Goal: Task Accomplishment & Management: Manage account settings

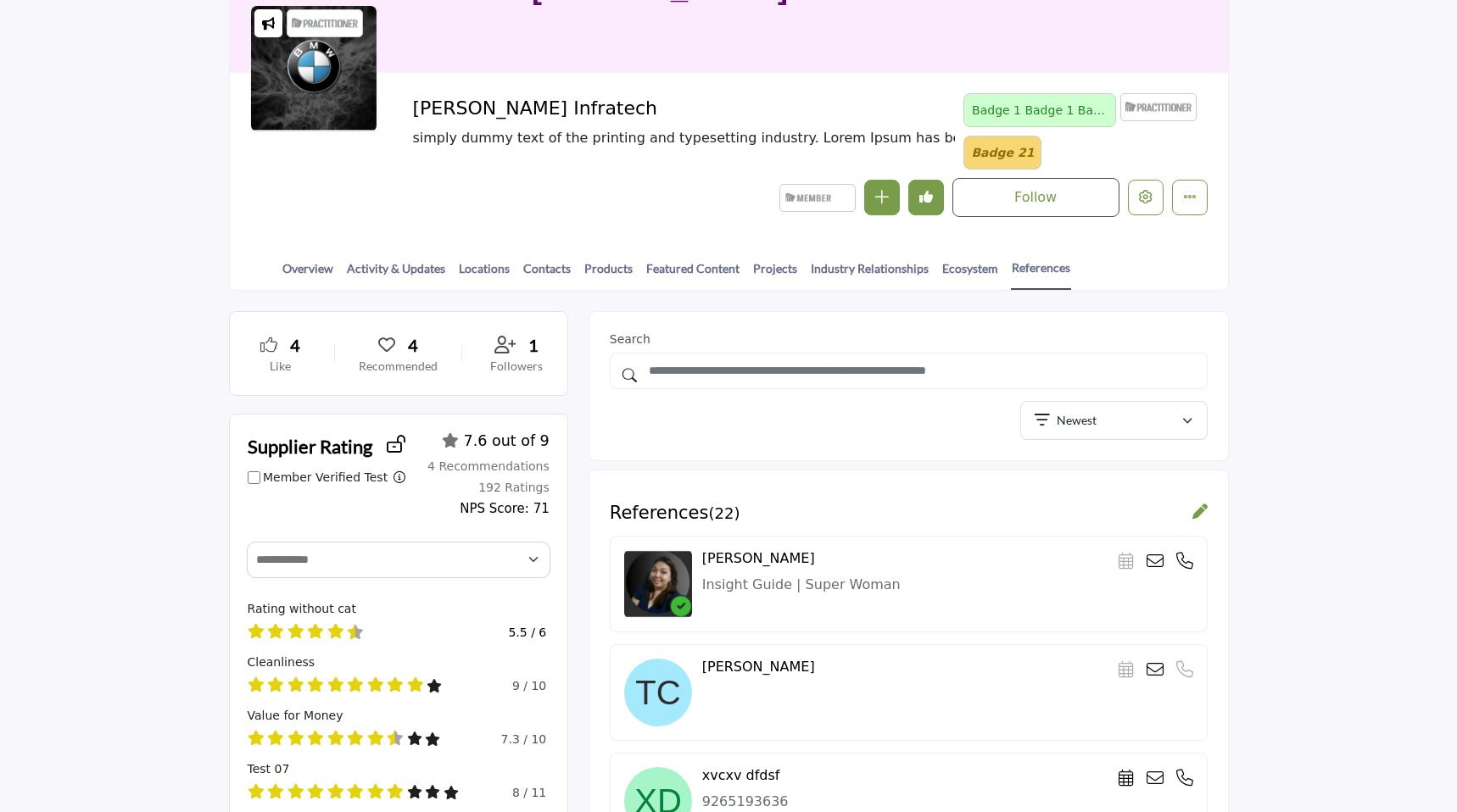
scroll to position [162, 0]
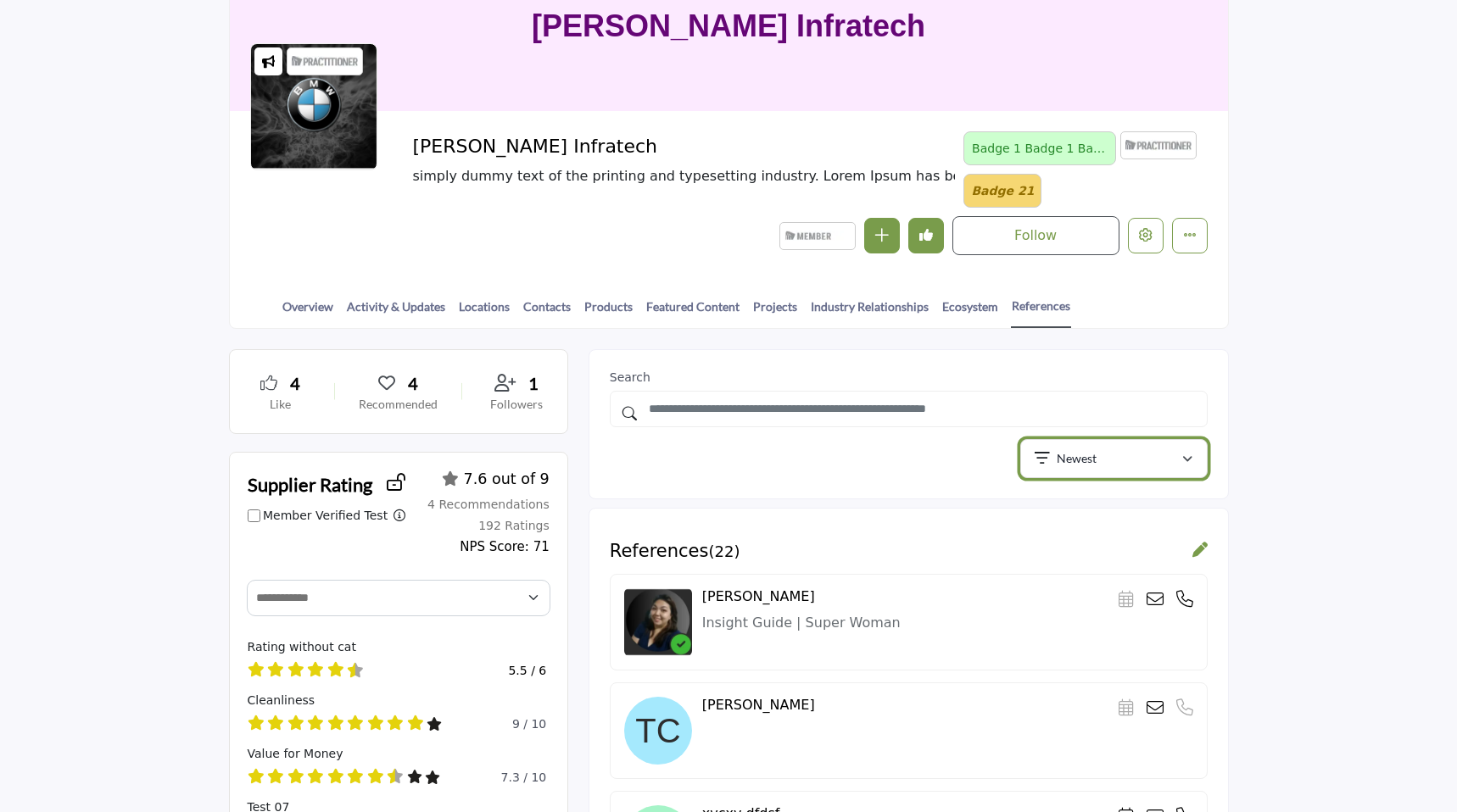
click at [1127, 449] on div "Newest" at bounding box center [1108, 458] width 147 height 20
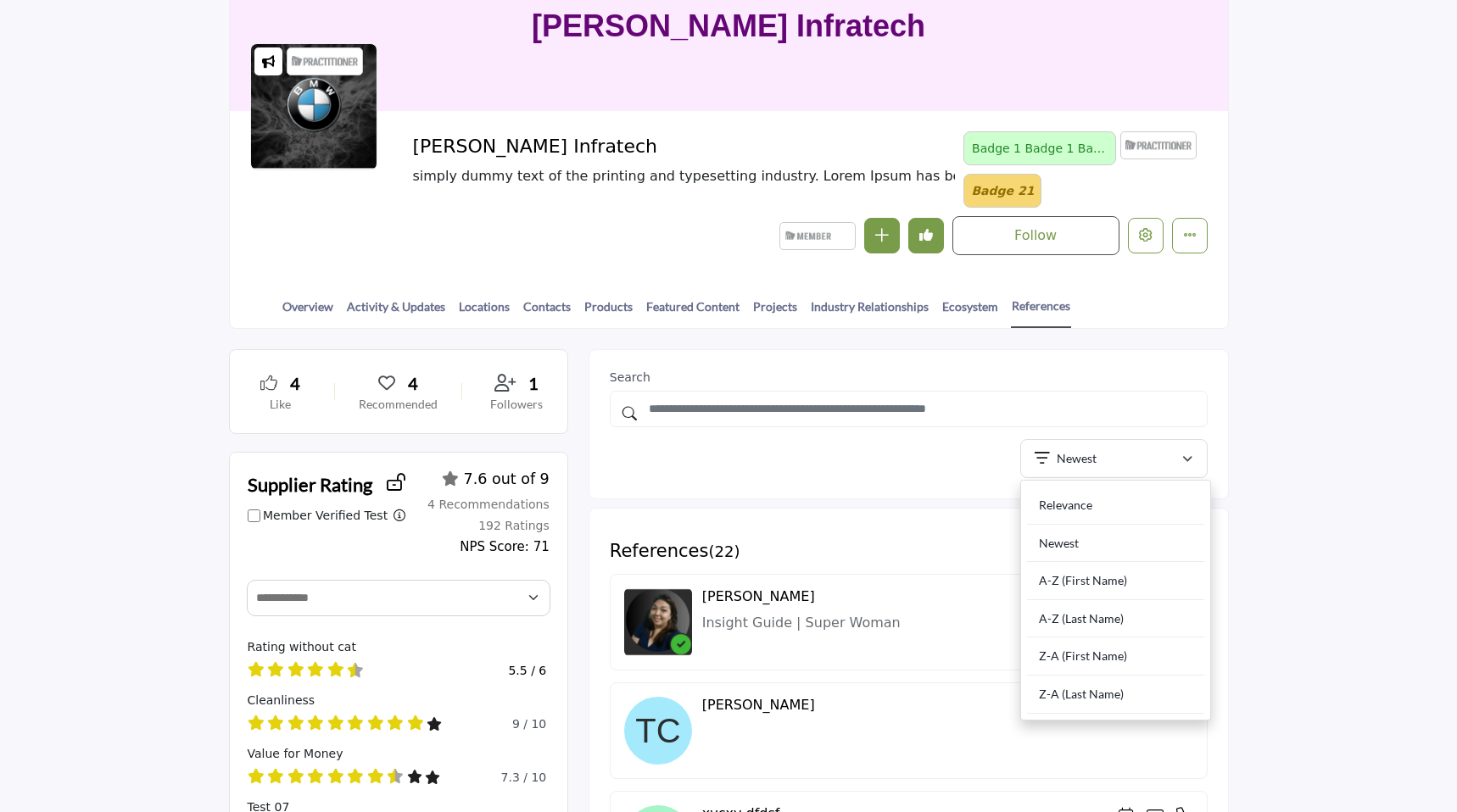
click at [938, 448] on div "Newest Relevance Newest A-Z (First Name) A-Z (Last Name)" at bounding box center [908, 458] width 616 height 39
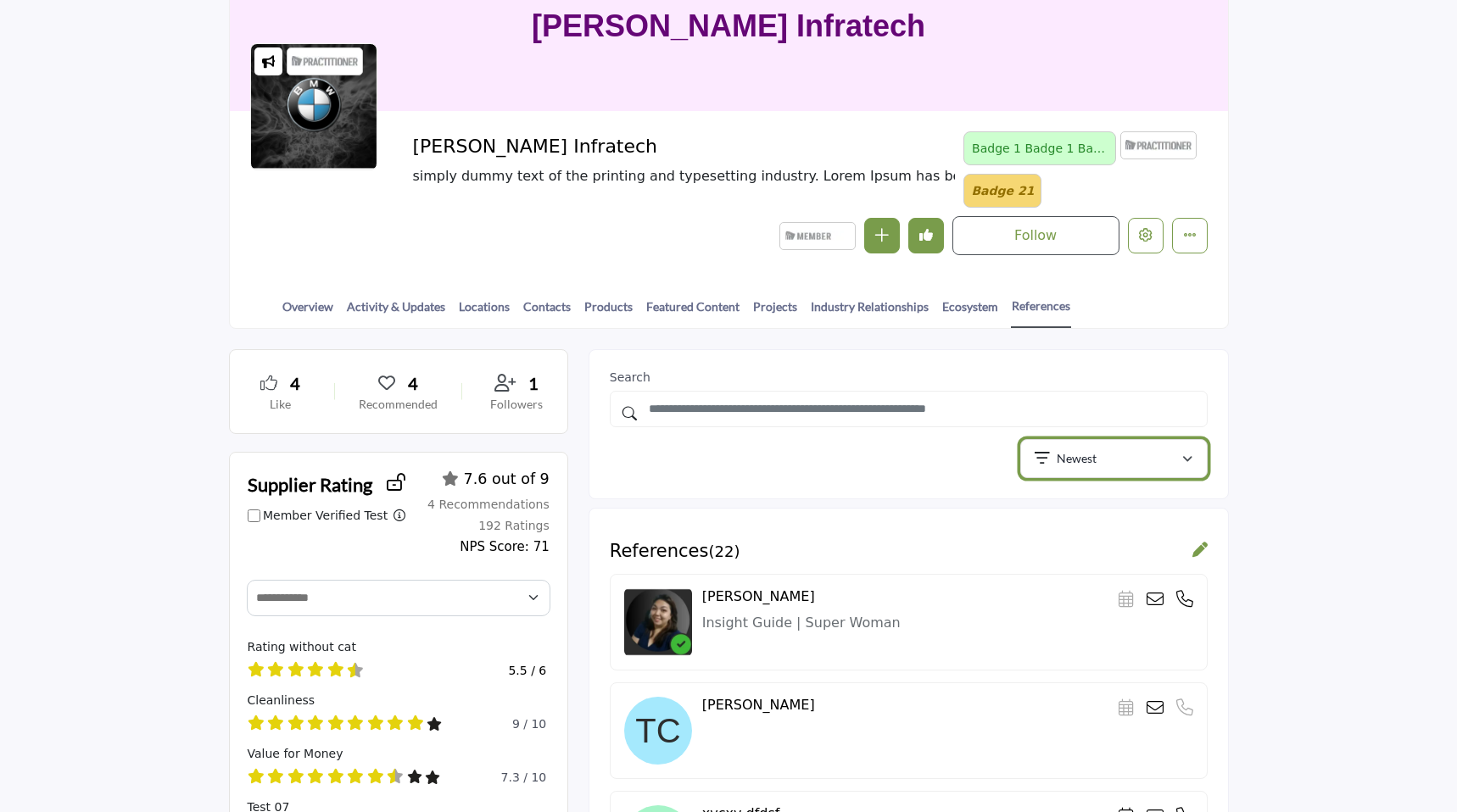
click at [1108, 454] on div "Newest" at bounding box center [1108, 458] width 147 height 20
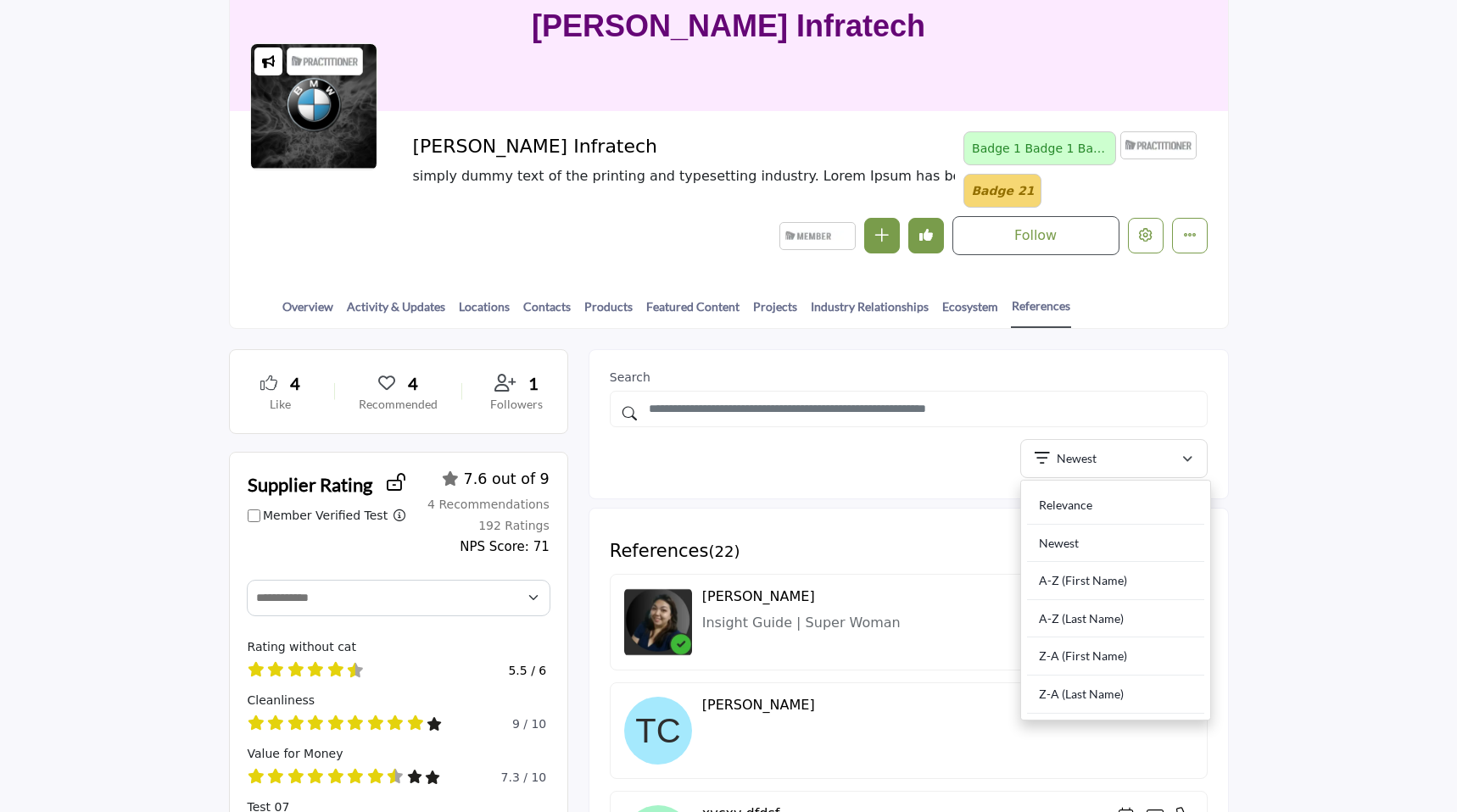
click at [901, 489] on div "Search Newest Relevance Newest A-Z (First Name)" at bounding box center [908, 424] width 640 height 150
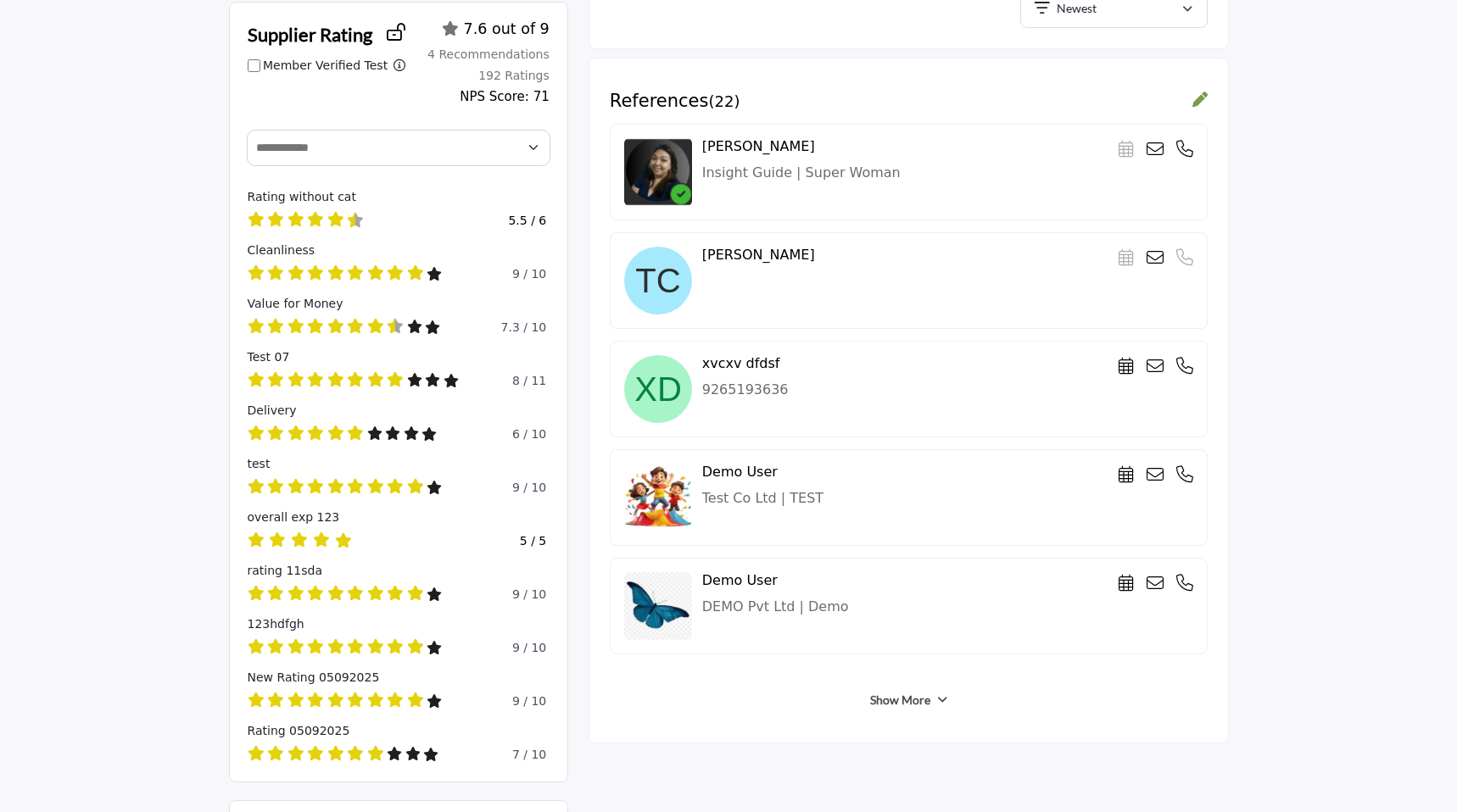
scroll to position [628, 0]
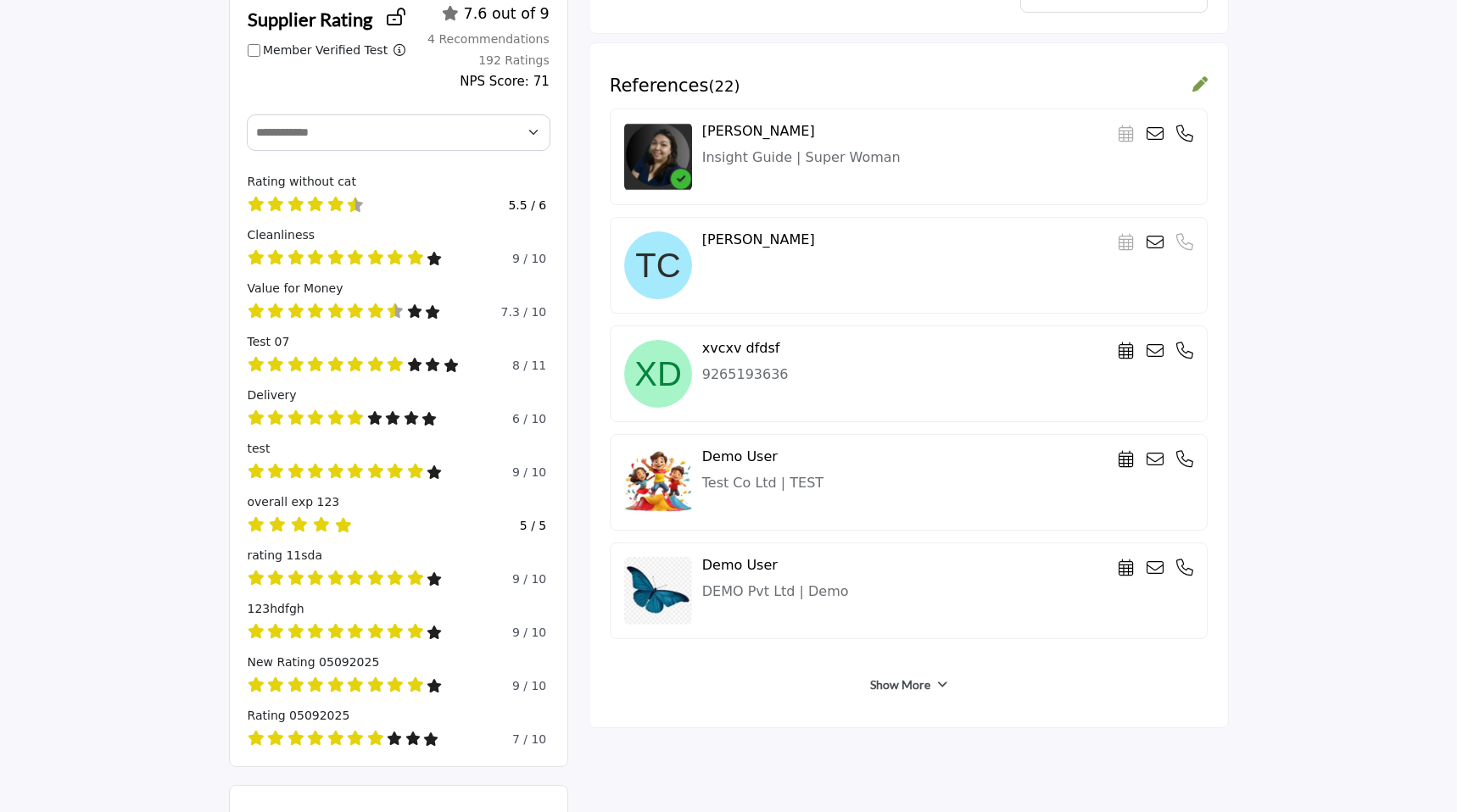
click at [884, 684] on link "Show More" at bounding box center [900, 685] width 60 height 17
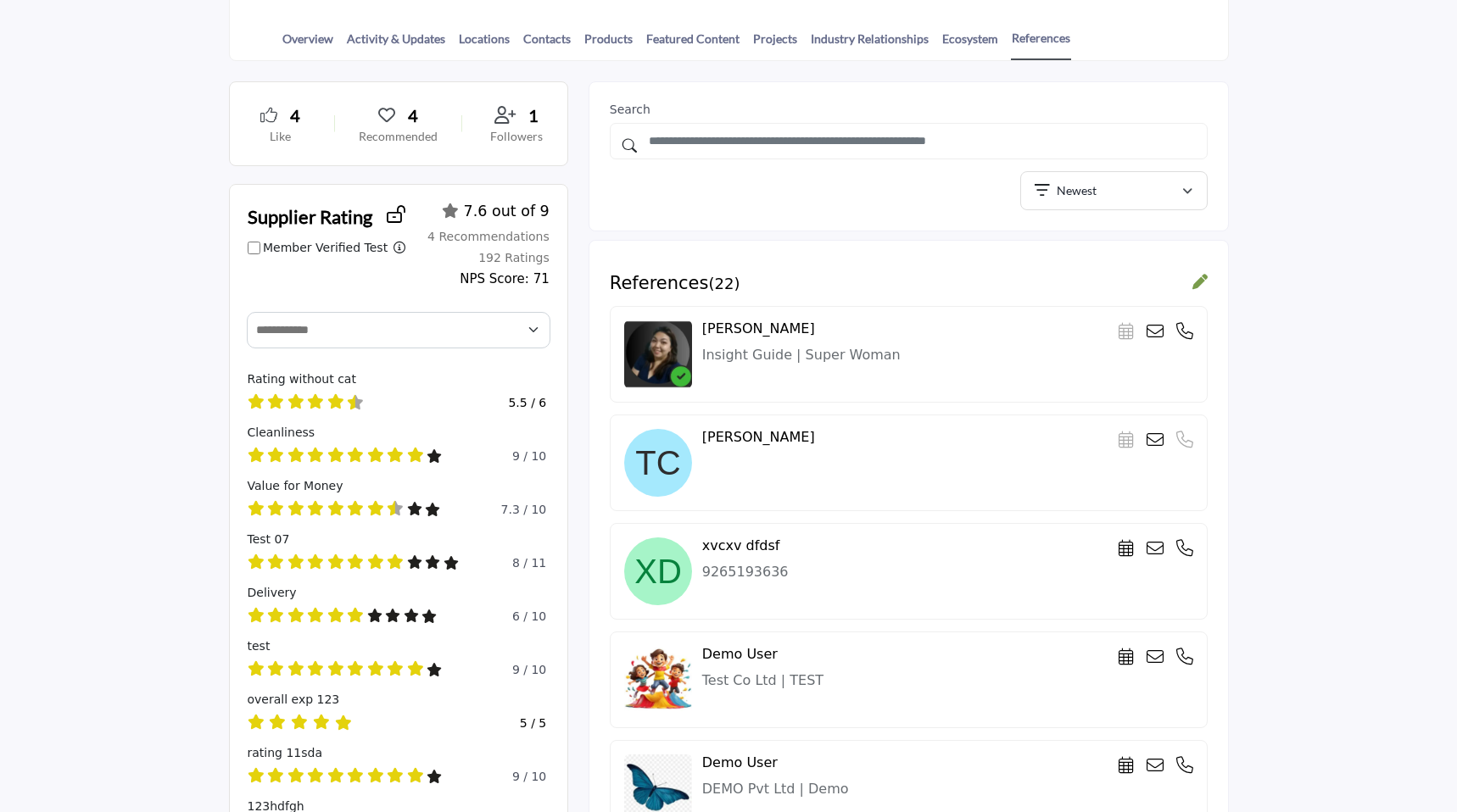
scroll to position [398, 0]
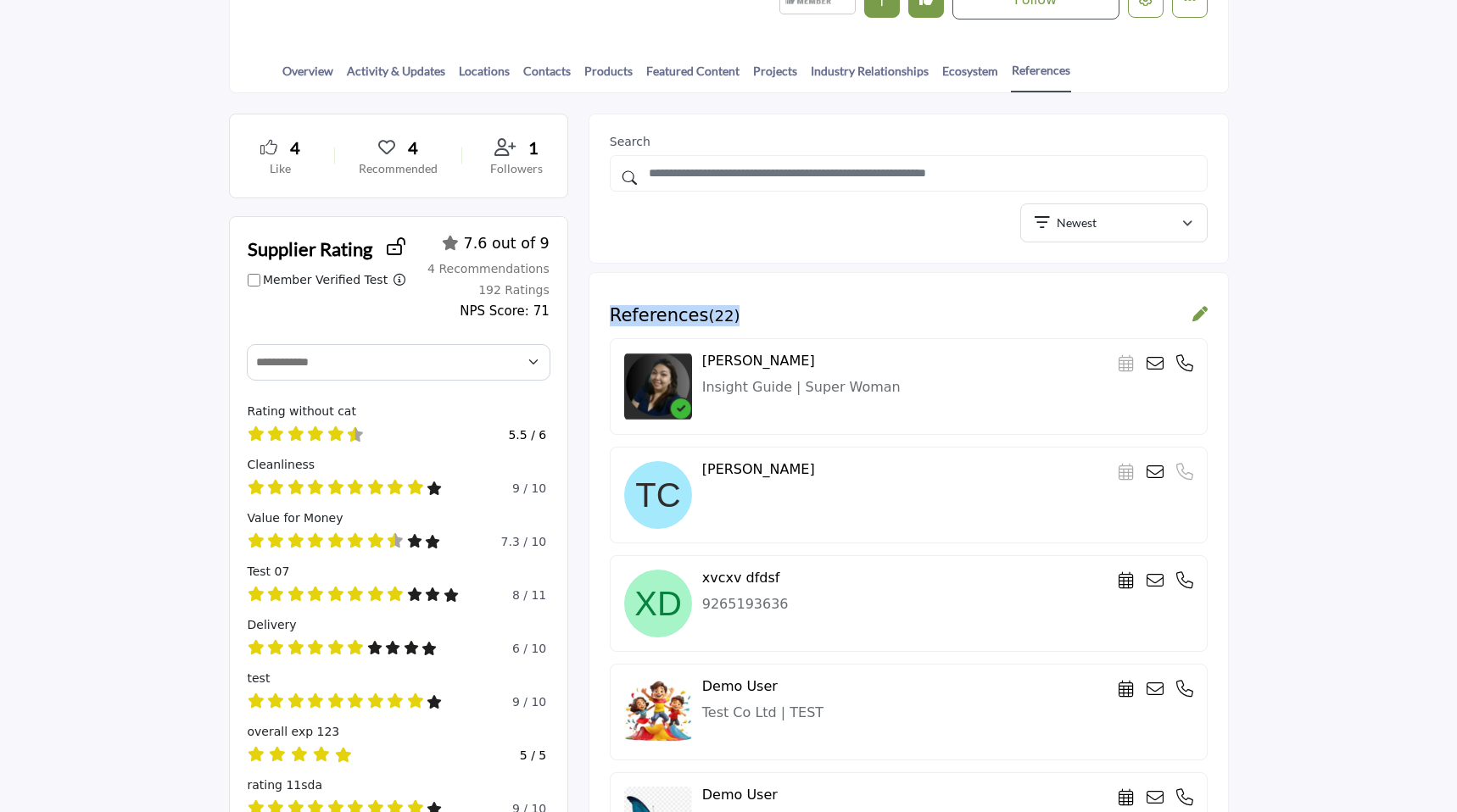
drag, startPoint x: 611, startPoint y: 312, endPoint x: 788, endPoint y: 316, distance: 177.0
click at [788, 316] on div "References ( 22 )" at bounding box center [908, 315] width 597 height 21
click at [610, 313] on h3 "References ( 22 )" at bounding box center [674, 315] width 130 height 21
click at [1198, 313] on icon at bounding box center [1199, 313] width 15 height 15
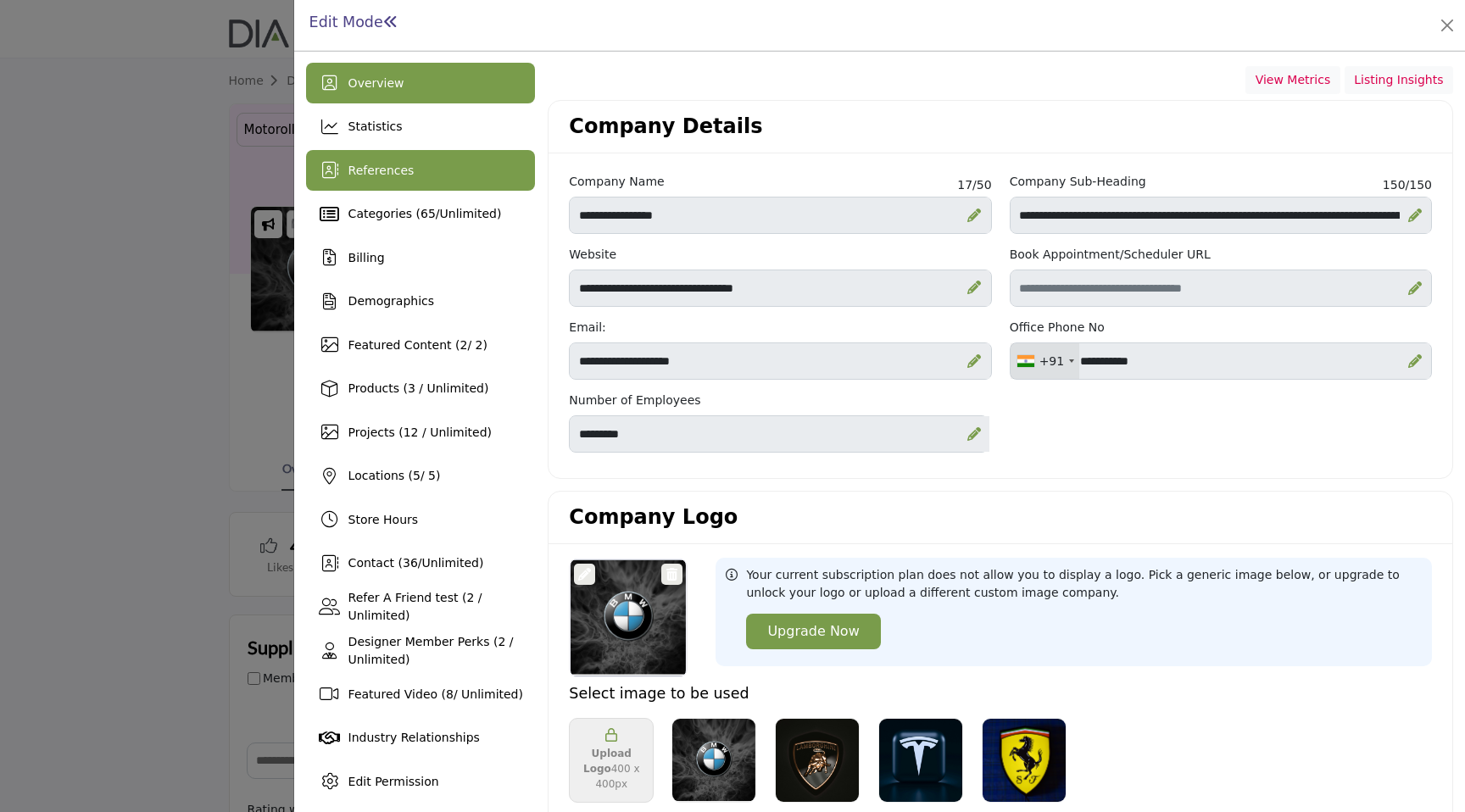
click at [411, 180] on div "References" at bounding box center [420, 170] width 230 height 41
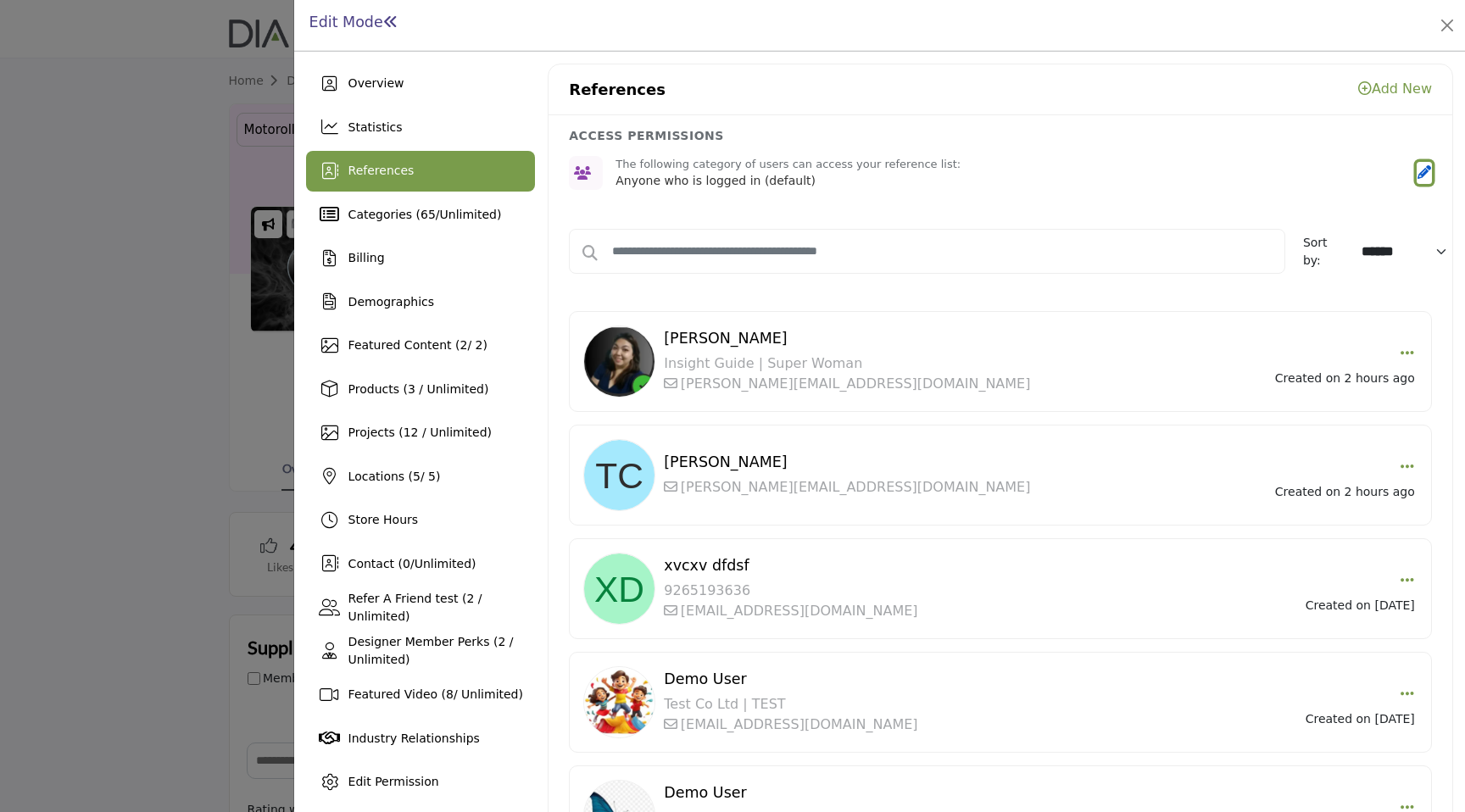
click at [1418, 169] on icon "button" at bounding box center [1425, 172] width 14 height 14
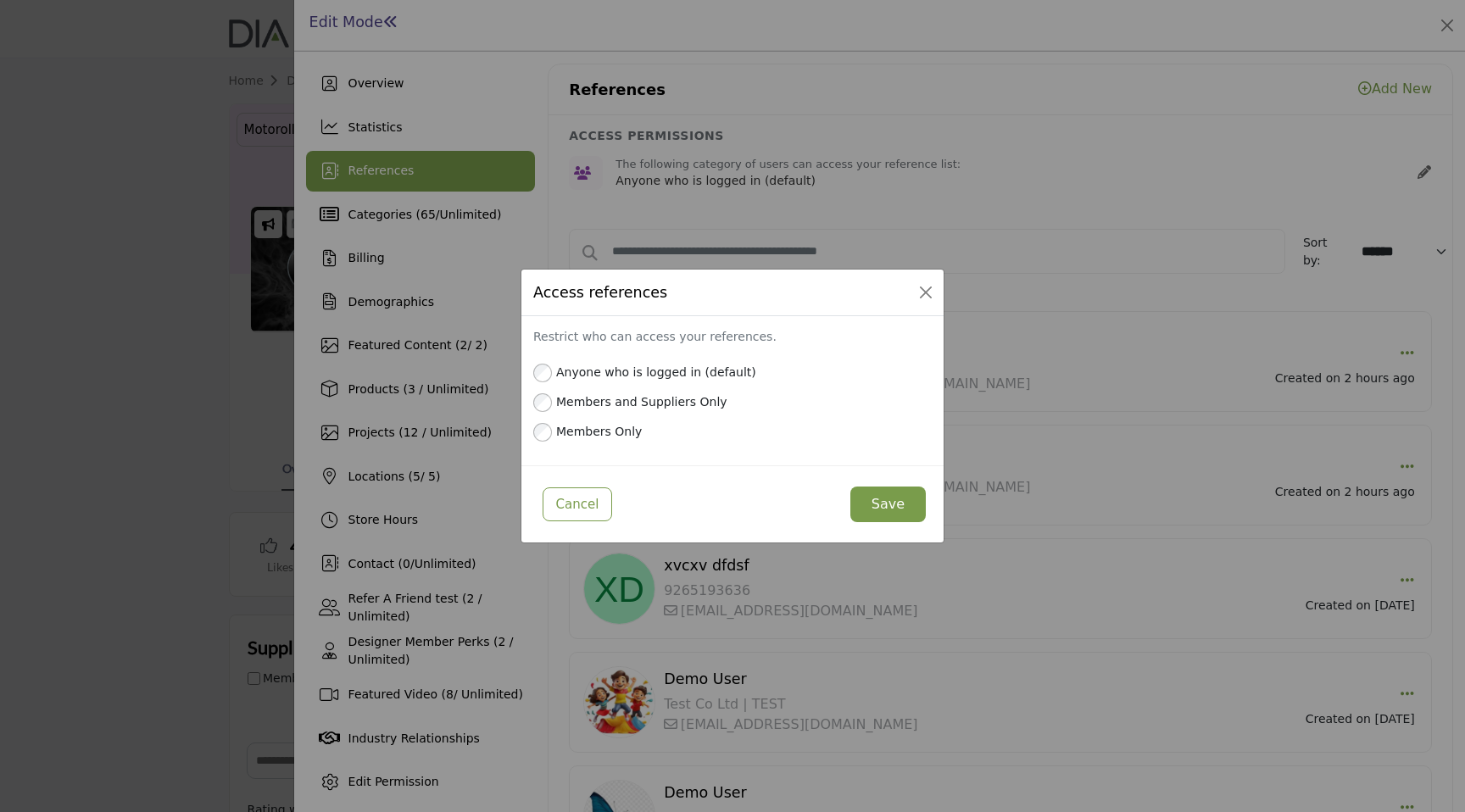
drag, startPoint x: 742, startPoint y: 373, endPoint x: 556, endPoint y: 377, distance: 186.0
click at [556, 377] on label "Anyone who is logged in (default)" at bounding box center [742, 372] width 381 height 17
click at [567, 375] on label "Anyone who is logged in (default)" at bounding box center [742, 372] width 381 height 17
click at [929, 288] on button "Close" at bounding box center [925, 292] width 24 height 24
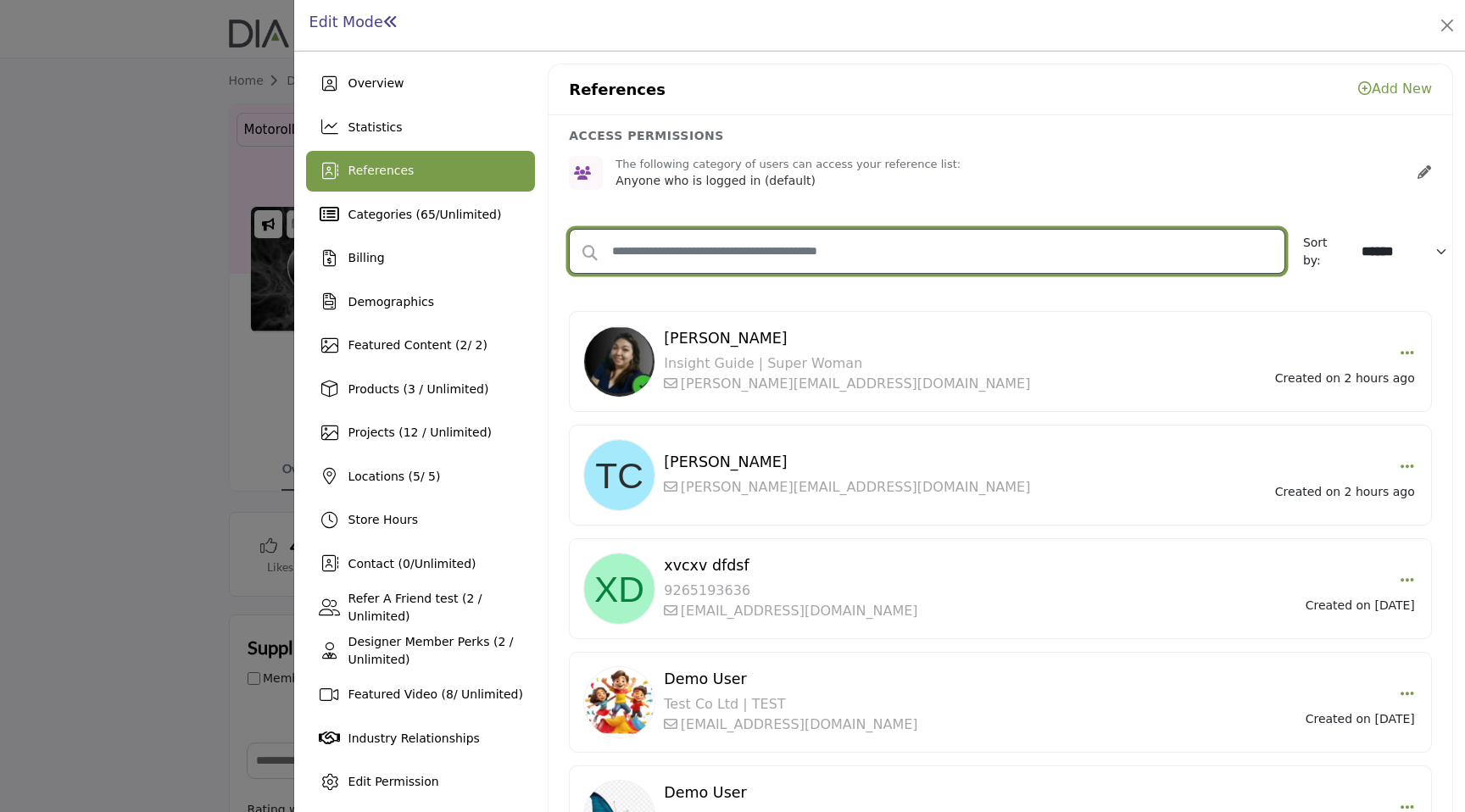
click at [764, 244] on input "text" at bounding box center [927, 251] width 716 height 45
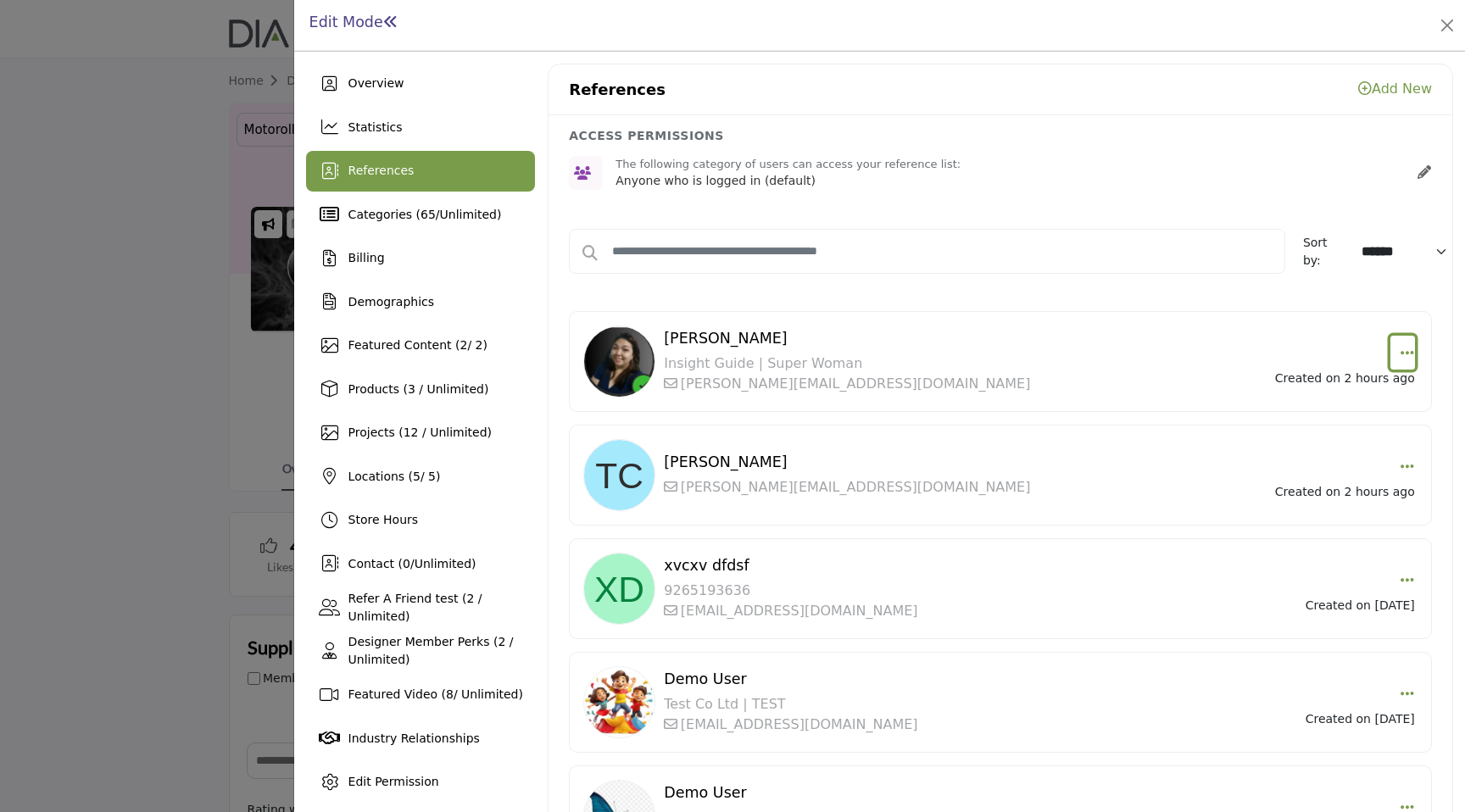
click at [1401, 348] on icon "button" at bounding box center [1408, 352] width 14 height 15
click at [1291, 176] on div "The following category of users can access your reference list: Anyone who is l…" at bounding box center [1010, 174] width 789 height 35
click at [1388, 83] on link "Add New" at bounding box center [1395, 88] width 73 height 16
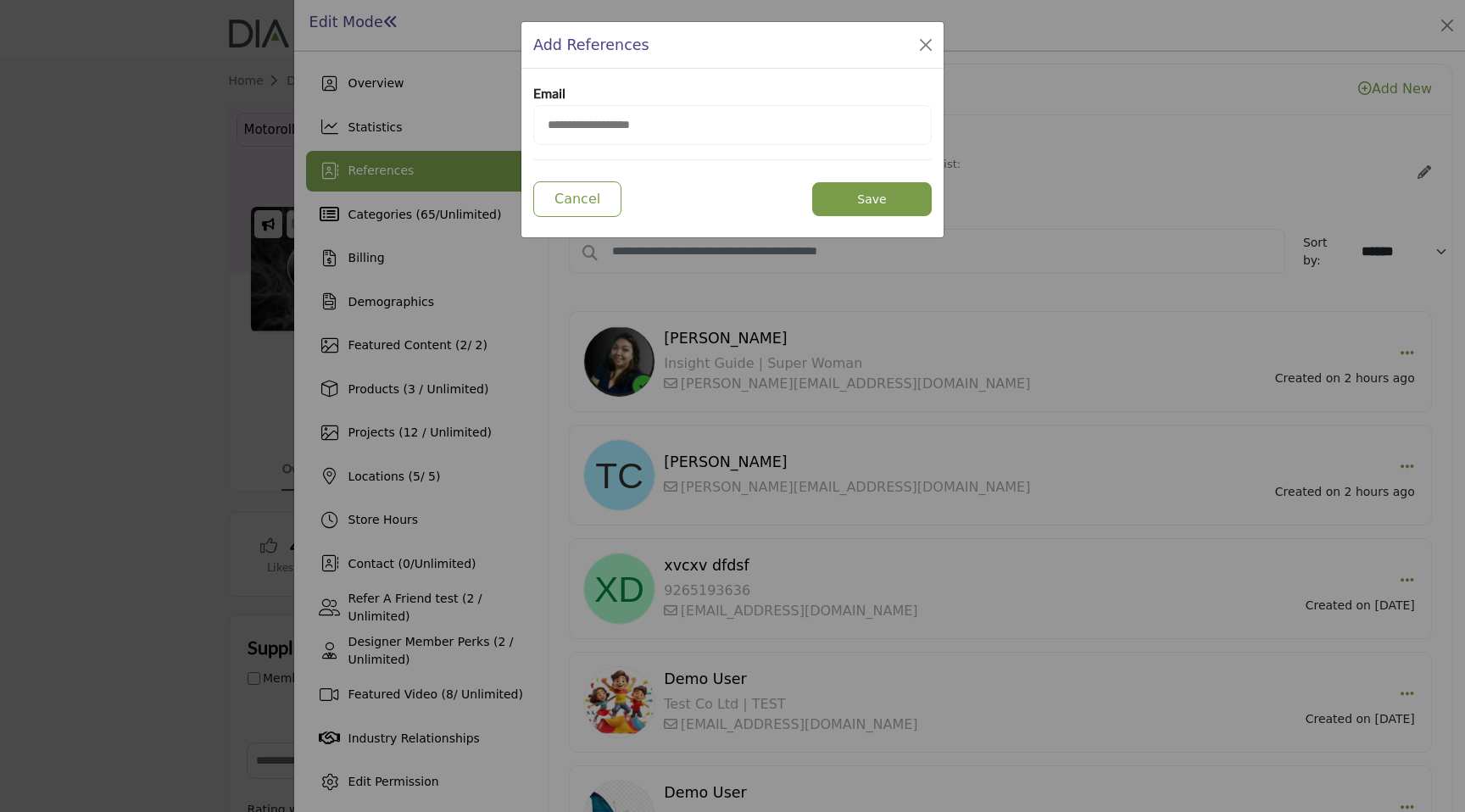
click at [584, 130] on input "email" at bounding box center [733, 125] width 398 height 40
type input "**********"
click at [889, 198] on button "Save" at bounding box center [872, 199] width 120 height 34
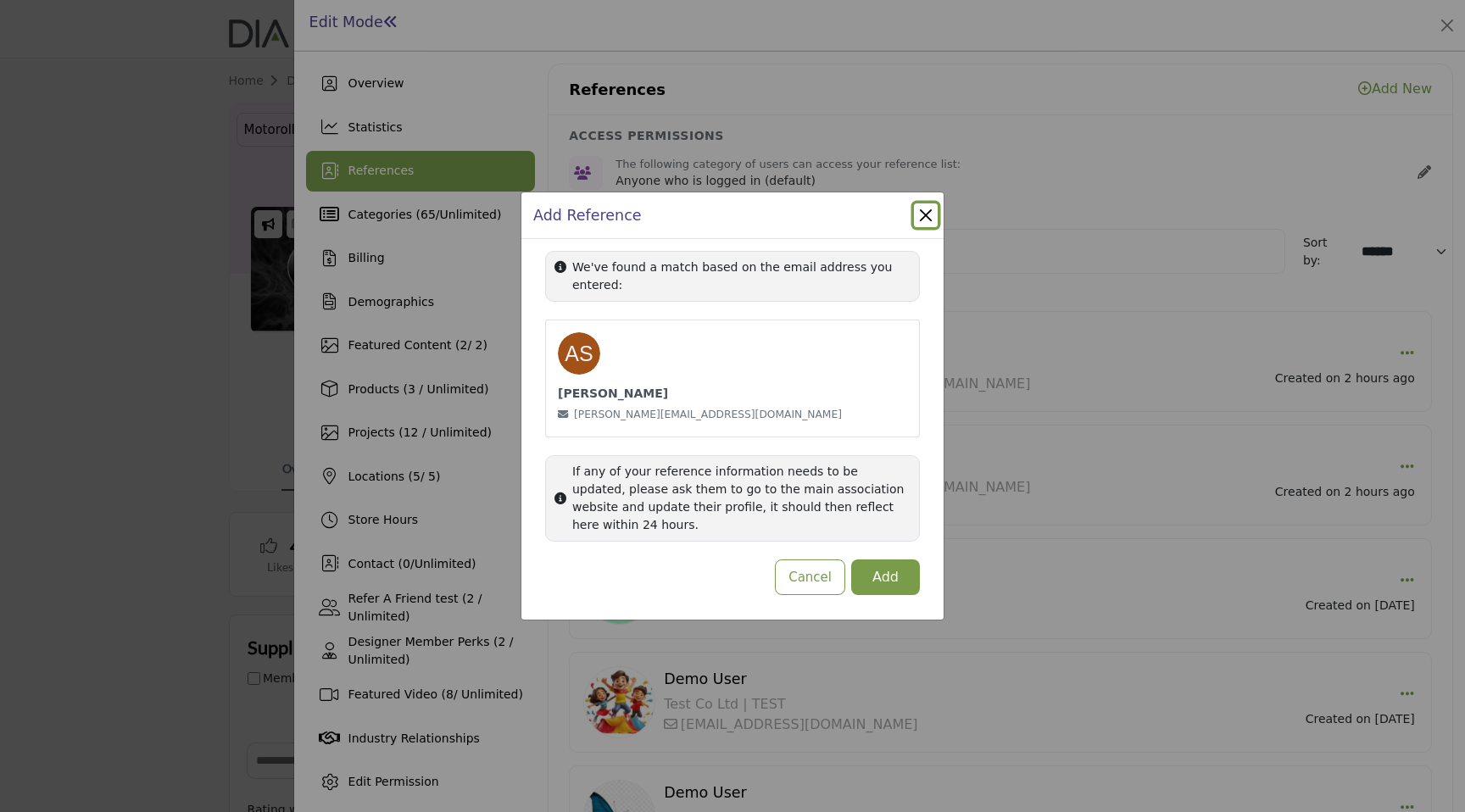
drag, startPoint x: 615, startPoint y: 530, endPoint x: 570, endPoint y: 462, distance: 81.5
click at [569, 462] on div "If any of your reference information needs to be updated, please ask them to go…" at bounding box center [732, 498] width 375 height 86
click at [589, 360] on img at bounding box center [579, 354] width 43 height 43
click at [884, 565] on button "Add" at bounding box center [886, 577] width 69 height 36
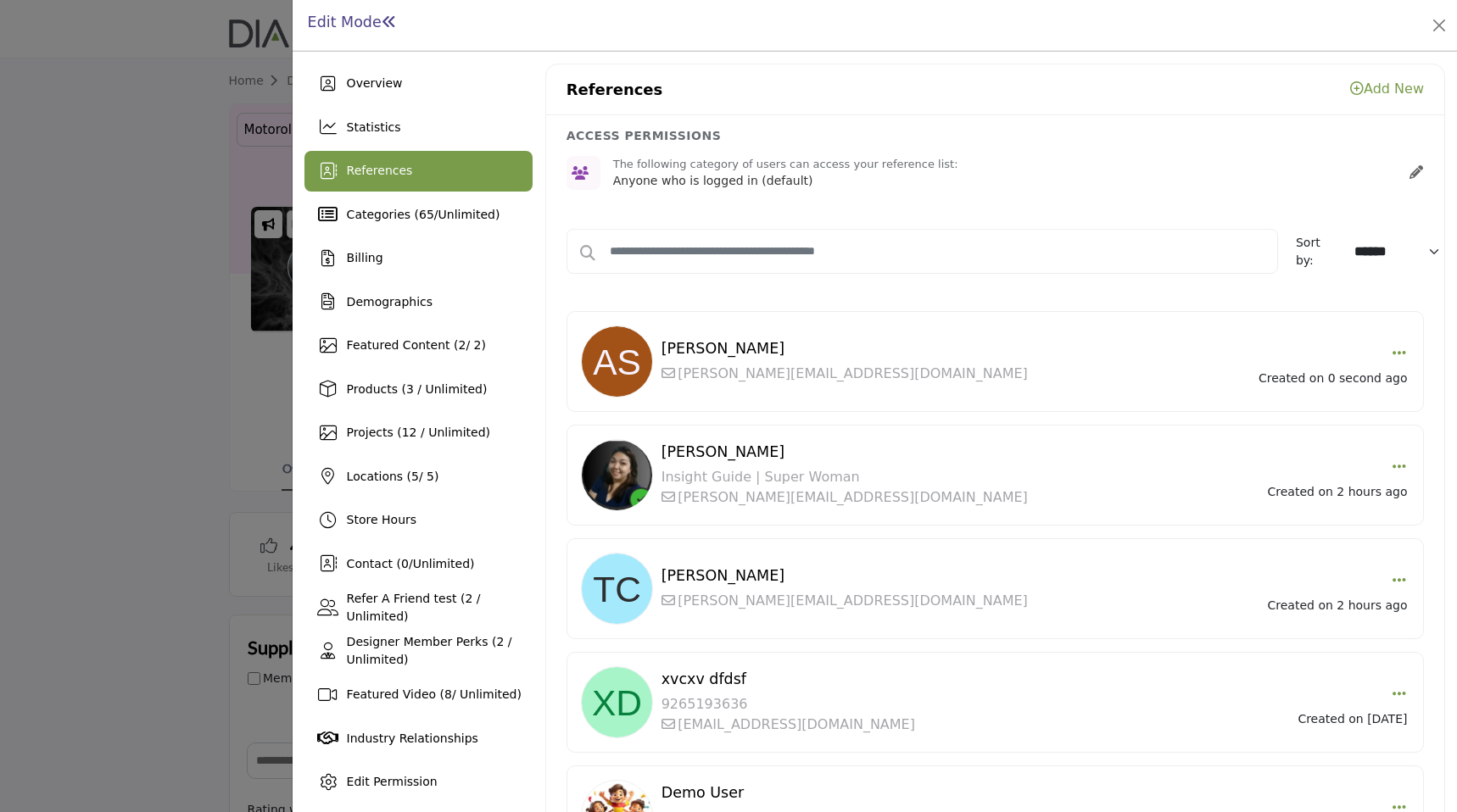
click at [1371, 91] on link "Add New" at bounding box center [1386, 88] width 73 height 16
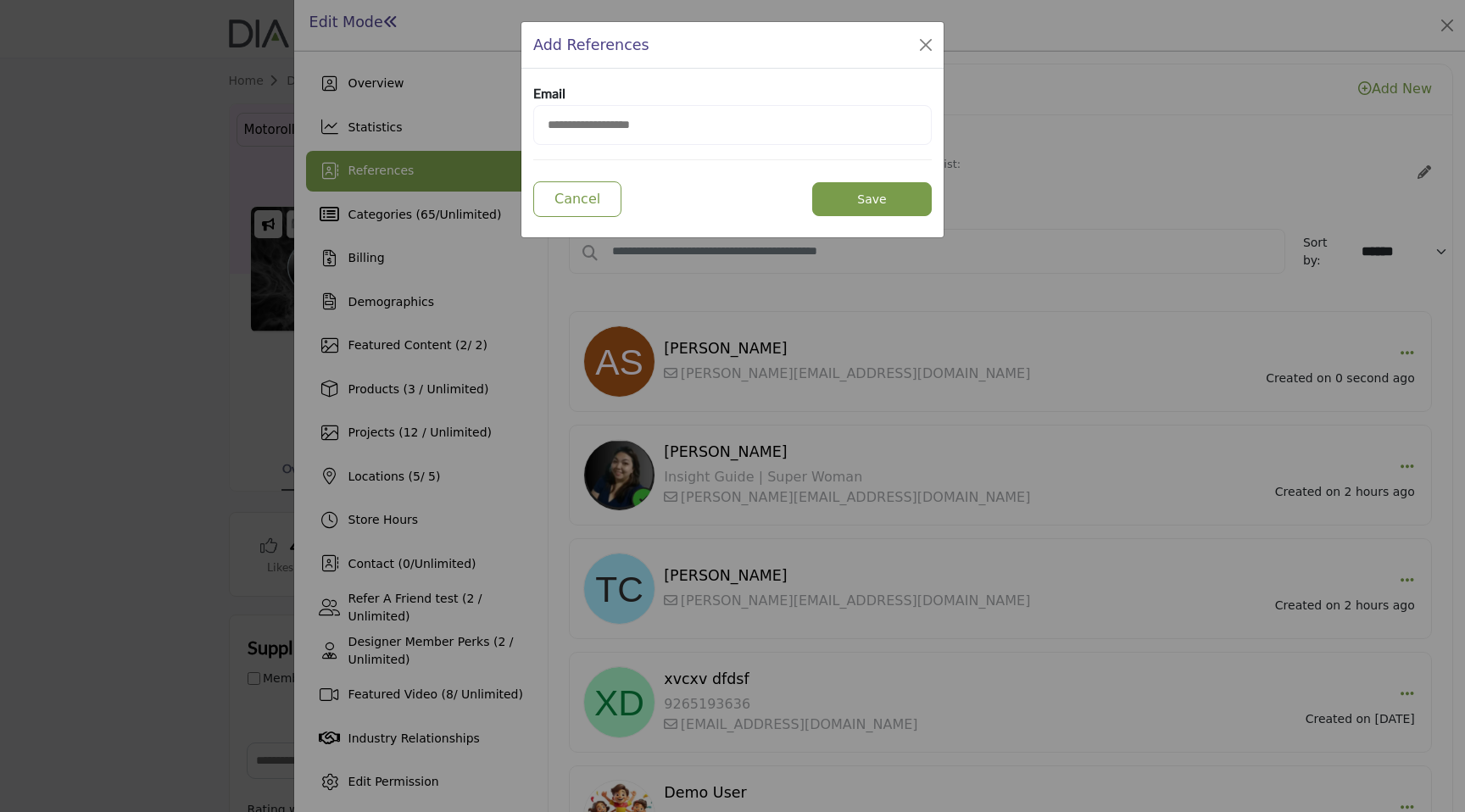
click at [736, 122] on input "email" at bounding box center [733, 125] width 398 height 40
type input "**********"
click at [876, 203] on button "Save" at bounding box center [872, 199] width 120 height 34
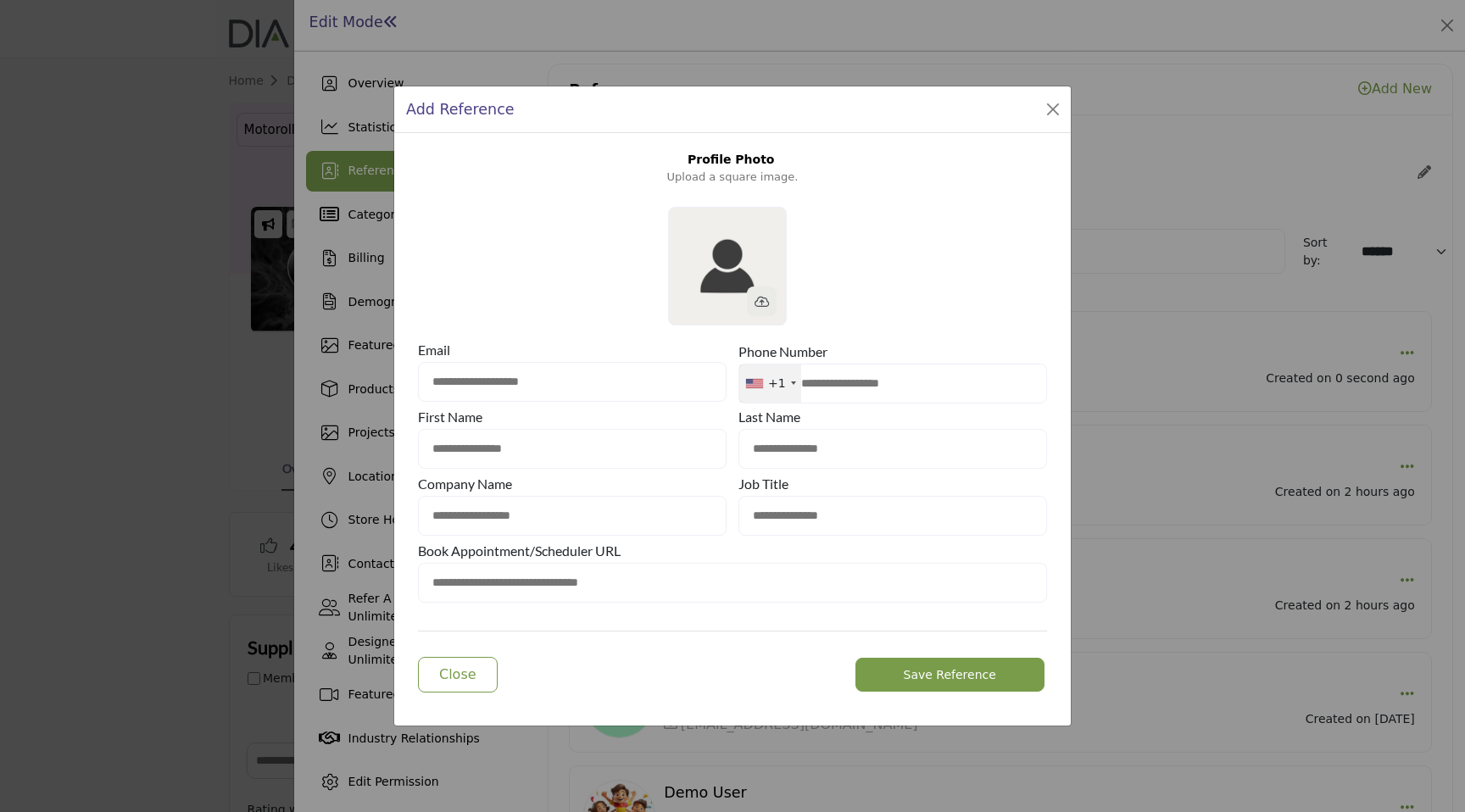
click at [818, 375] on input "text" at bounding box center [893, 383] width 308 height 40
click at [559, 518] on input "text" at bounding box center [572, 516] width 308 height 40
click at [540, 442] on input "text" at bounding box center [572, 449] width 308 height 40
click at [481, 521] on input "text" at bounding box center [572, 516] width 308 height 40
drag, startPoint x: 420, startPoint y: 482, endPoint x: 484, endPoint y: 486, distance: 64.1
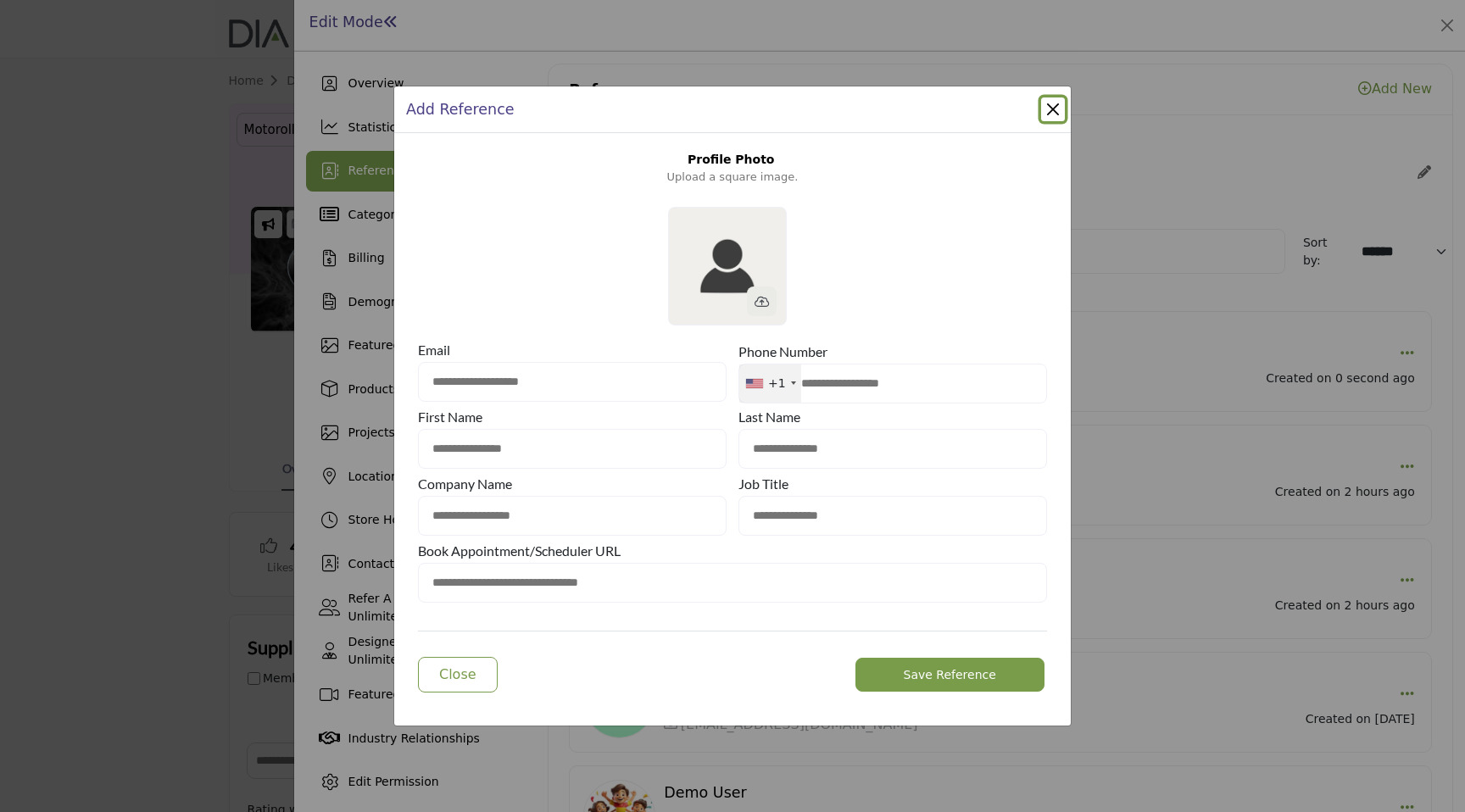
click at [484, 486] on b "Company Name" at bounding box center [466, 484] width 94 height 24
click at [490, 507] on input "text" at bounding box center [572, 516] width 308 height 40
drag, startPoint x: 417, startPoint y: 547, endPoint x: 710, endPoint y: 564, distance: 293.5
click at [710, 564] on div "**********" at bounding box center [732, 423] width 677 height 580
click at [844, 514] on input "text" at bounding box center [893, 516] width 308 height 40
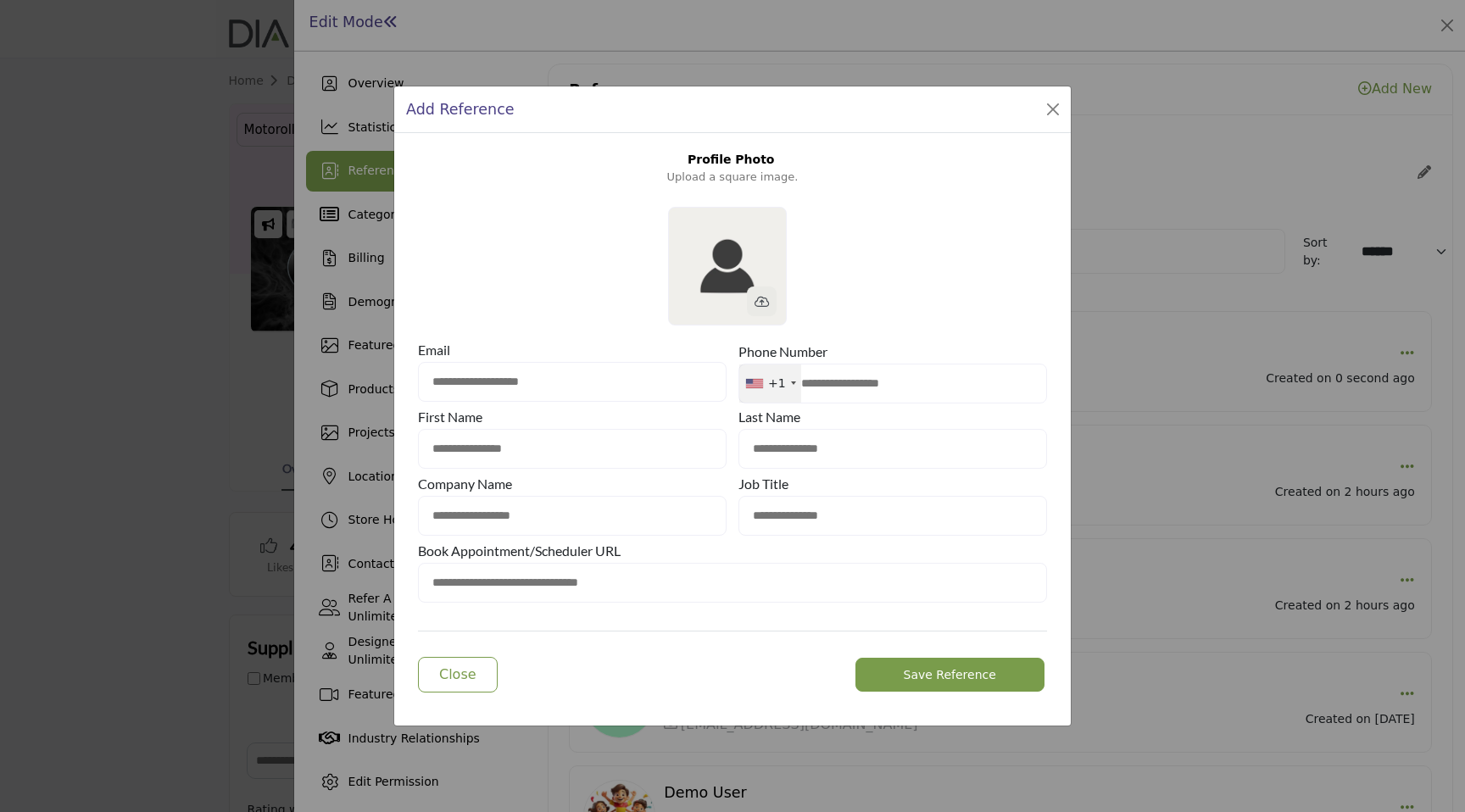
click at [554, 522] on input "text" at bounding box center [572, 516] width 308 height 40
click at [1009, 265] on div at bounding box center [724, 259] width 629 height 130
click at [604, 519] on input "text" at bounding box center [572, 516] width 308 height 40
type input "**********"
click at [860, 524] on input "text" at bounding box center [893, 516] width 308 height 40
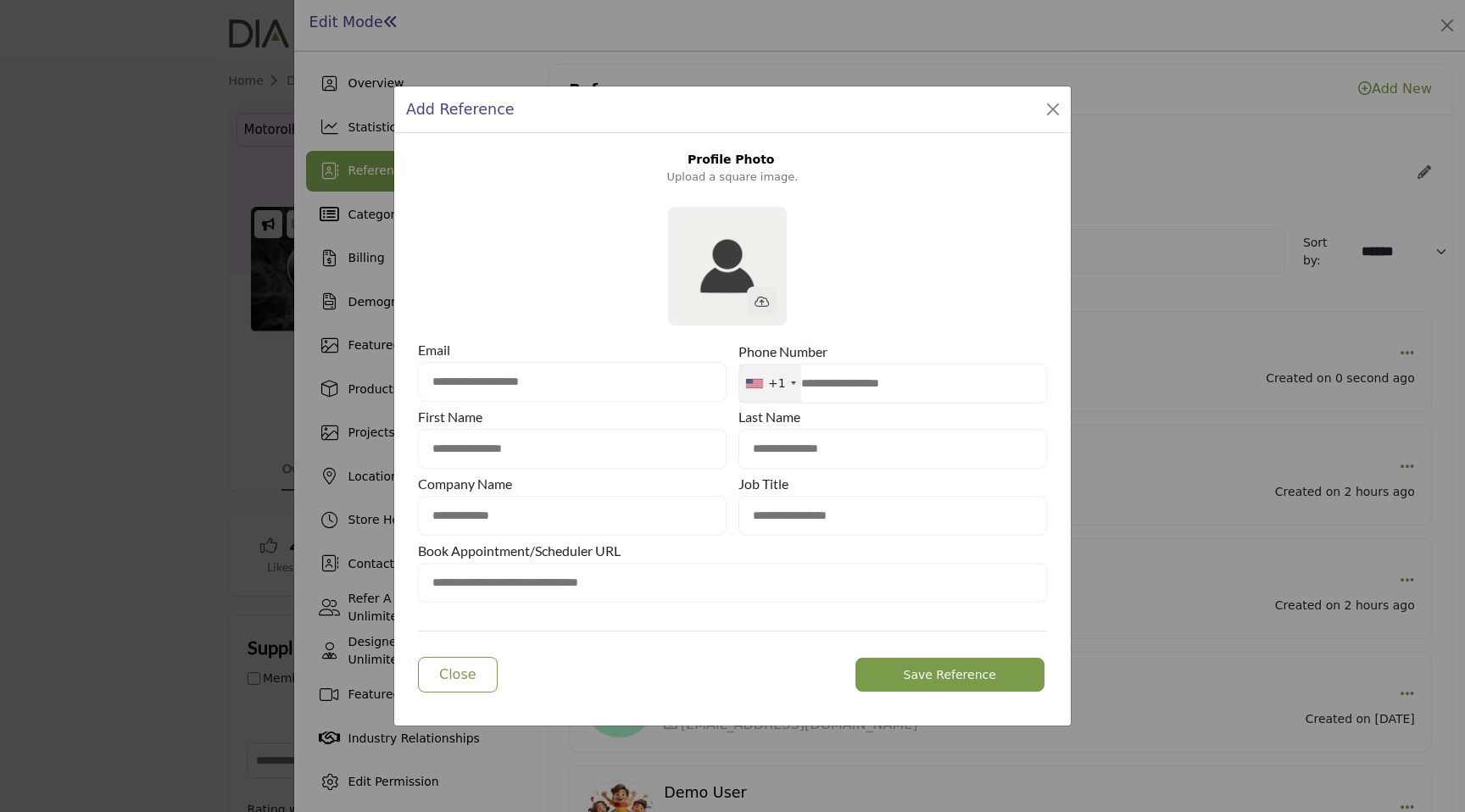
type input "**********"
click at [901, 664] on button "Save Reference" at bounding box center [950, 674] width 189 height 34
click at [836, 384] on input "text" at bounding box center [893, 383] width 308 height 40
type input "**********"
type input "****"
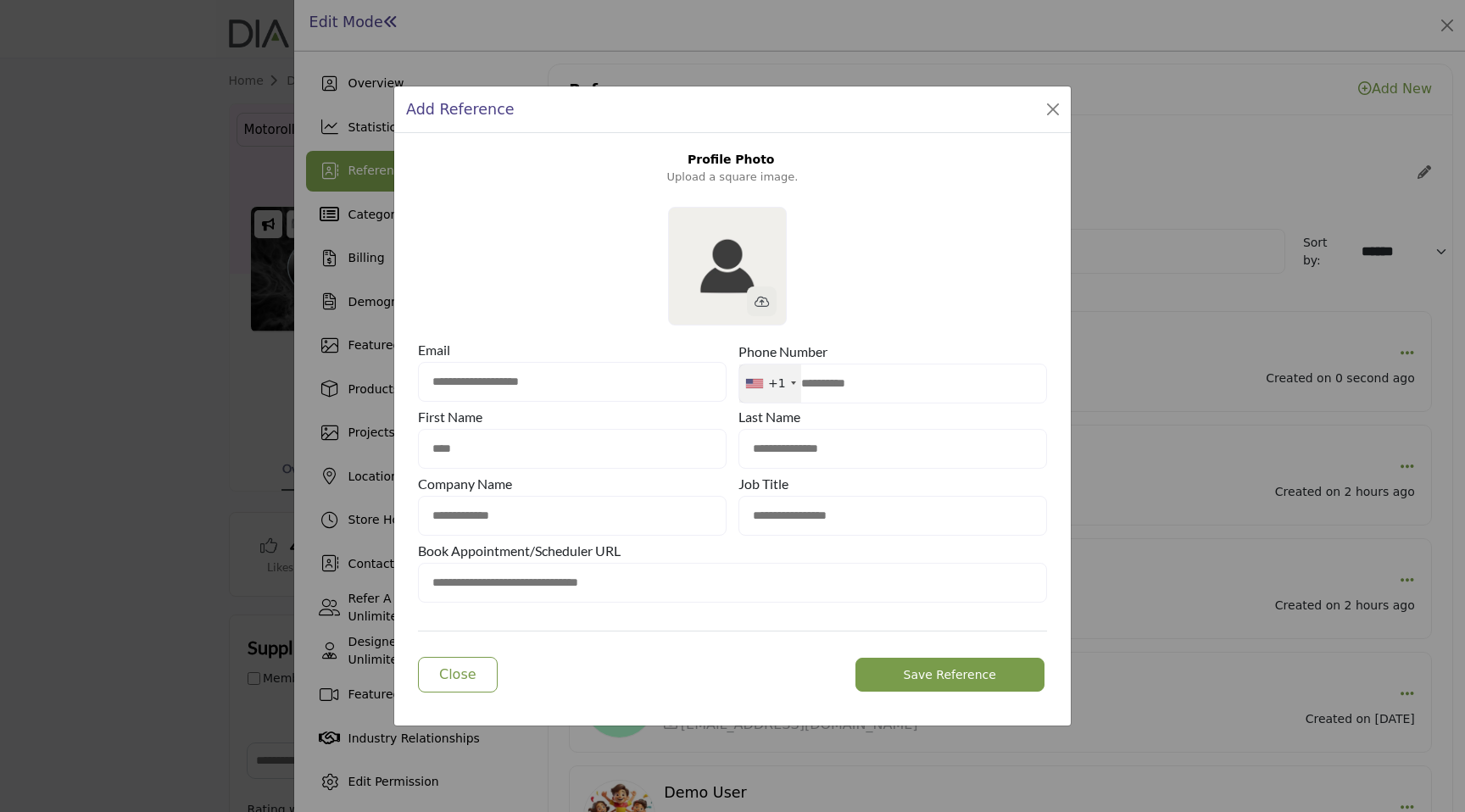
type input "******"
click at [911, 665] on button "Save Reference" at bounding box center [950, 674] width 189 height 34
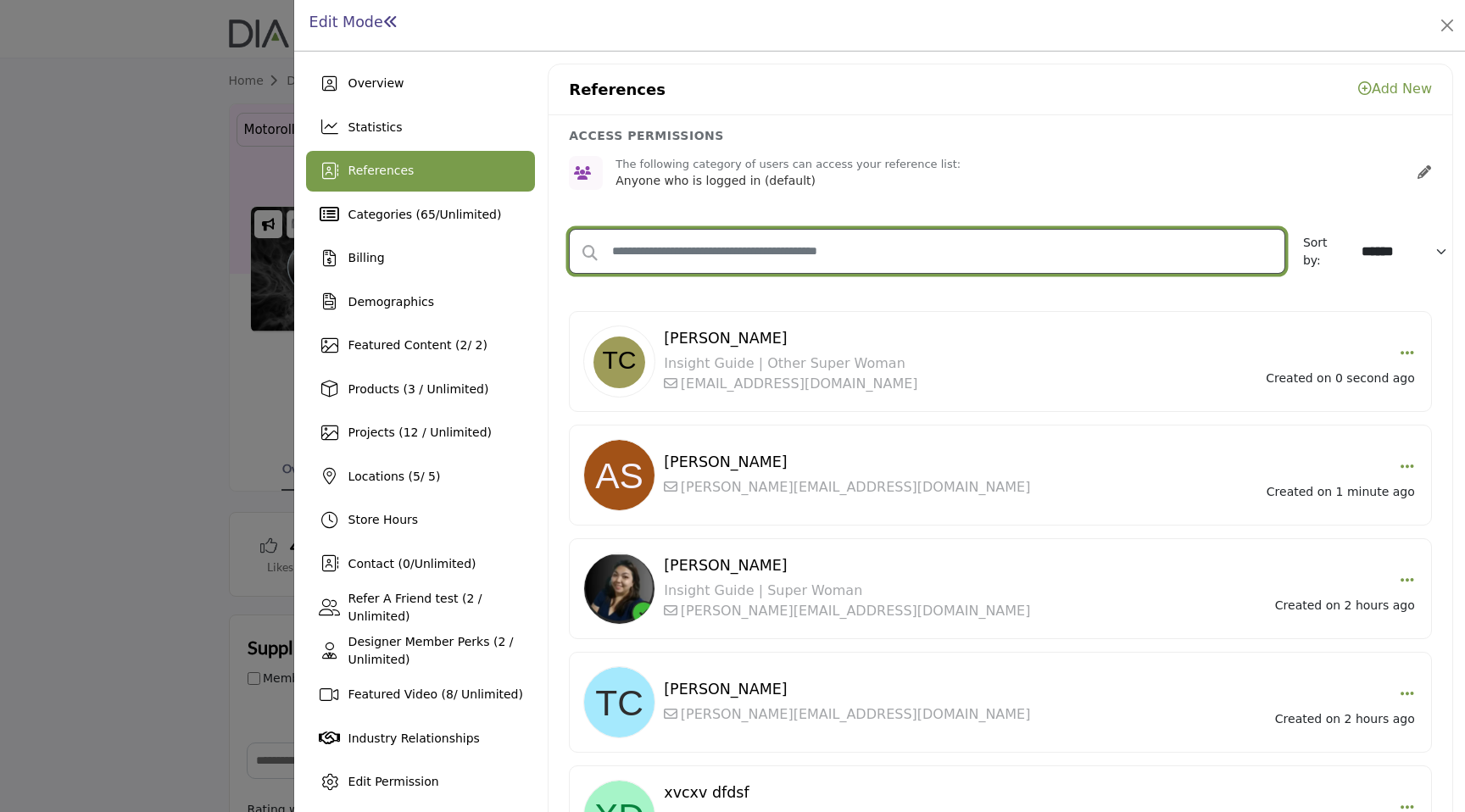
click at [850, 251] on input "text" at bounding box center [927, 251] width 716 height 45
type input "***"
select select "*********"
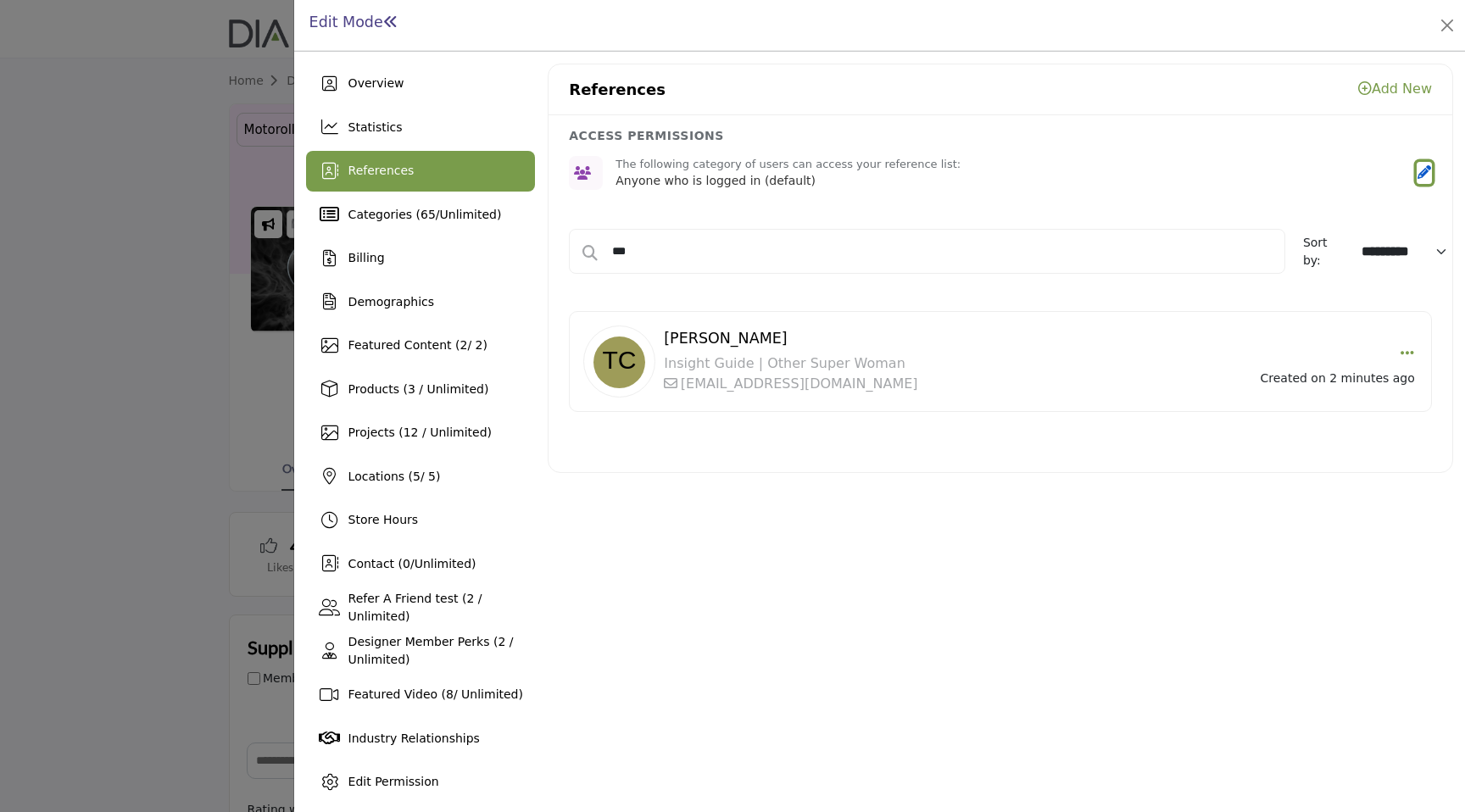
click at [1420, 170] on icon "button" at bounding box center [1425, 172] width 14 height 14
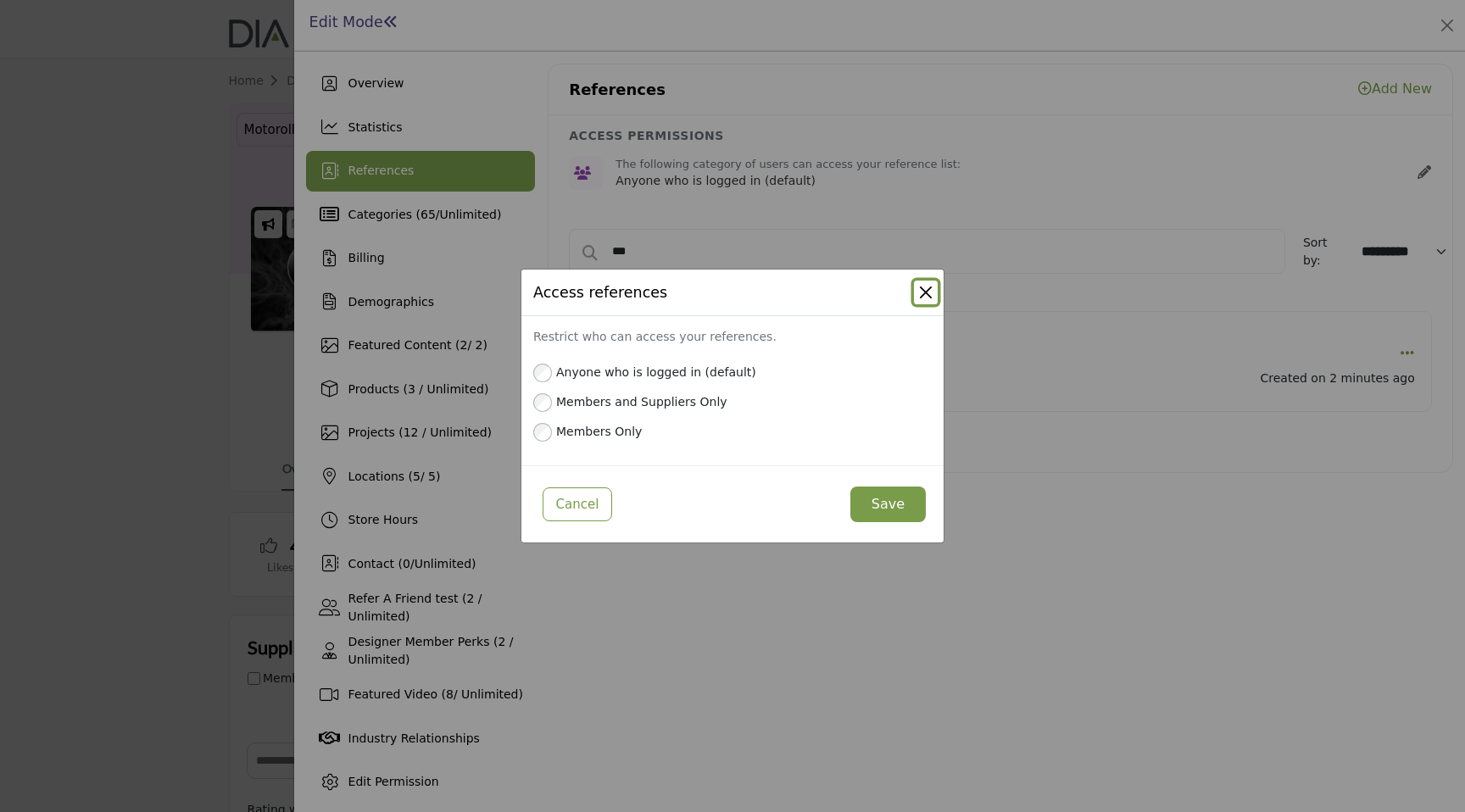
click at [933, 286] on button "Close" at bounding box center [925, 292] width 24 height 24
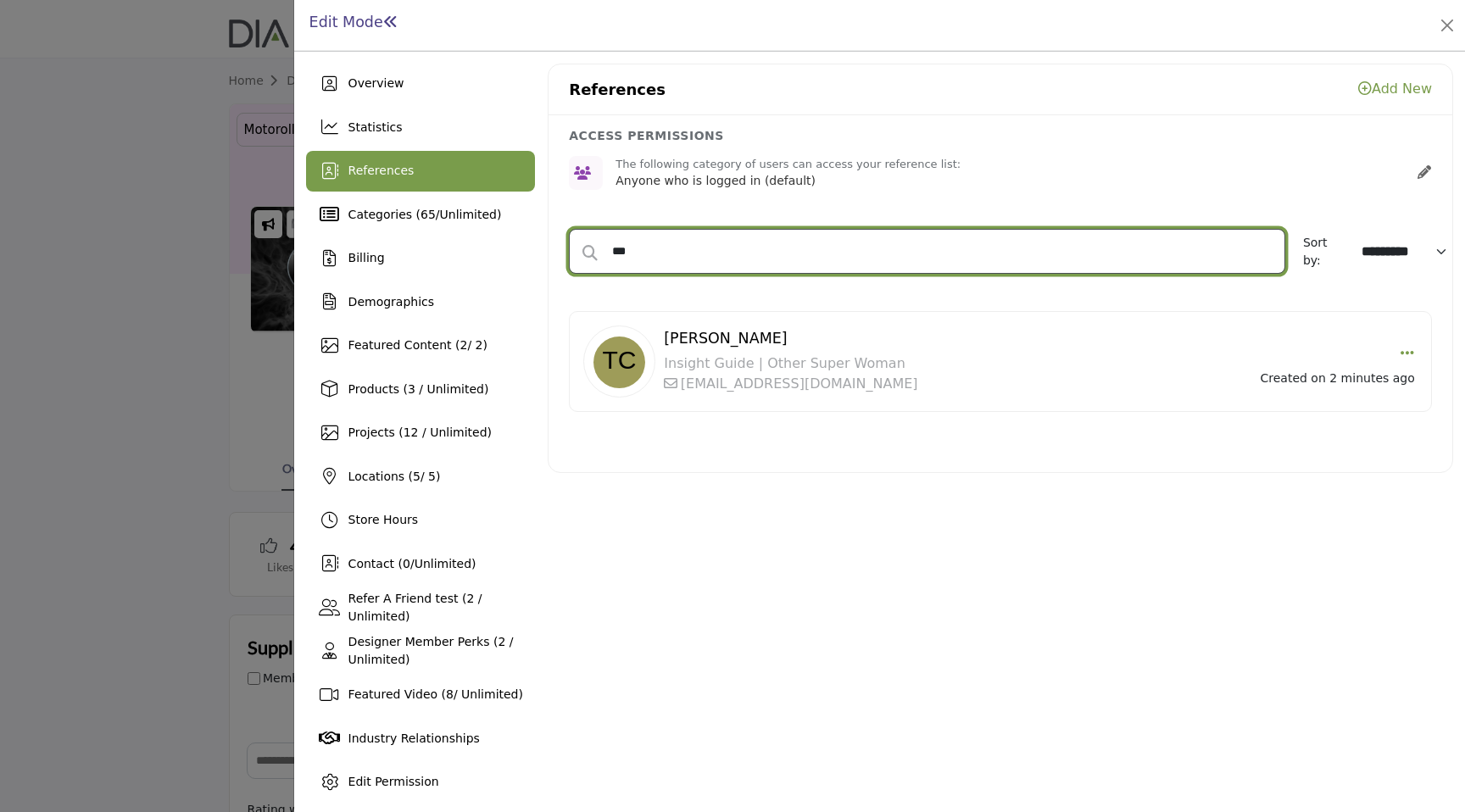
click at [791, 248] on input "***" at bounding box center [927, 251] width 716 height 45
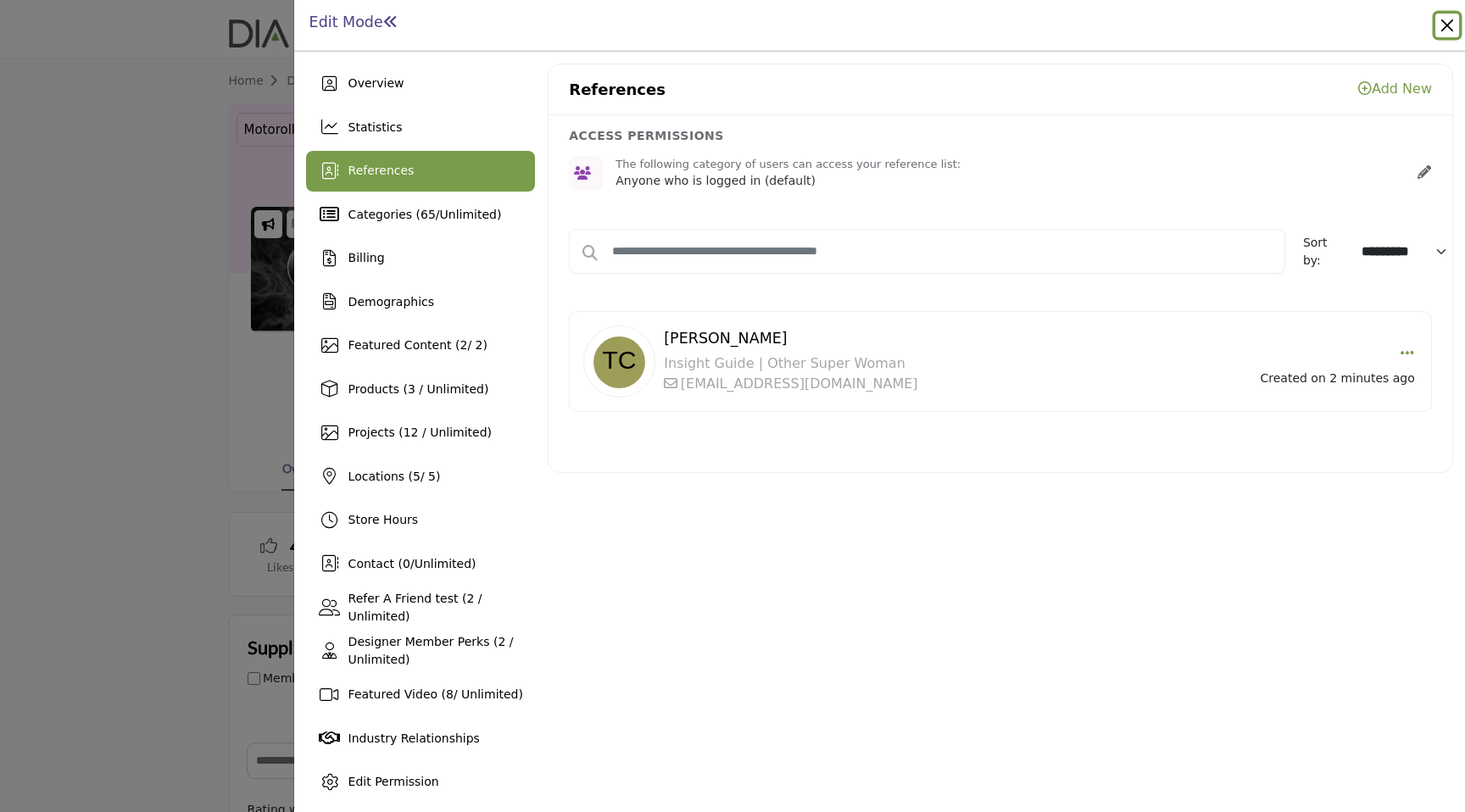
click at [1441, 24] on button "Close" at bounding box center [1447, 25] width 24 height 24
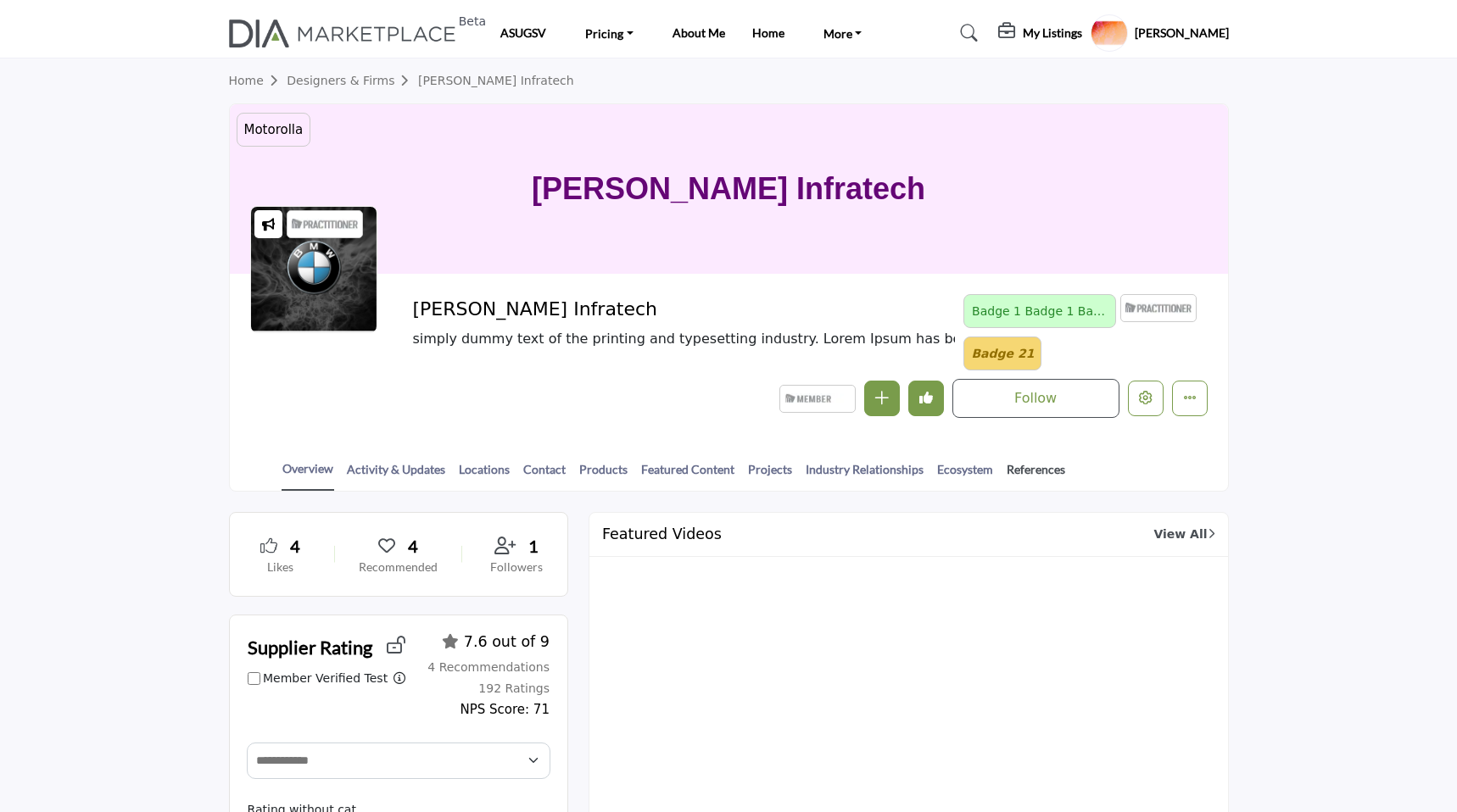
click at [1011, 464] on link "References" at bounding box center [1035, 475] width 60 height 30
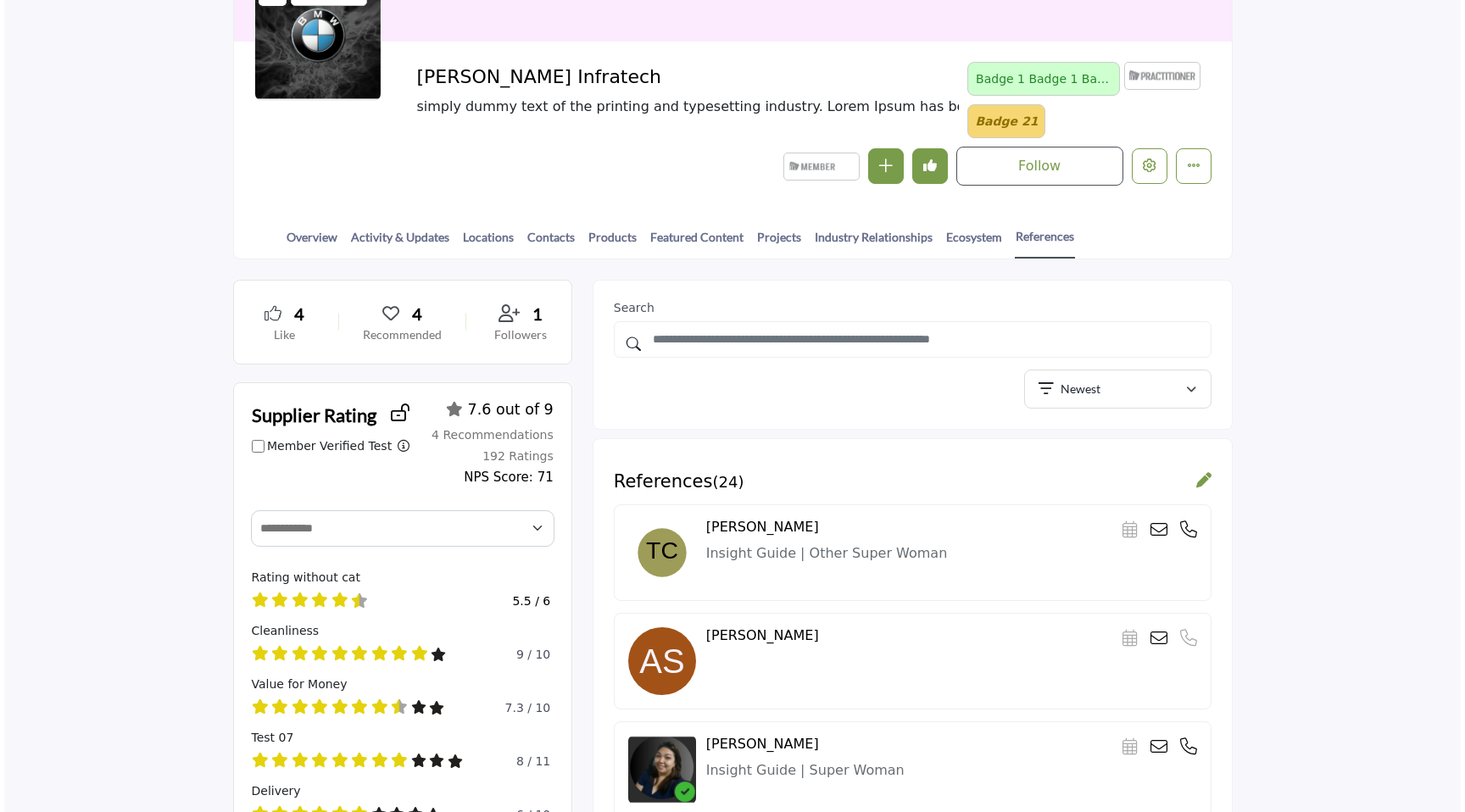
scroll to position [236, 0]
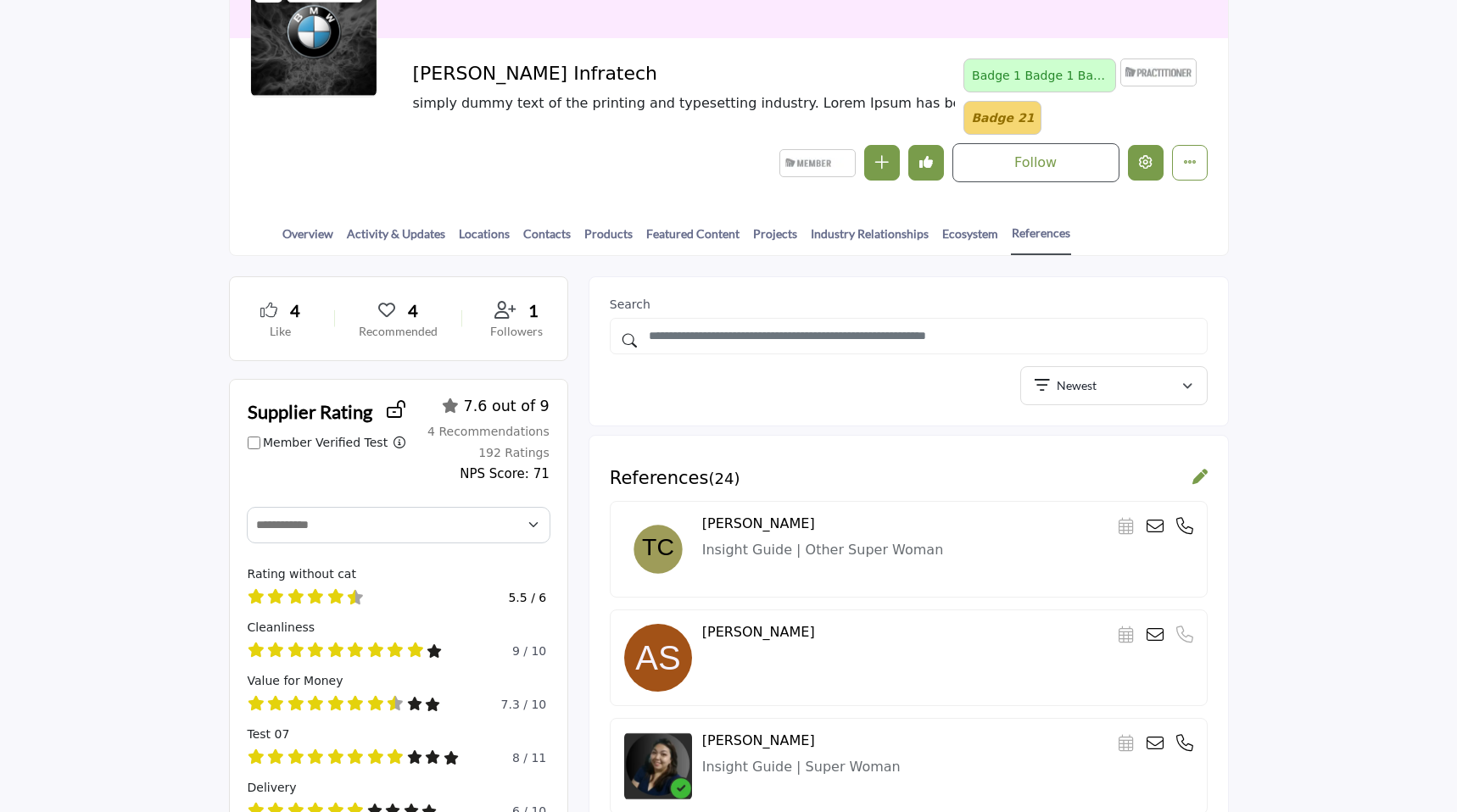
click at [1150, 170] on button "Edit company" at bounding box center [1145, 162] width 36 height 36
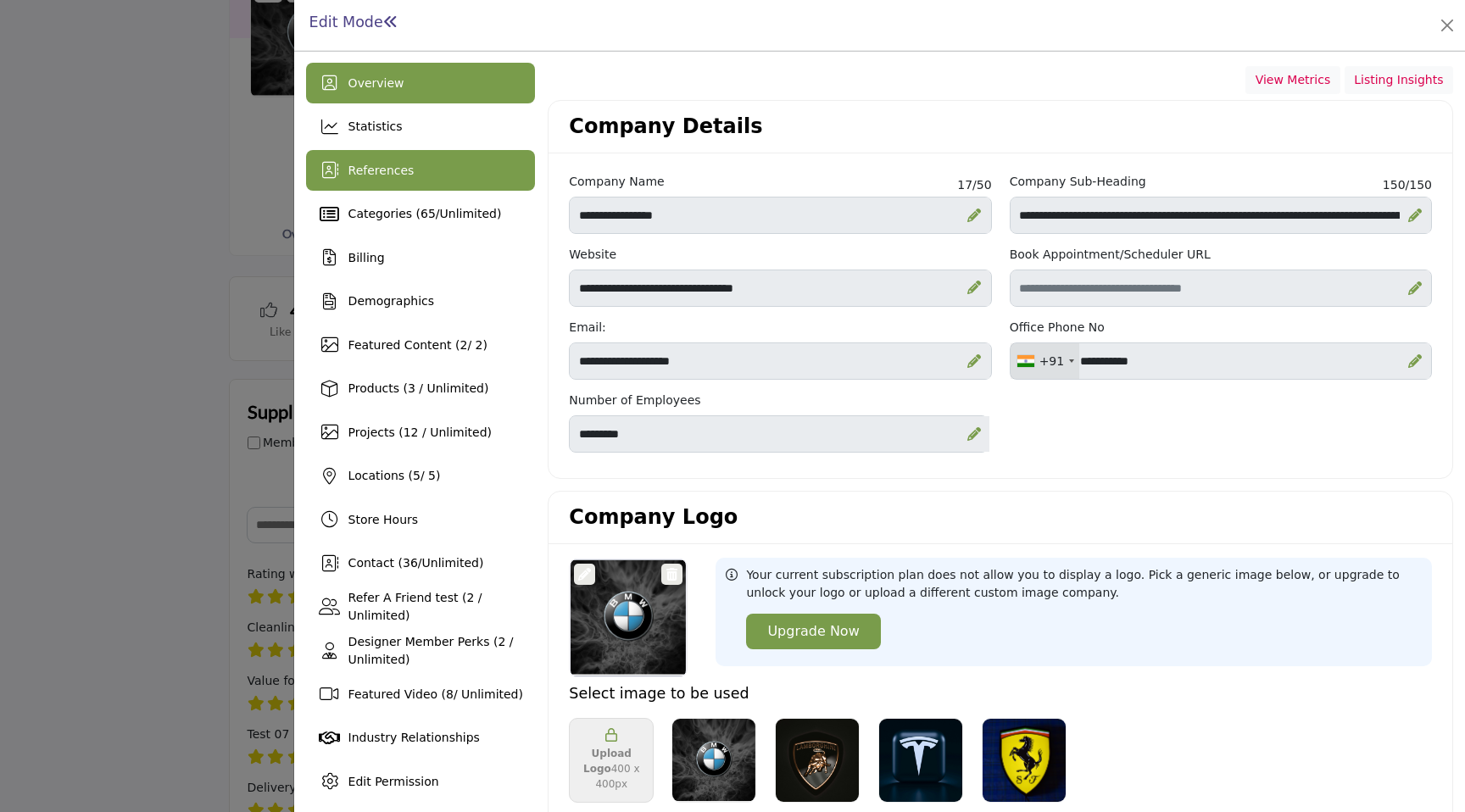
click at [530, 163] on div "References" at bounding box center [420, 170] width 230 height 41
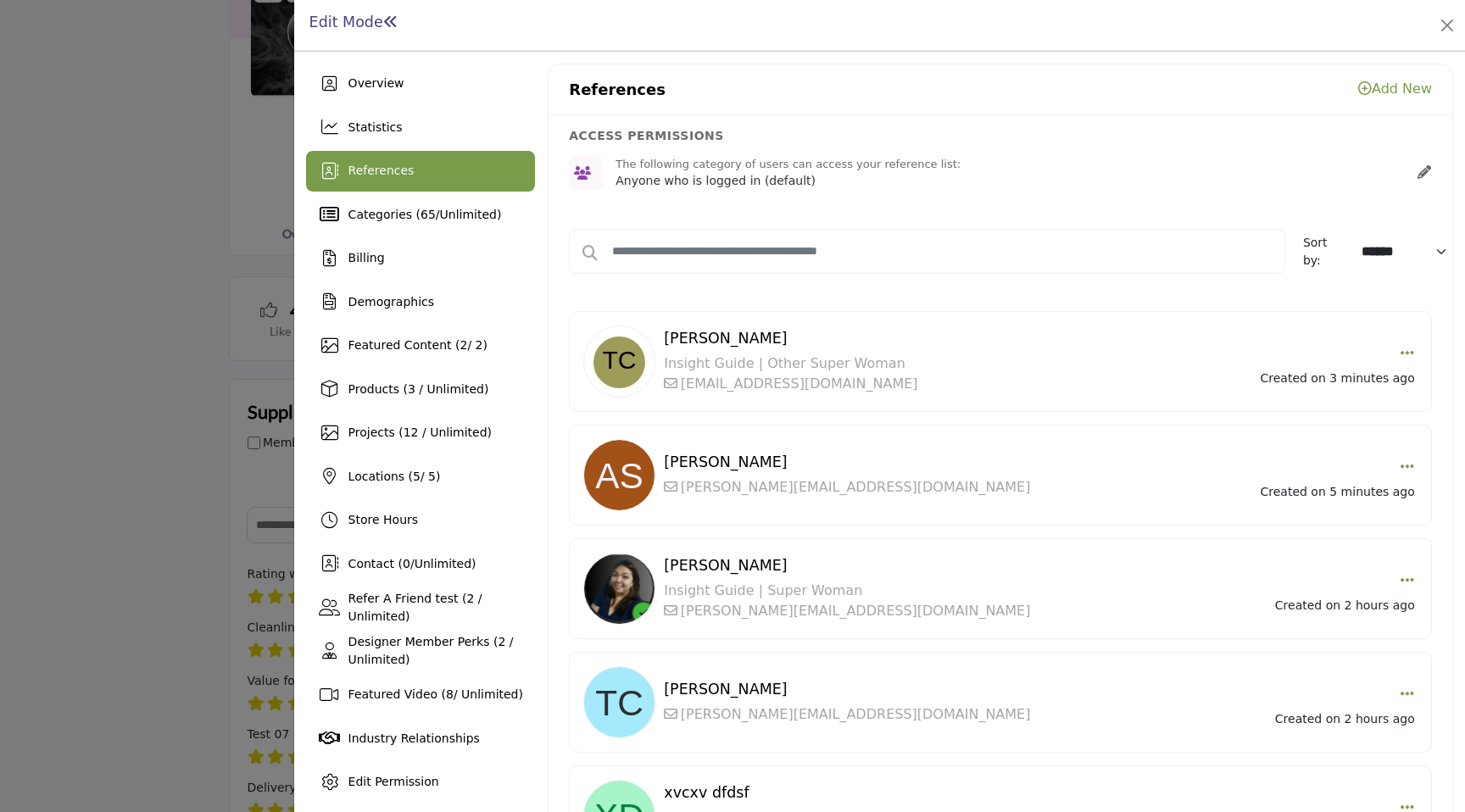
click at [1397, 85] on link "Add New" at bounding box center [1395, 88] width 73 height 16
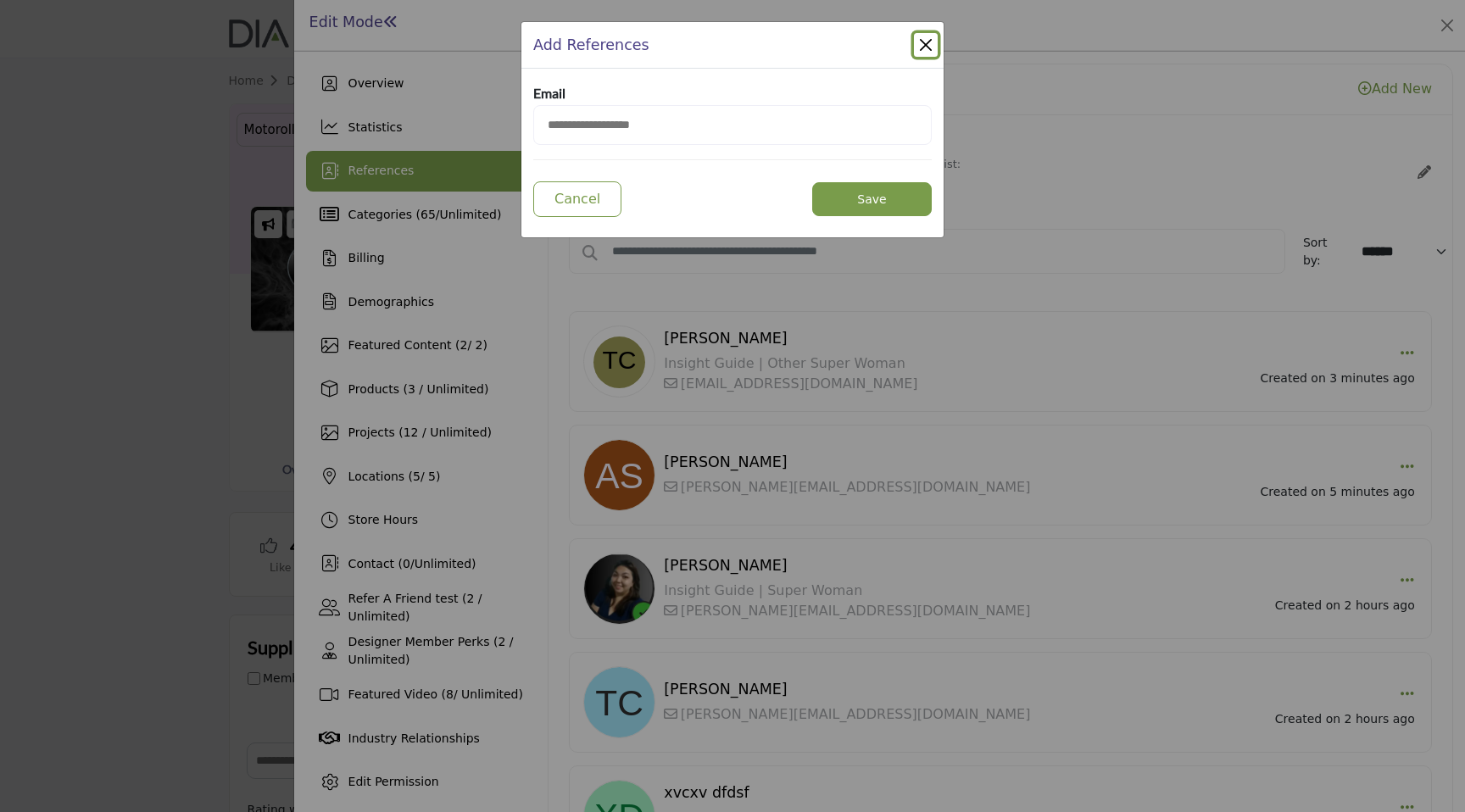
click at [929, 46] on button "Close Modal" at bounding box center [925, 45] width 24 height 24
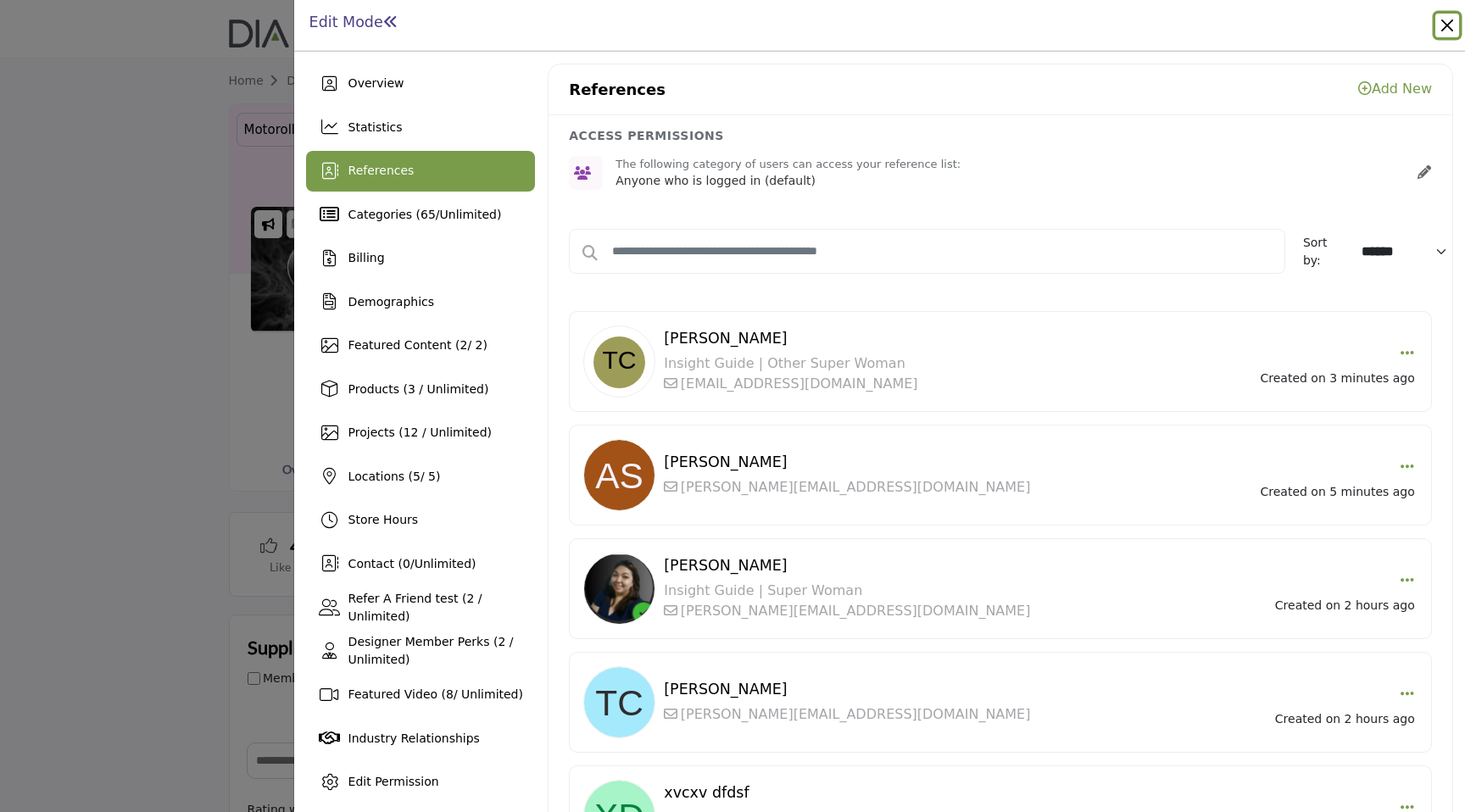
click at [1451, 28] on button "Close" at bounding box center [1447, 25] width 24 height 24
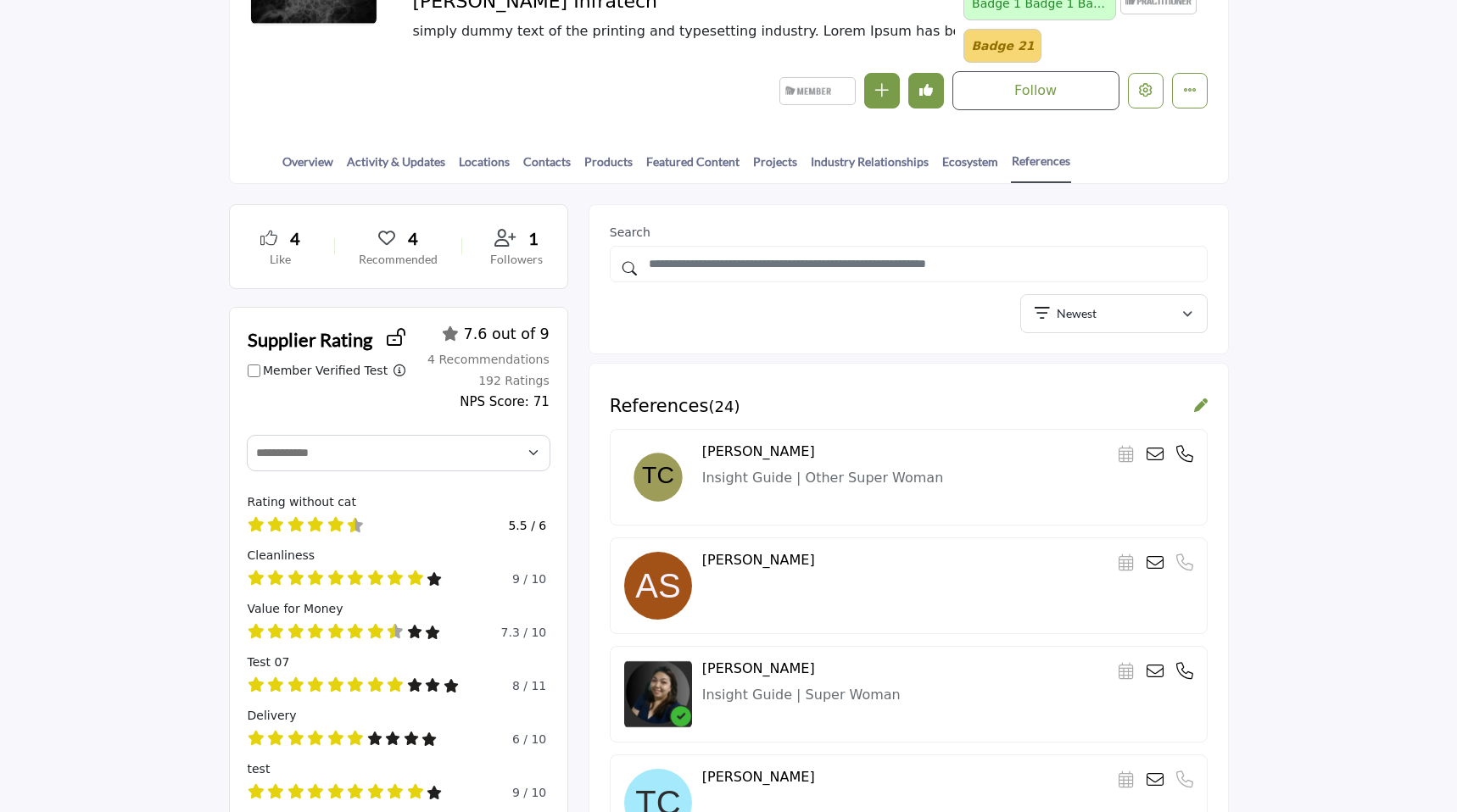
scroll to position [313, 0]
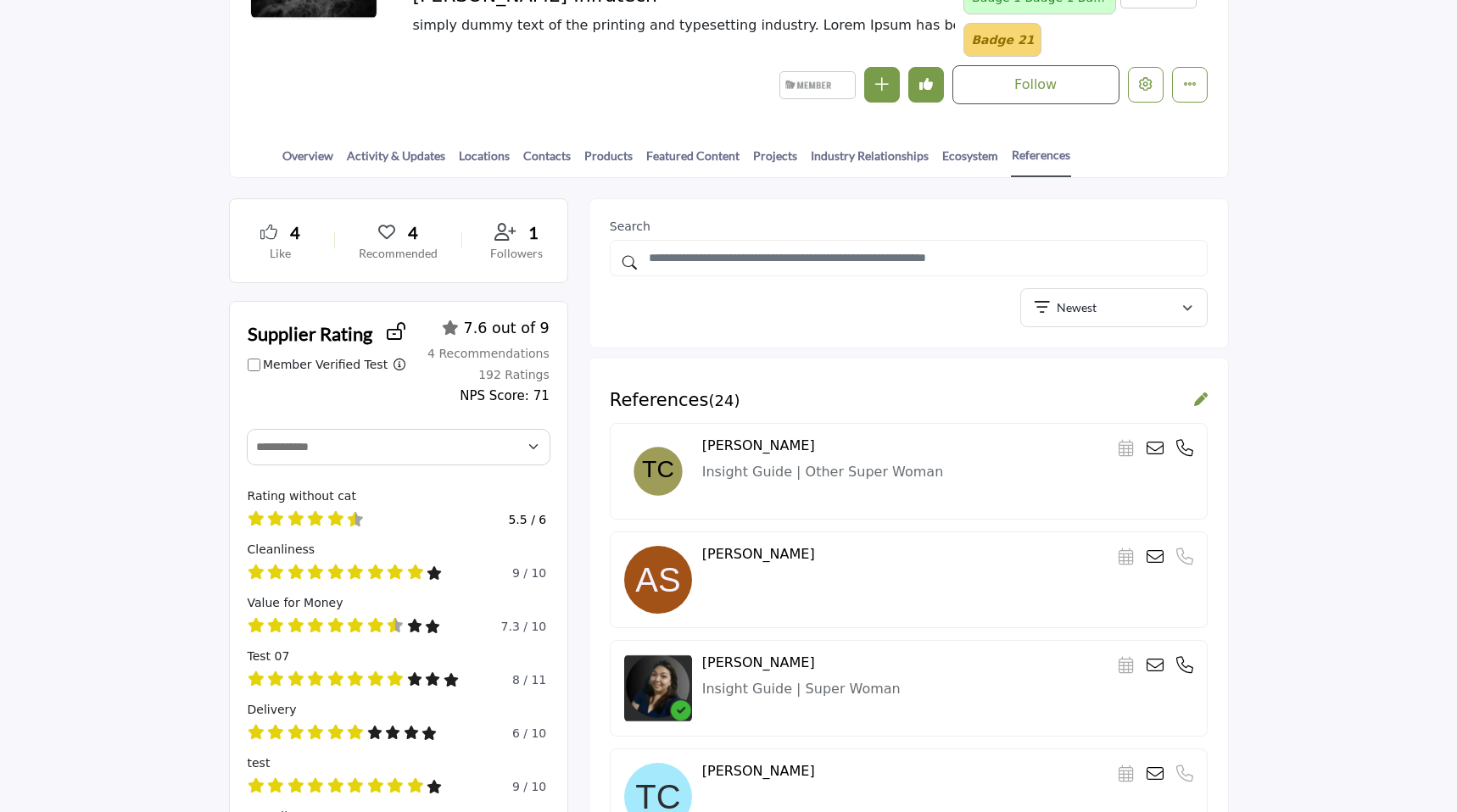
click at [1155, 451] on icon at bounding box center [1154, 448] width 17 height 17
type input "**********"
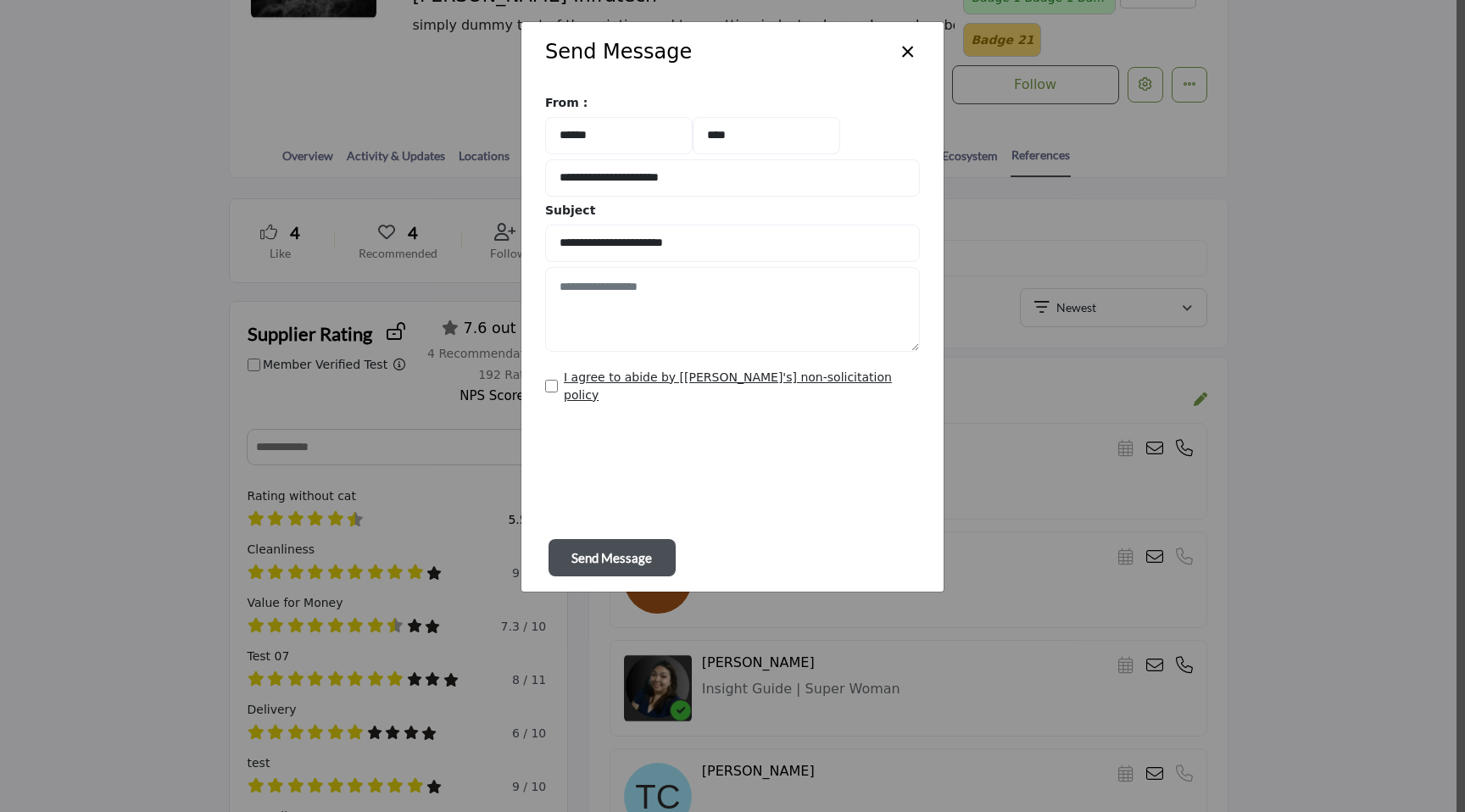
click at [904, 46] on button "×" at bounding box center [908, 50] width 24 height 32
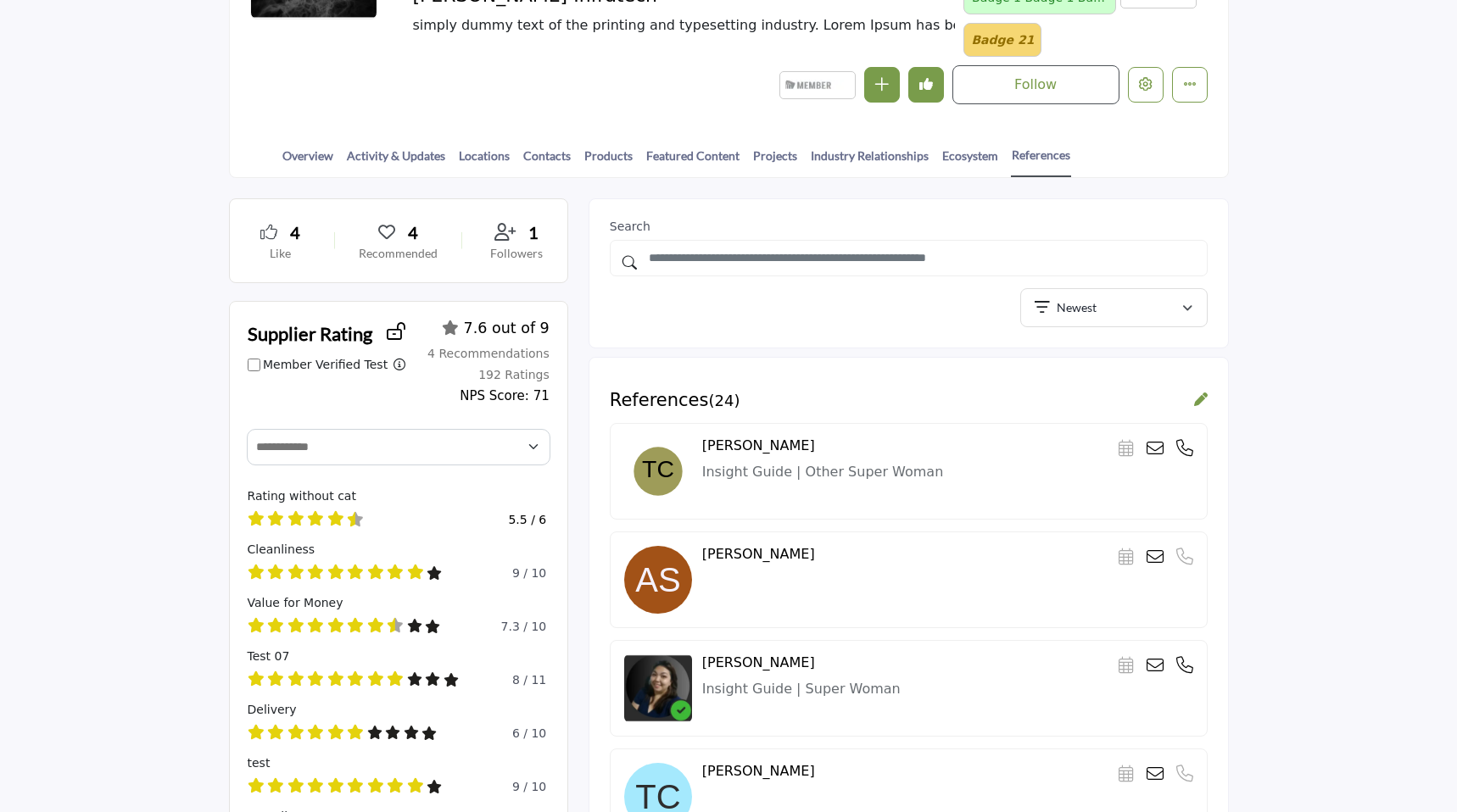
click at [1180, 455] on icon at bounding box center [1184, 448] width 17 height 17
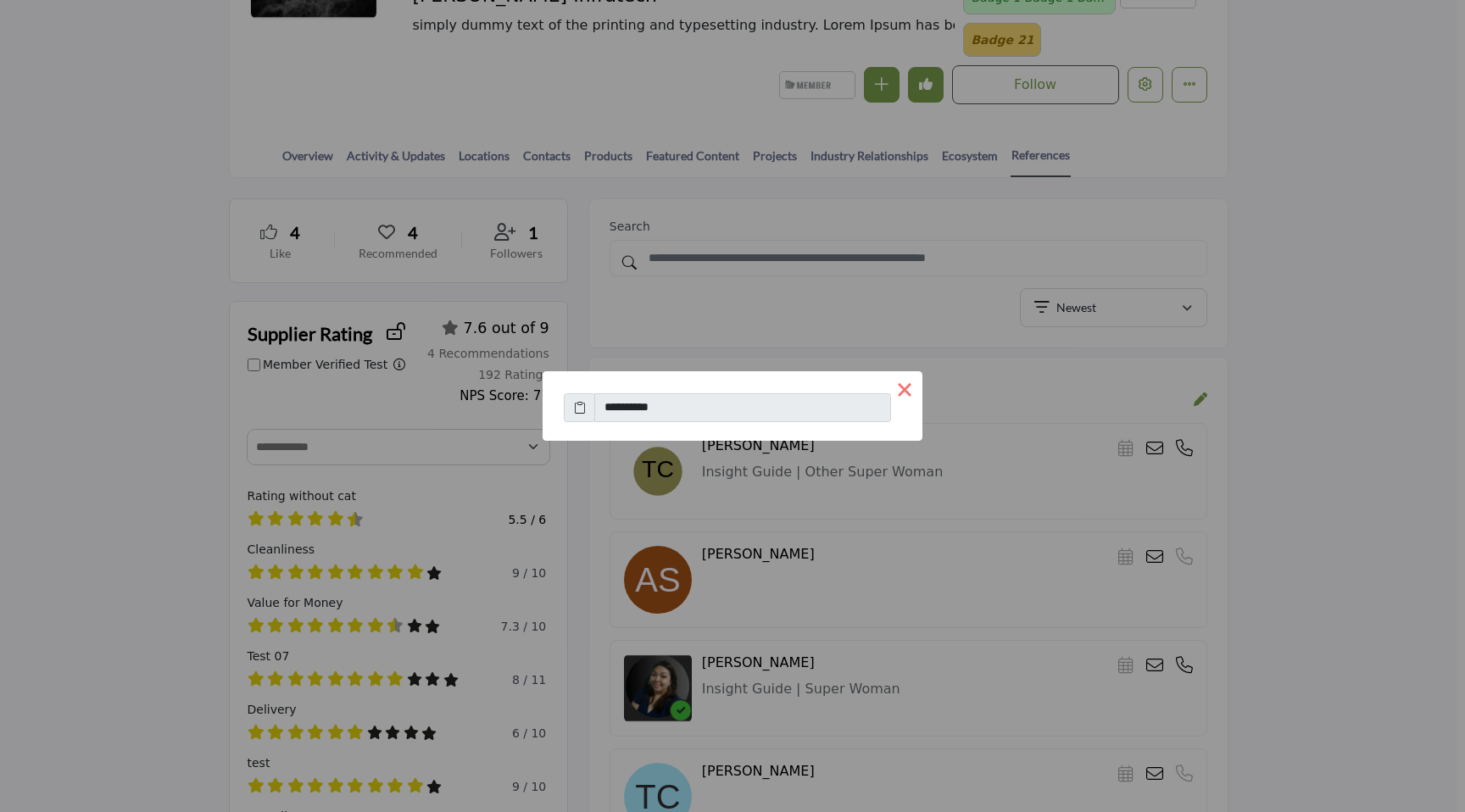
click at [905, 392] on button "×" at bounding box center [904, 389] width 36 height 36
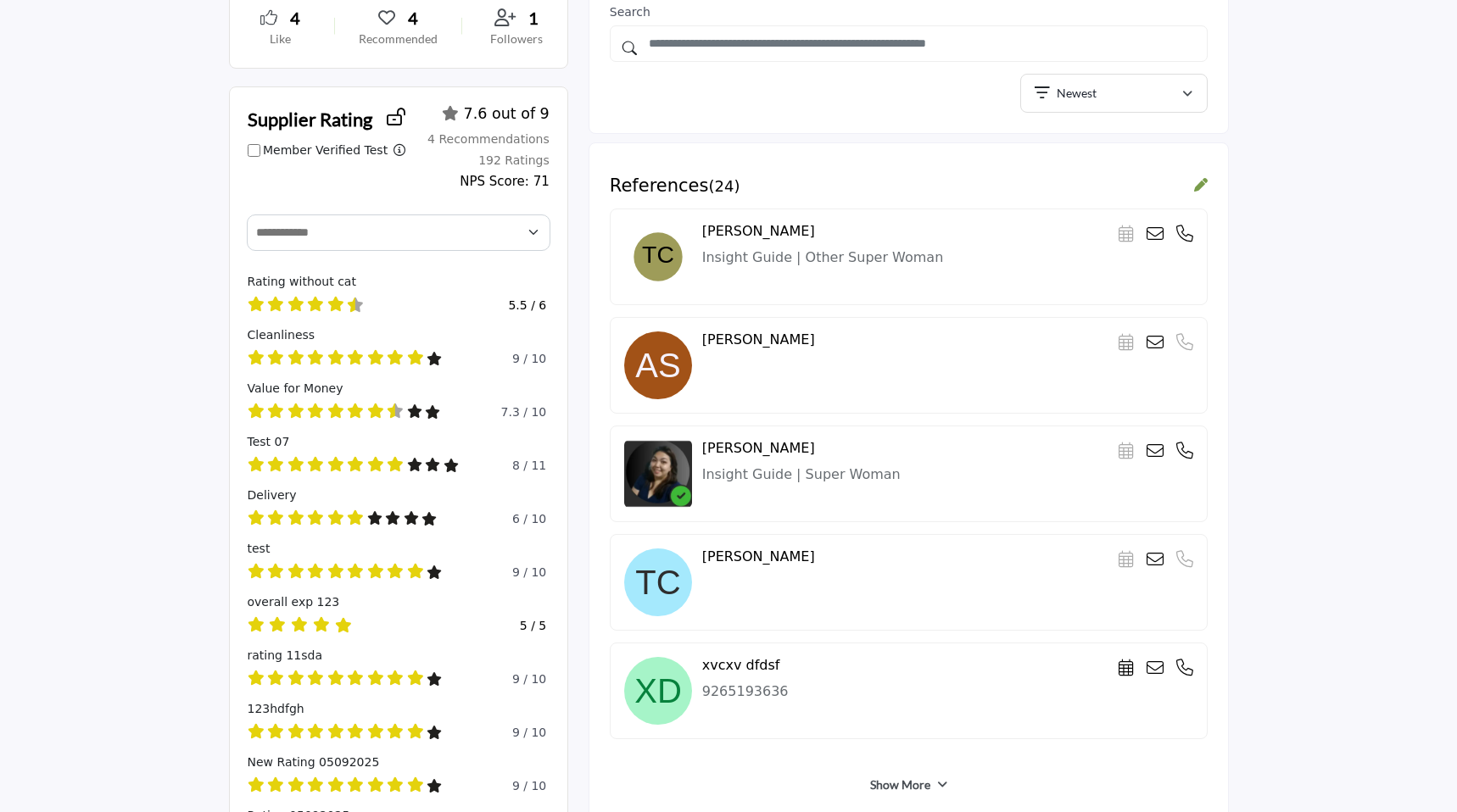
scroll to position [539, 0]
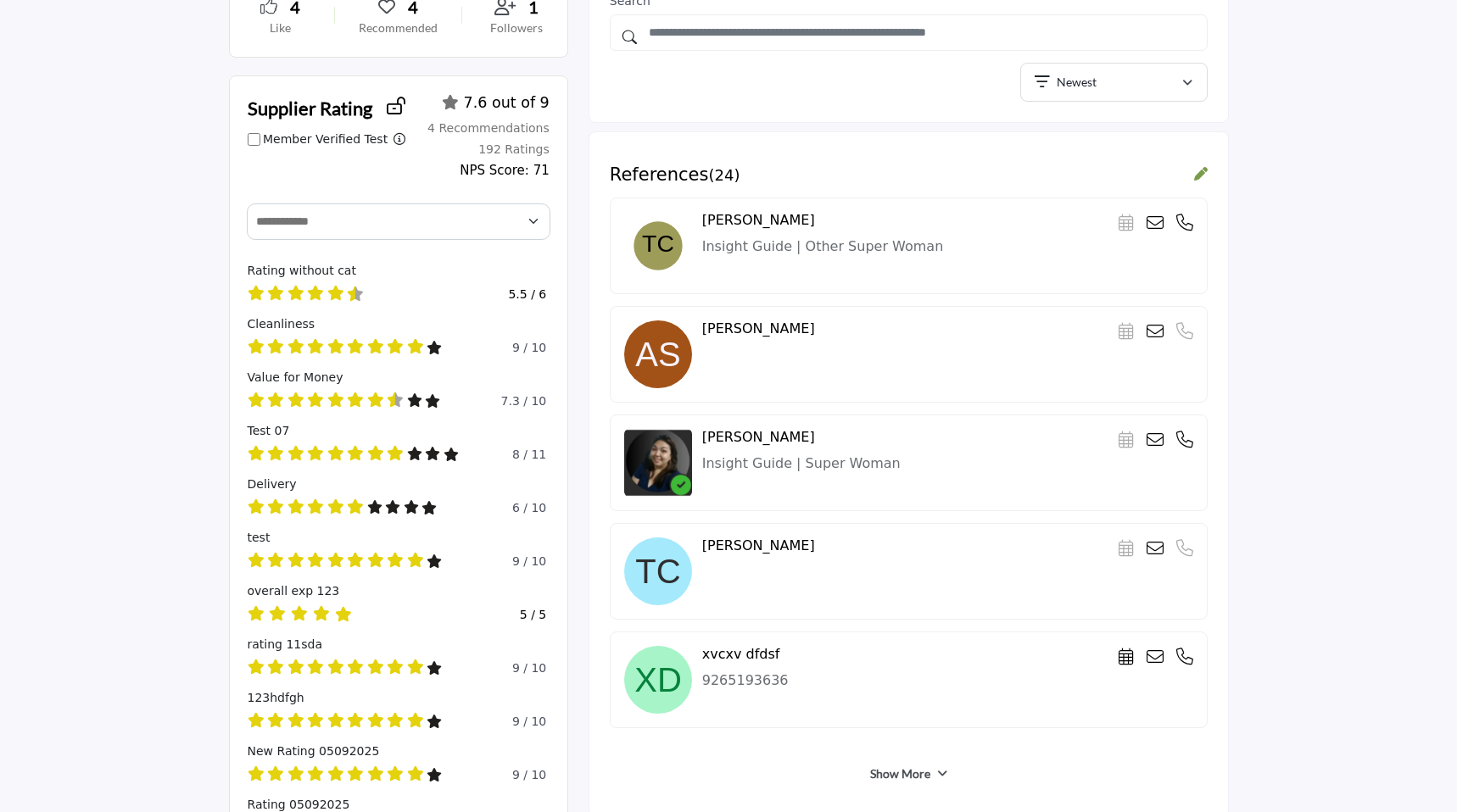
click at [1182, 224] on icon at bounding box center [1184, 223] width 17 height 17
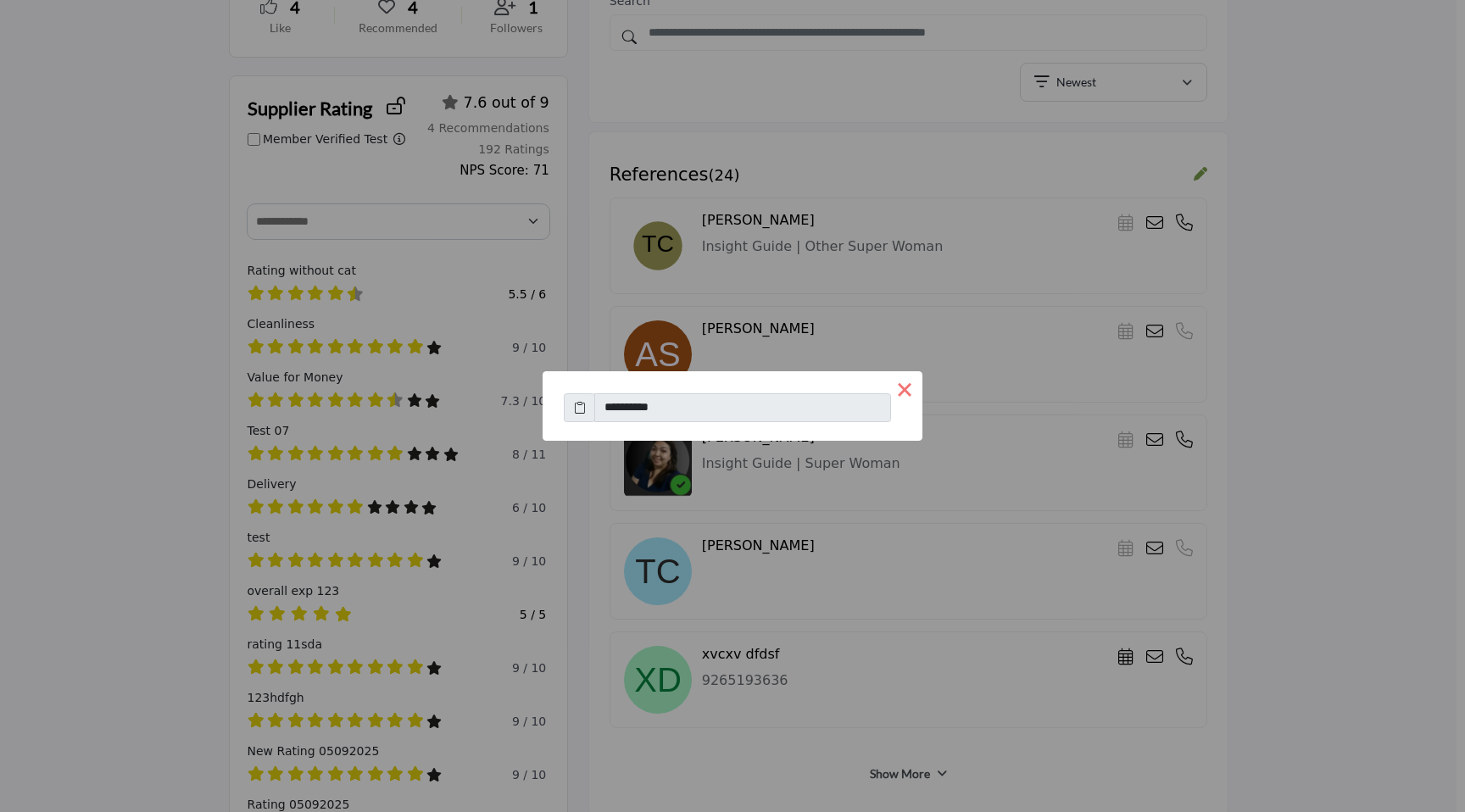
click at [915, 394] on button "×" at bounding box center [904, 389] width 36 height 36
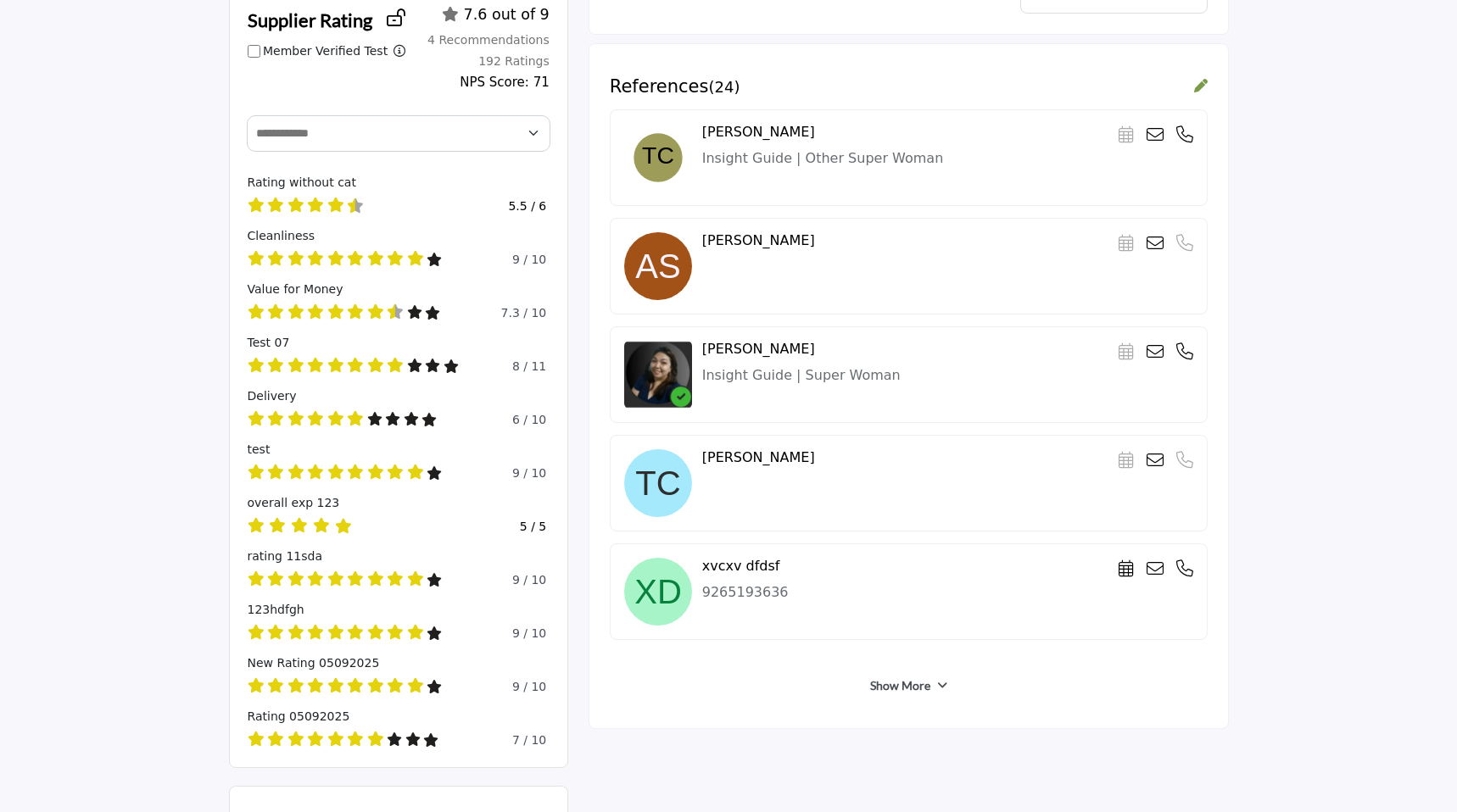
scroll to position [630, 0]
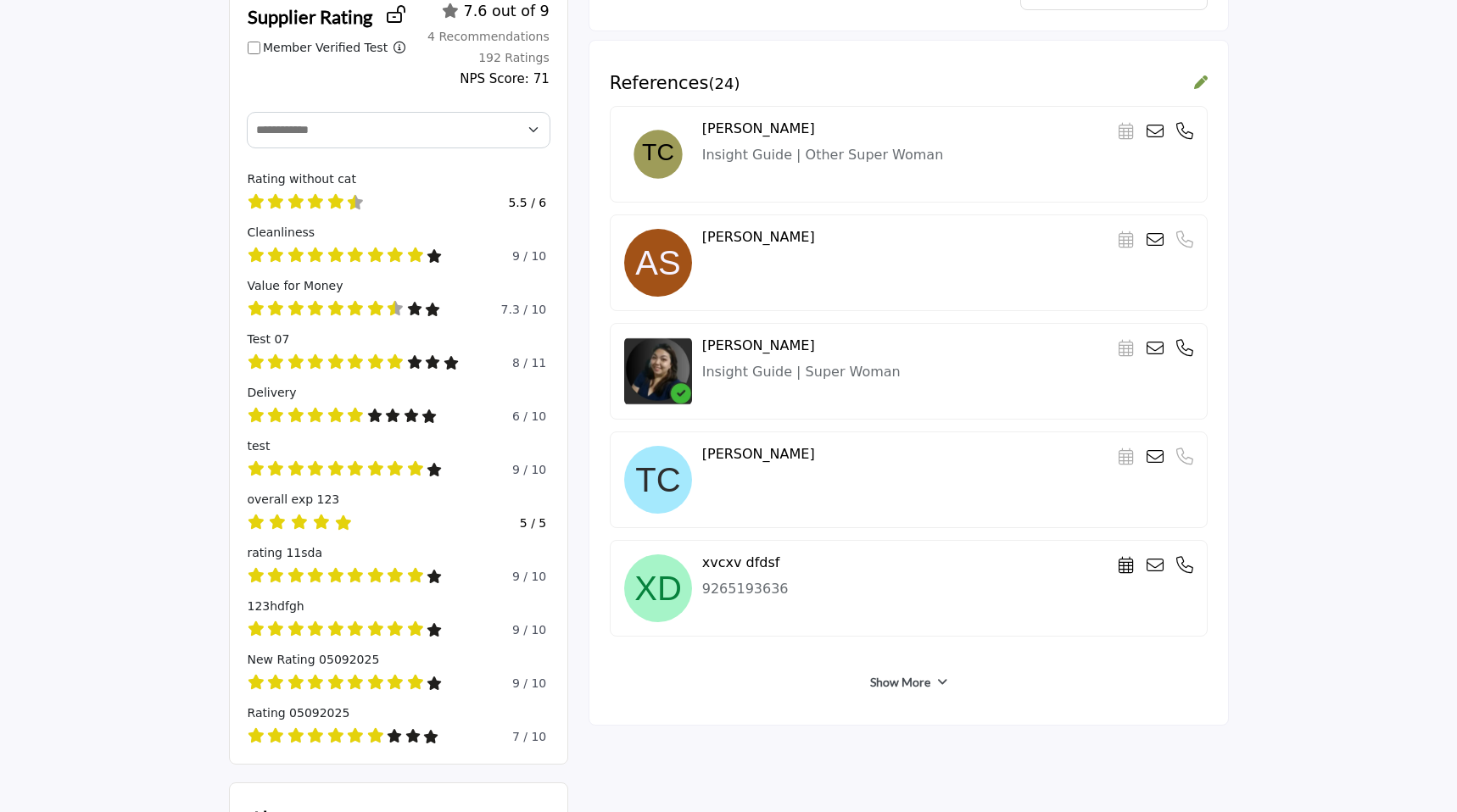
drag, startPoint x: 704, startPoint y: 129, endPoint x: 804, endPoint y: 132, distance: 100.0
click at [804, 132] on div "Teri Carden Scheduler URL is currently unavailable for this contact." at bounding box center [948, 128] width 491 height 16
click at [913, 138] on div "Teri Carden Scheduler URL is currently unavailable for this contact. Insight Gu…" at bounding box center [948, 142] width 491 height 45
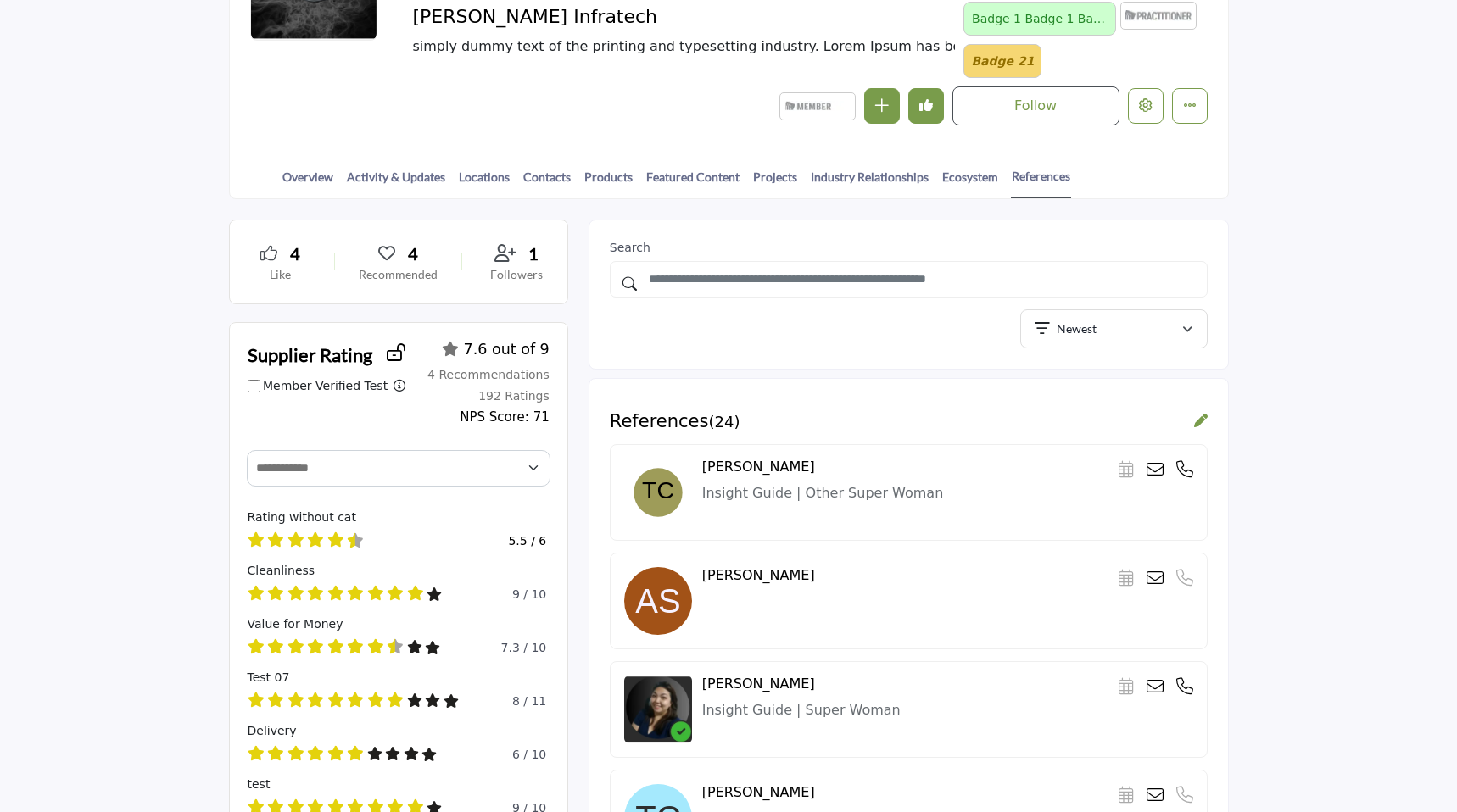
scroll to position [291, 0]
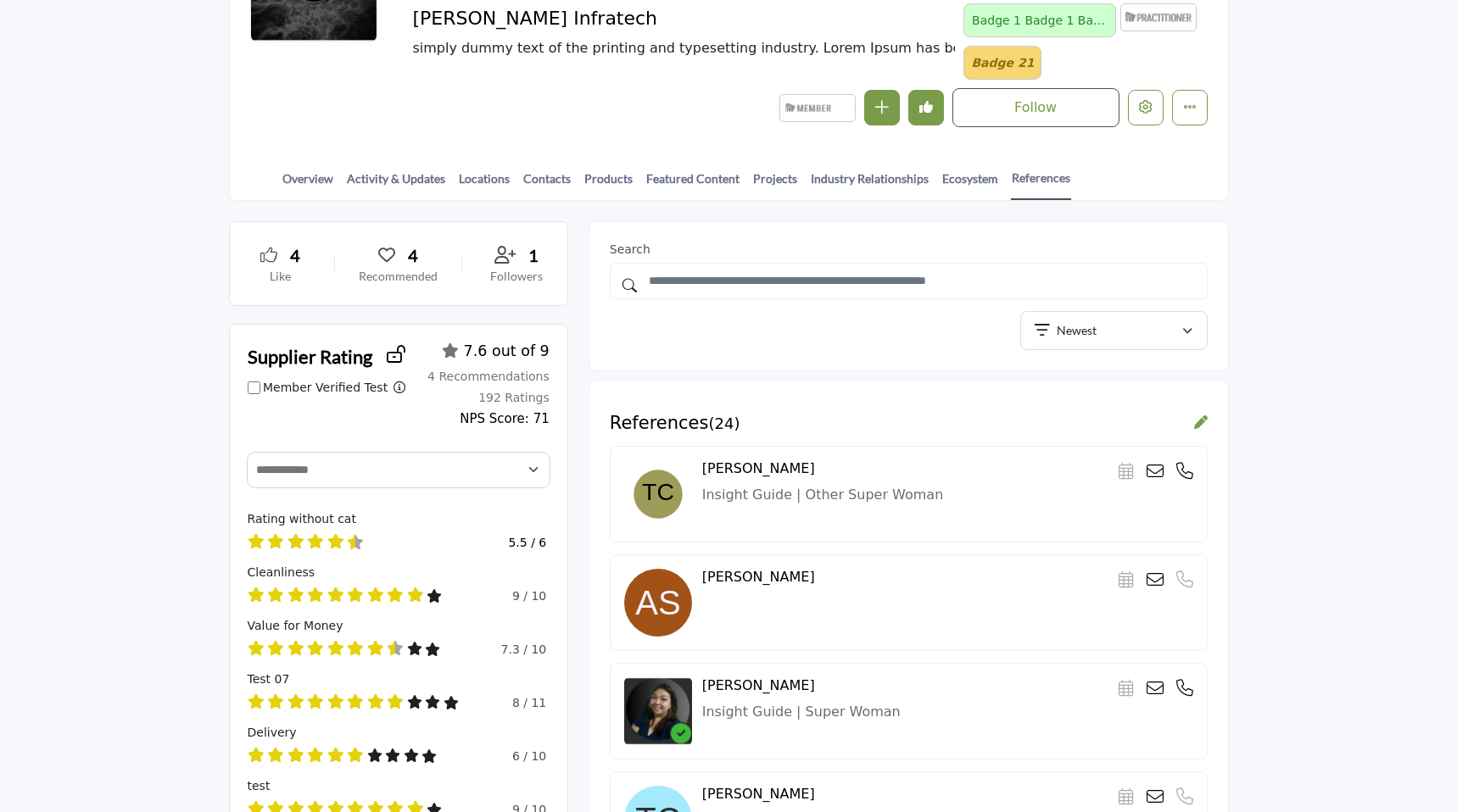
click at [892, 368] on div "Search Newest Relevance Newest A-Z (First Name)" at bounding box center [908, 296] width 640 height 150
drag, startPoint x: 701, startPoint y: 498, endPoint x: 913, endPoint y: 511, distance: 212.4
click at [913, 511] on div "Teri Carden Scheduler URL is currently unavailable for this contact." at bounding box center [908, 494] width 597 height 97
click at [912, 464] on div "Teri Carden Scheduler URL is currently unavailable for this contact." at bounding box center [948, 468] width 491 height 16
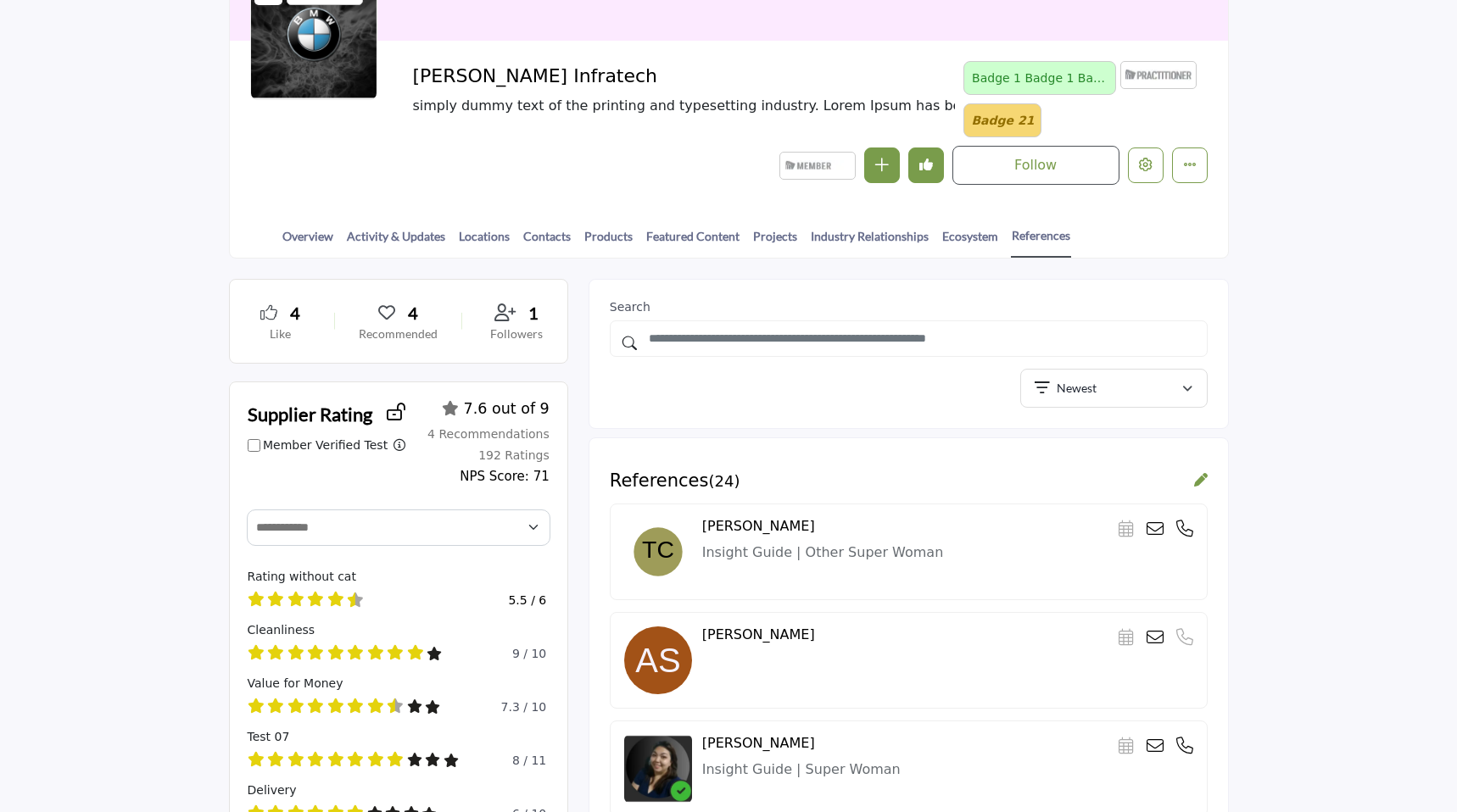
scroll to position [232, 0]
click at [1197, 487] on link at bounding box center [1201, 482] width 14 height 17
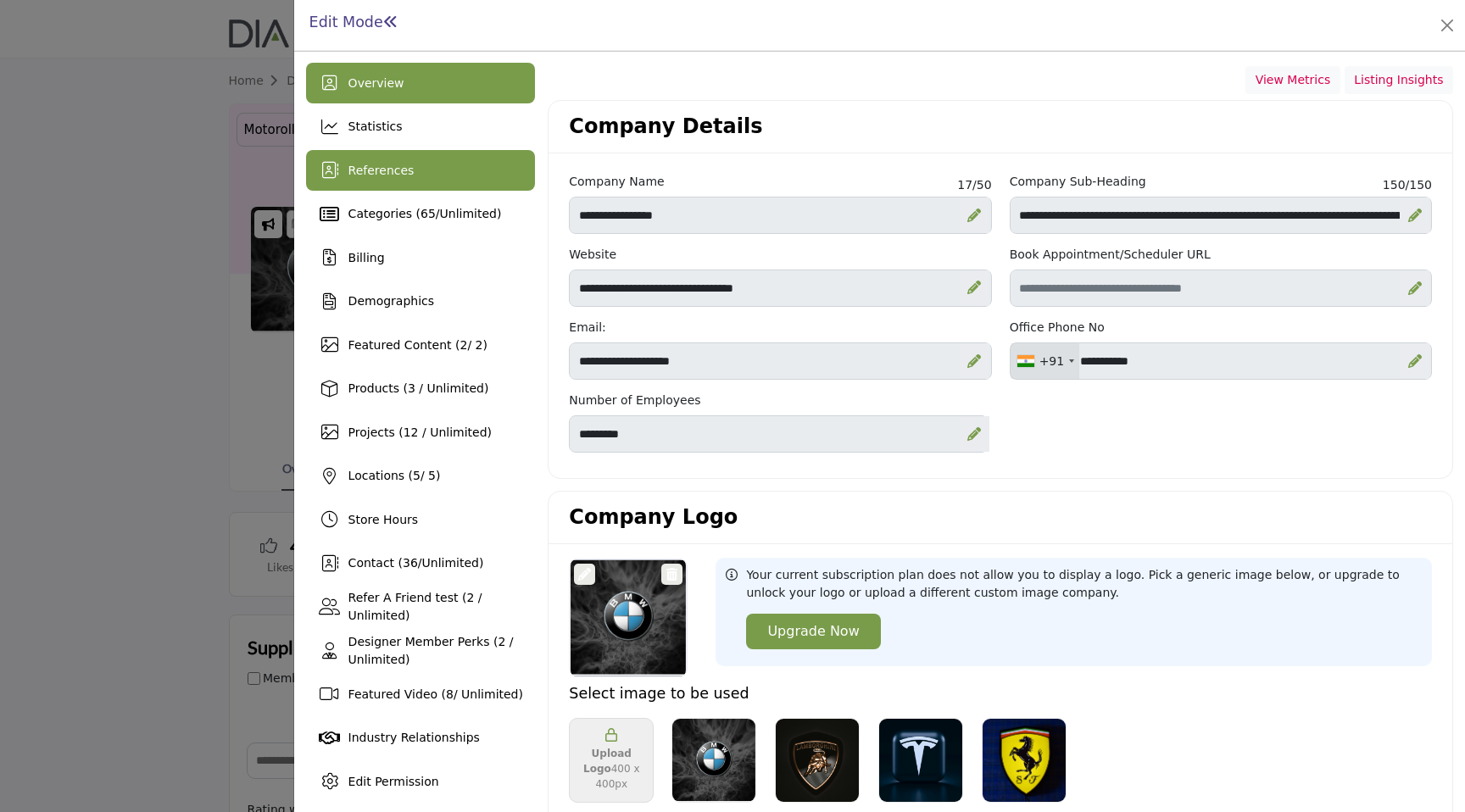
click at [451, 159] on div "References" at bounding box center [420, 170] width 230 height 41
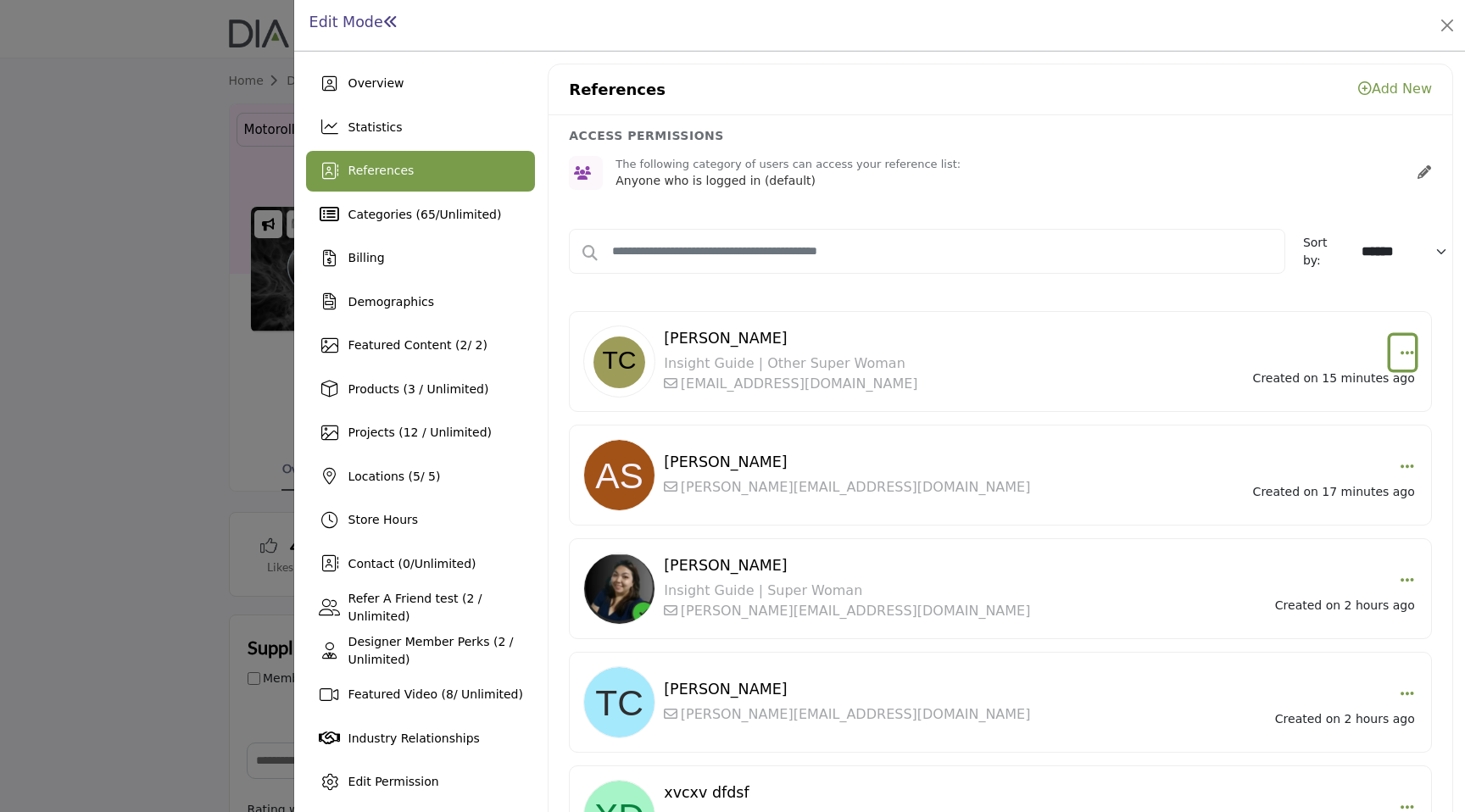
click at [1401, 350] on icon "button" at bounding box center [1408, 352] width 14 height 15
click at [1300, 383] on link "Edit" at bounding box center [1325, 393] width 164 height 31
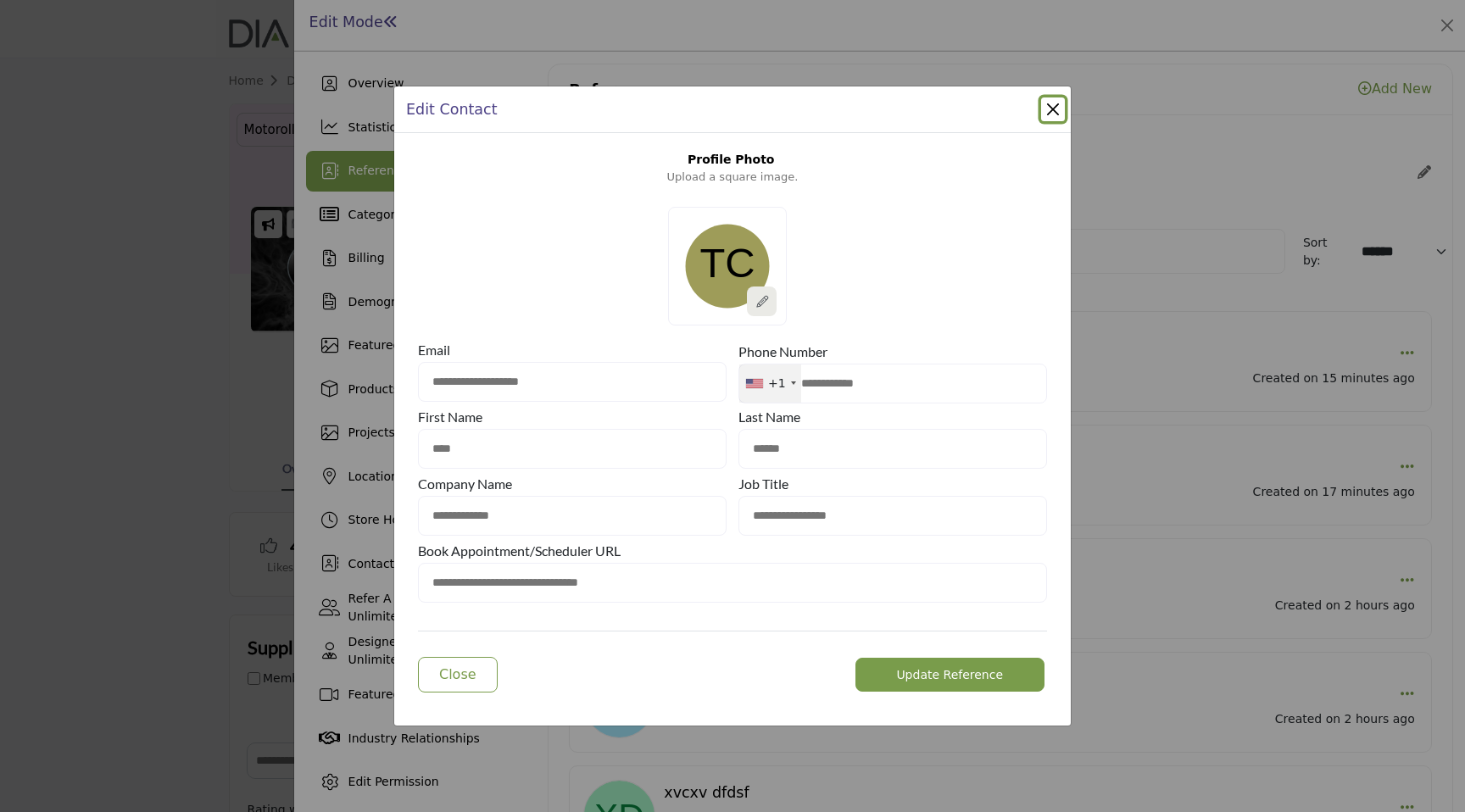
click at [768, 300] on div at bounding box center [762, 301] width 30 height 30
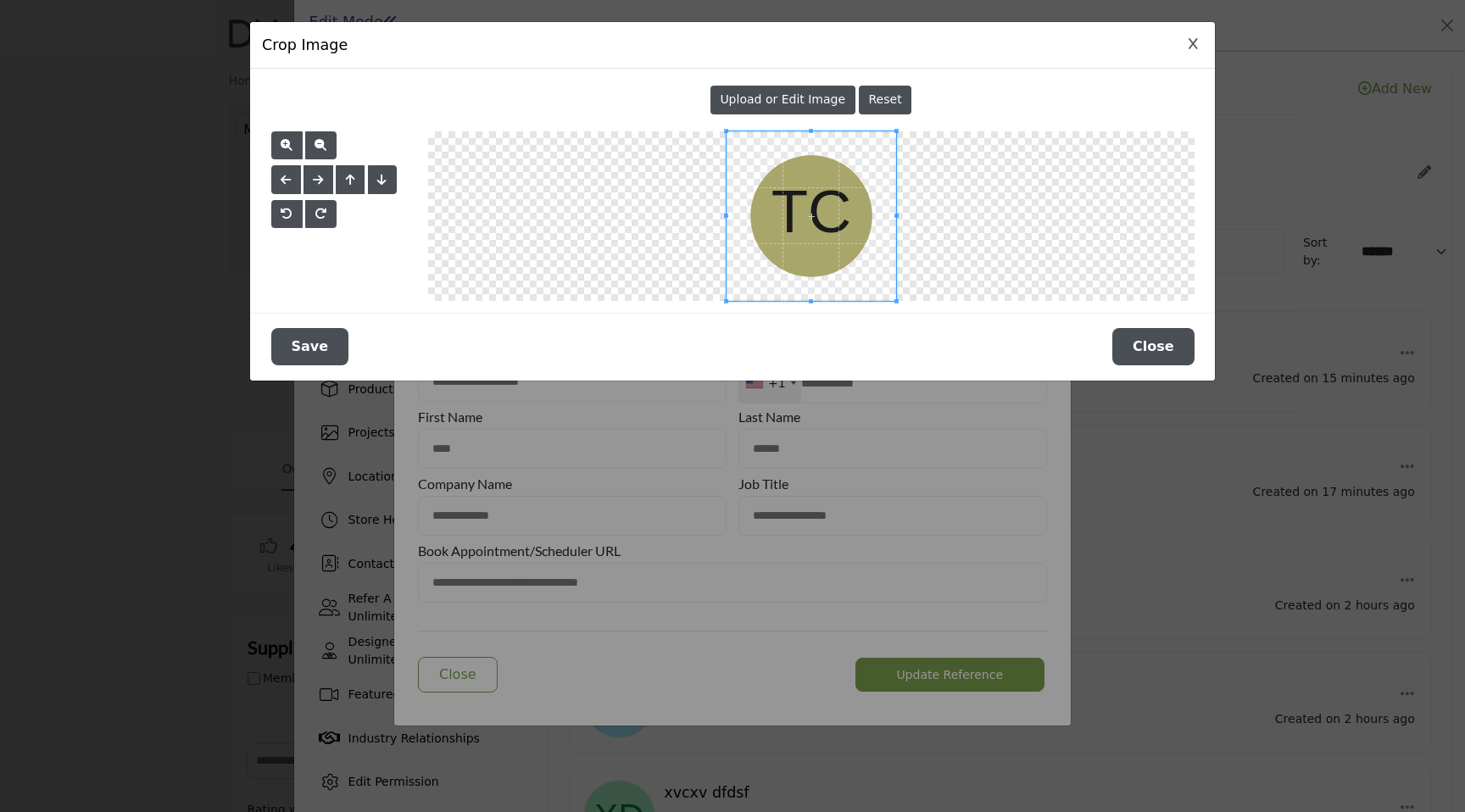
click at [1196, 45] on icon "Close Image Upload Modal" at bounding box center [1193, 45] width 10 height 12
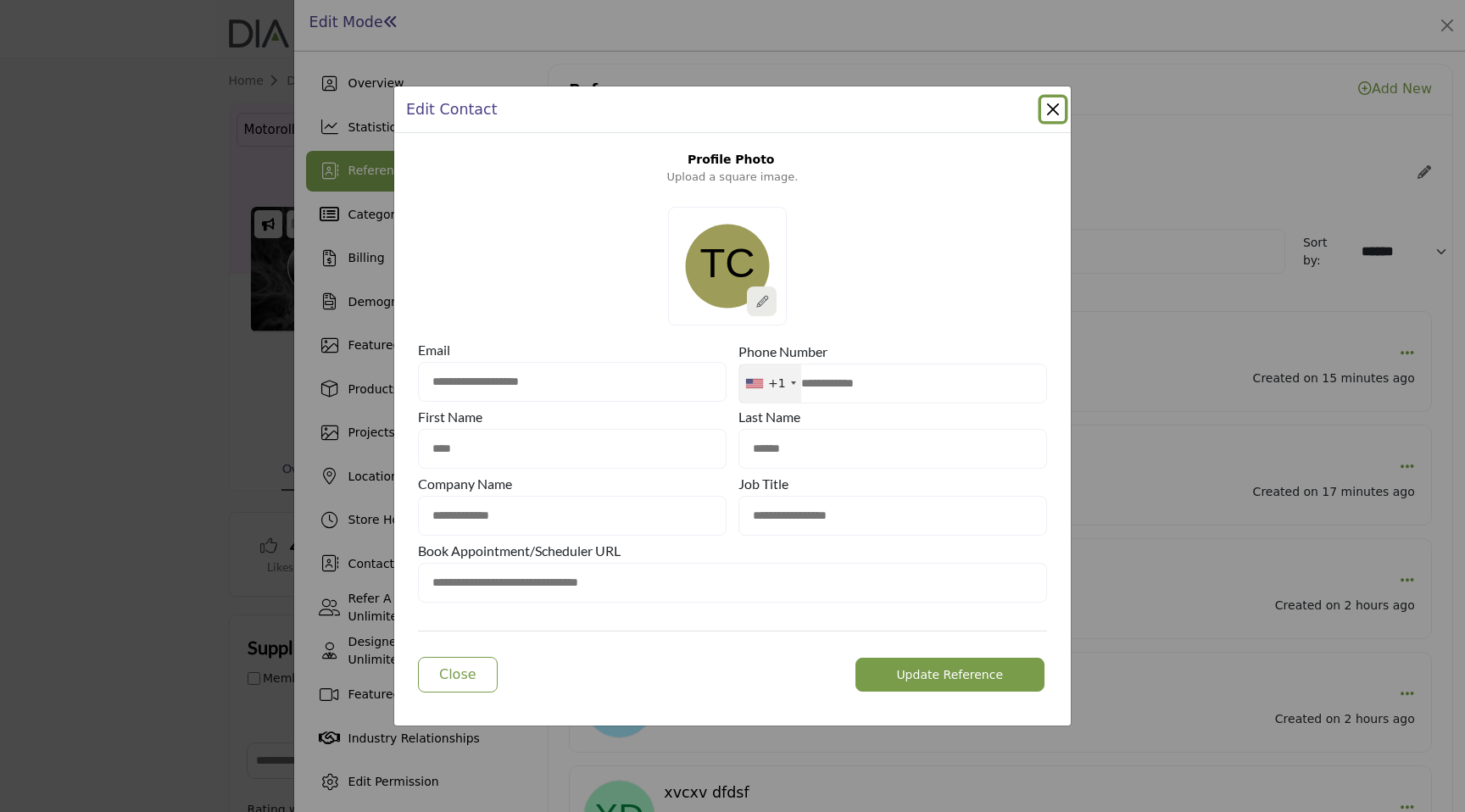
click at [1052, 101] on button "Close Modal" at bounding box center [1053, 109] width 24 height 24
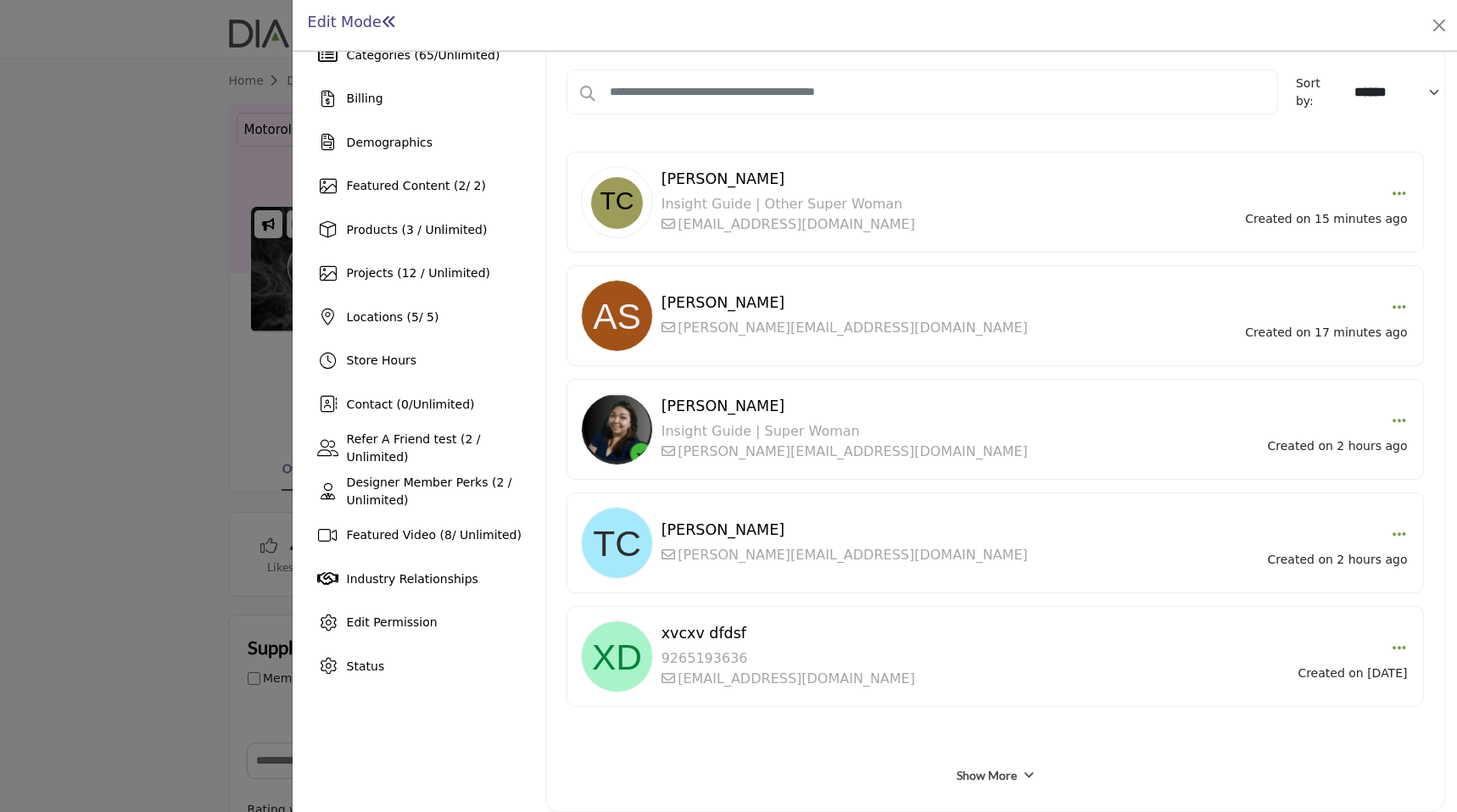
scroll to position [171, 0]
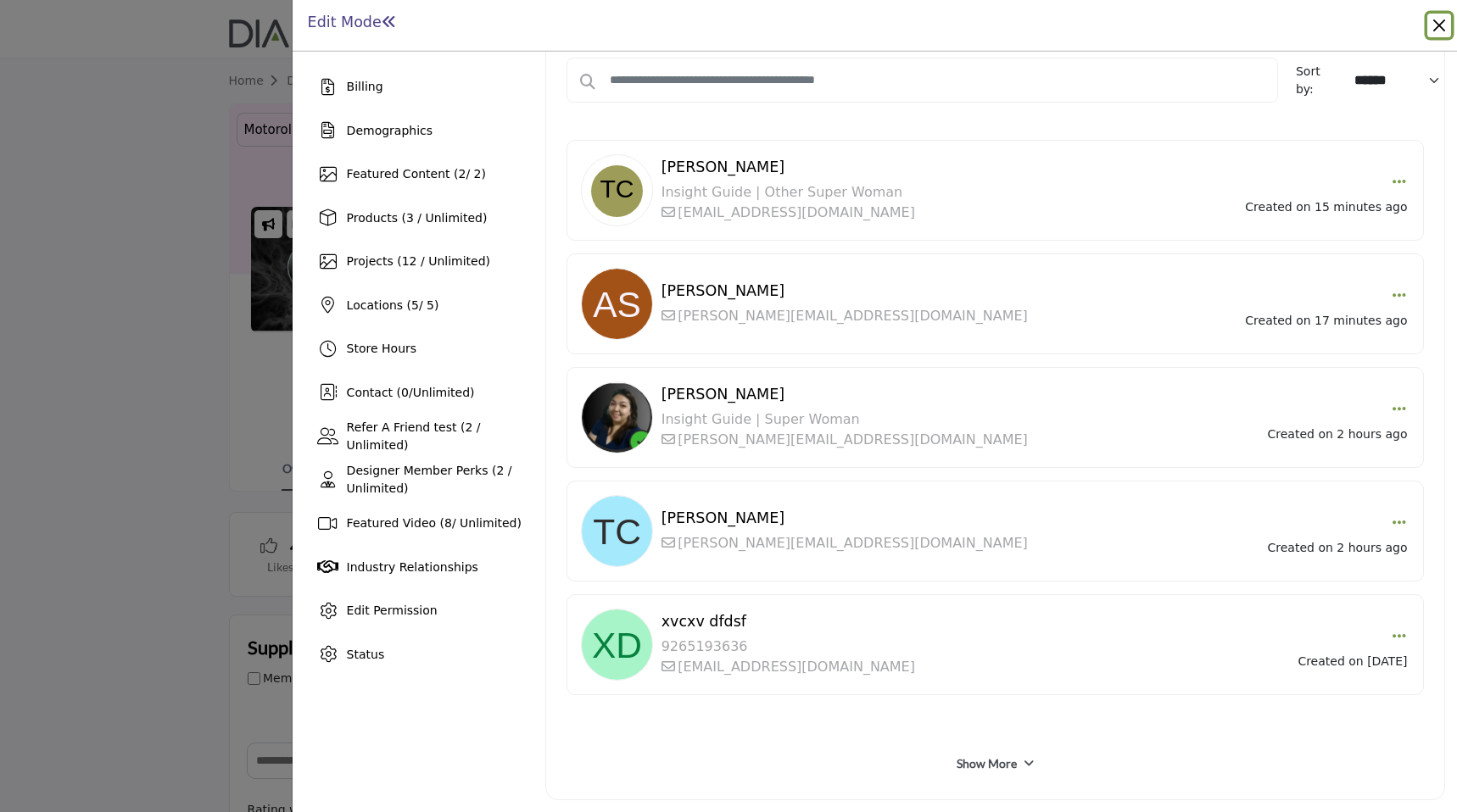
click at [1441, 26] on button "Close" at bounding box center [1439, 25] width 24 height 24
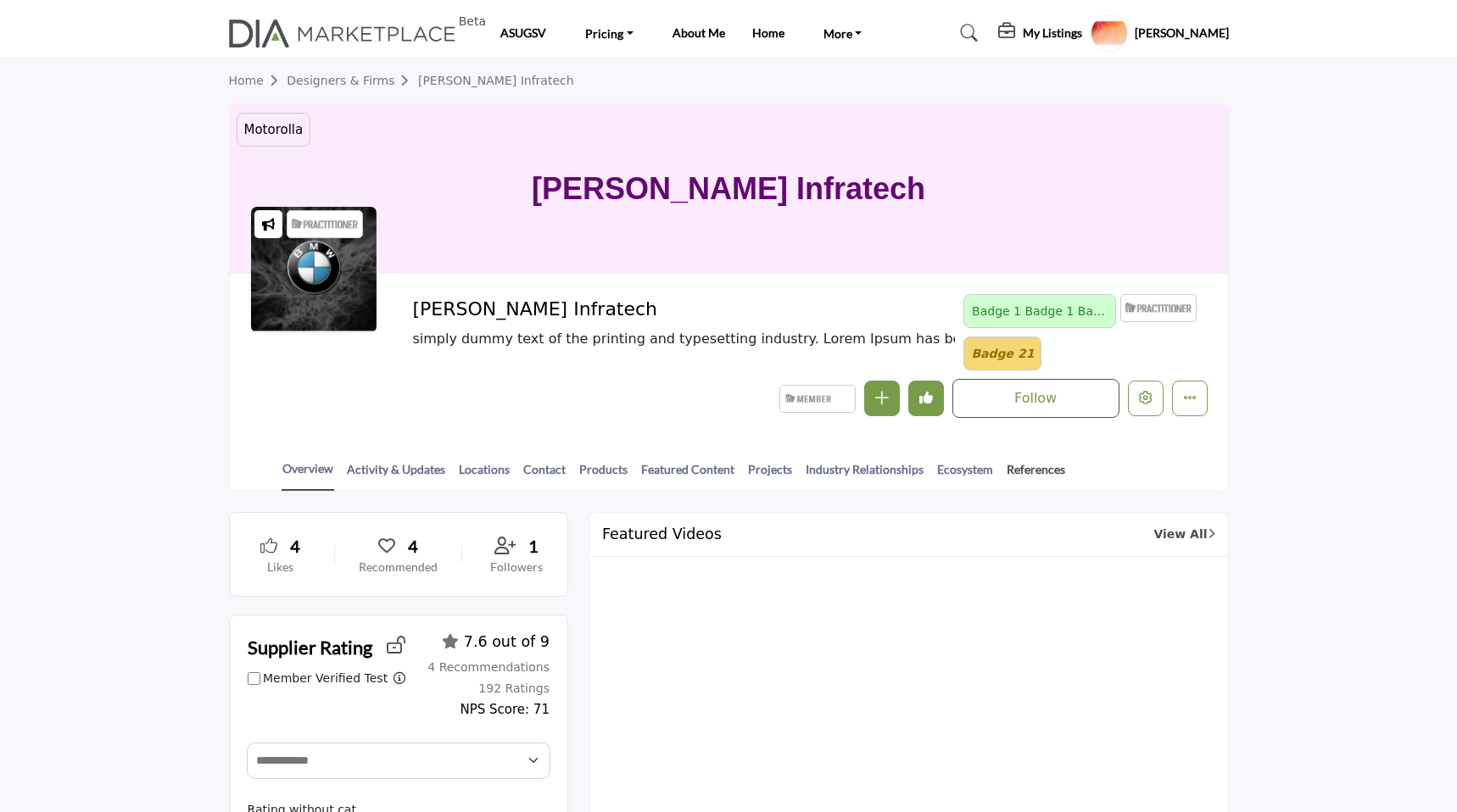
click at [1046, 468] on link "References" at bounding box center [1035, 475] width 60 height 30
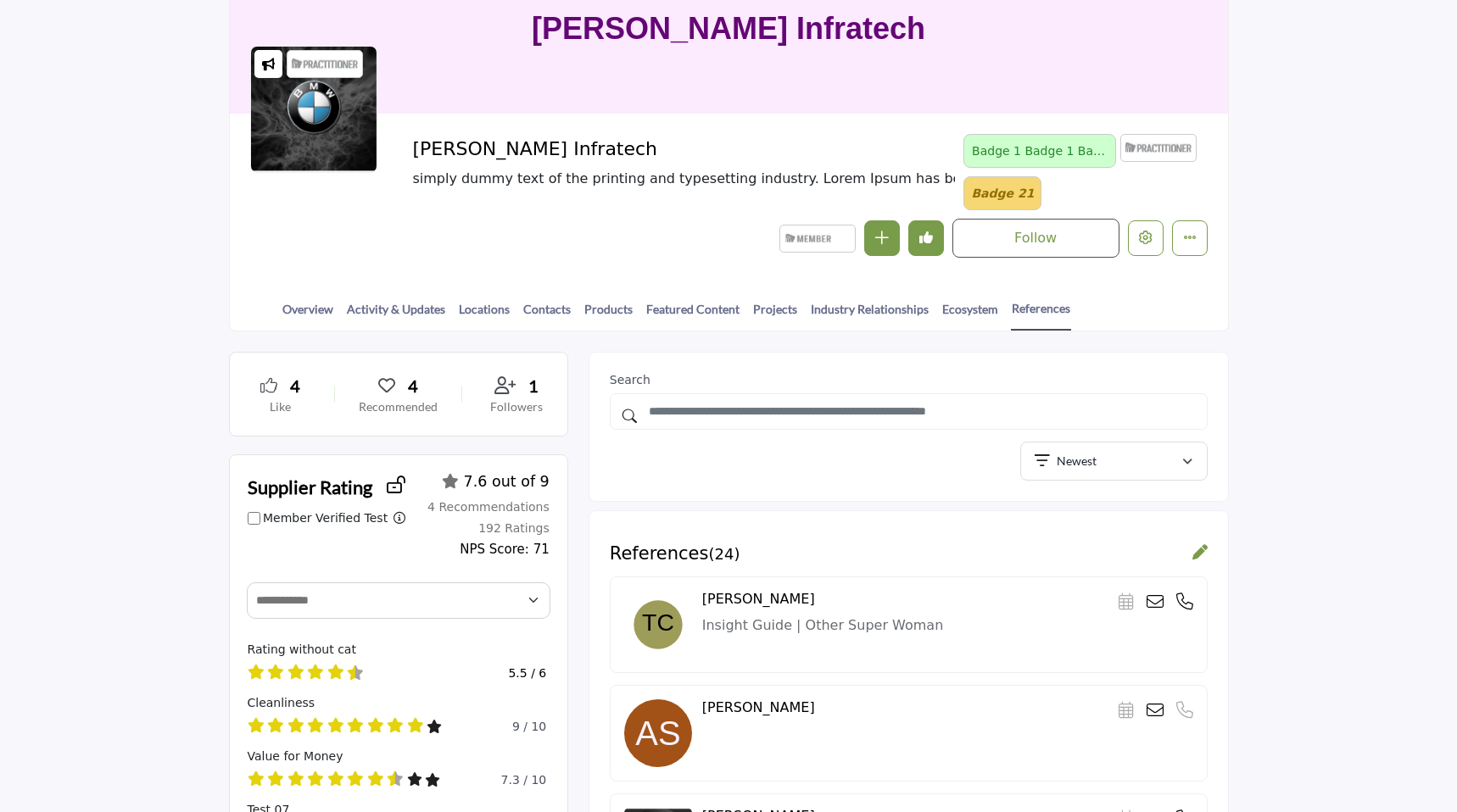
scroll to position [278, 0]
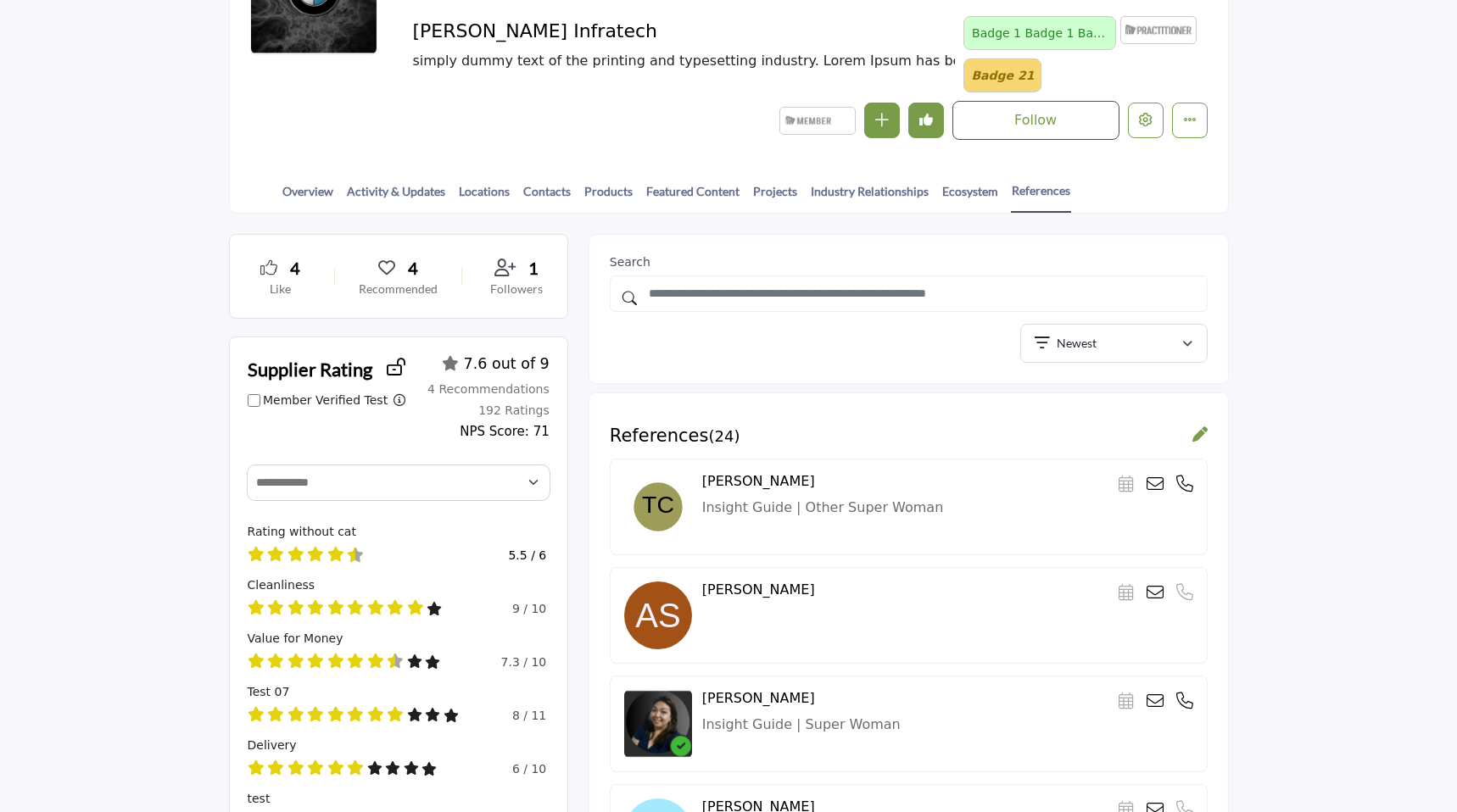
click at [1156, 480] on icon at bounding box center [1154, 484] width 17 height 17
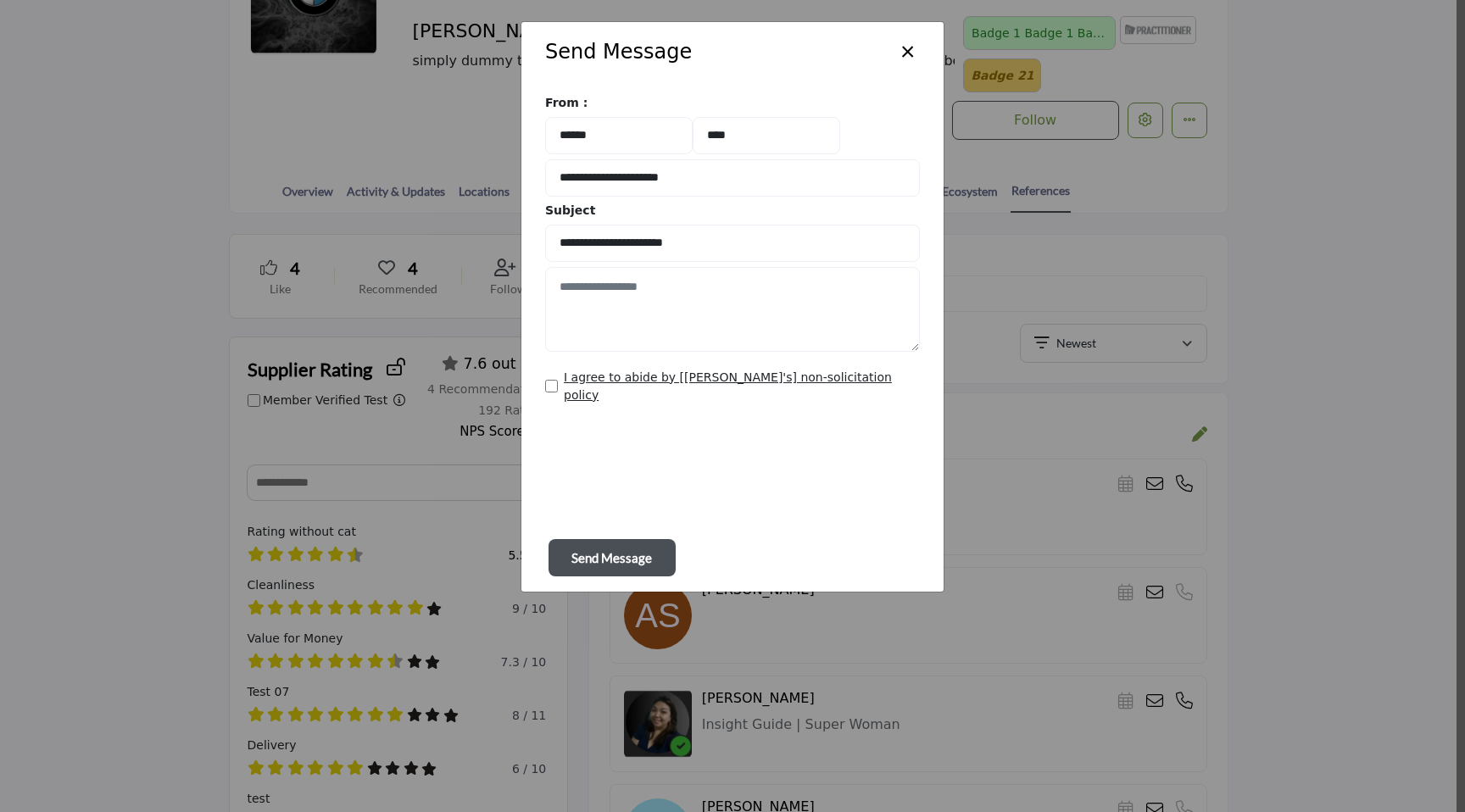
click at [903, 44] on button "×" at bounding box center [908, 50] width 24 height 32
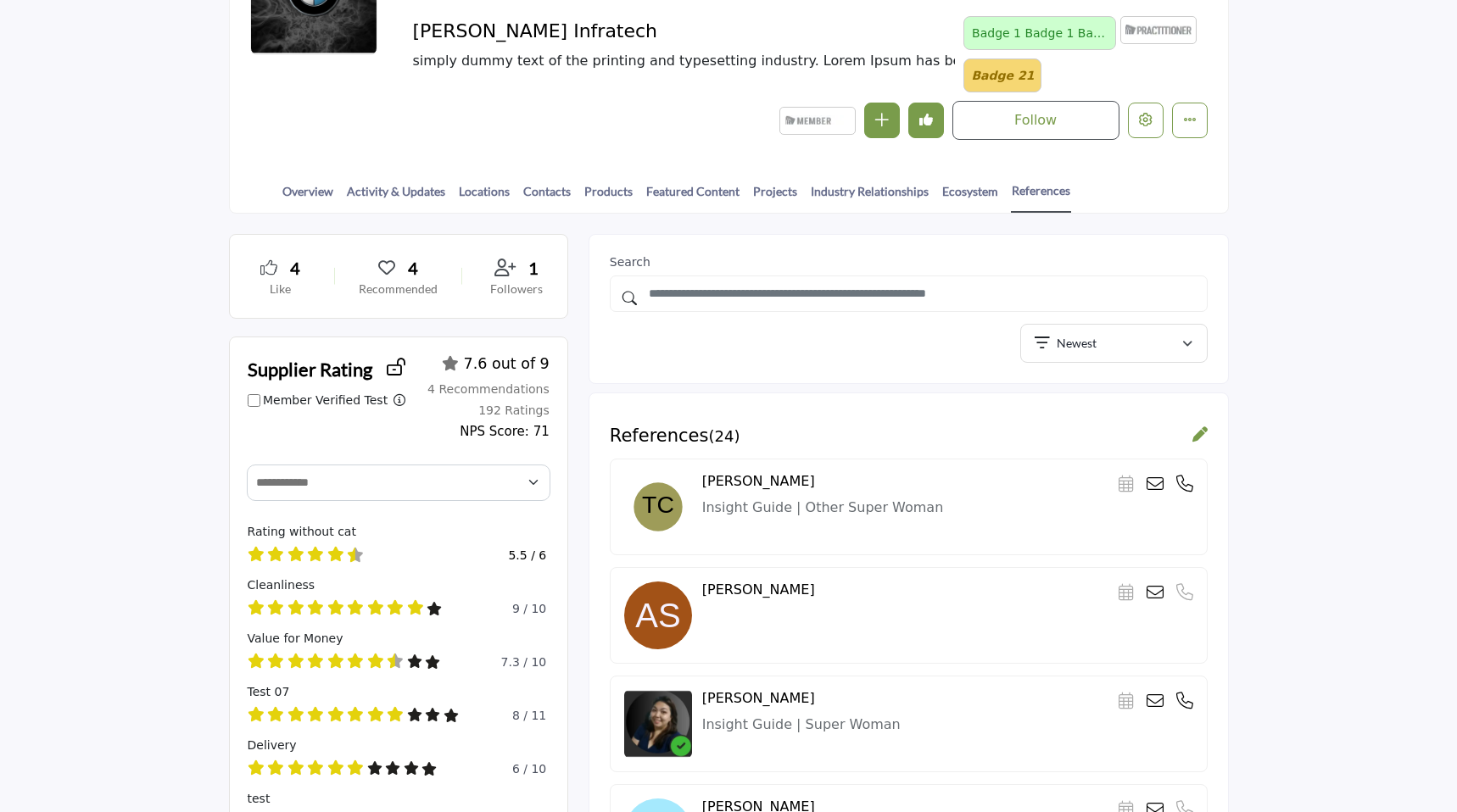
click at [1191, 490] on icon at bounding box center [1184, 484] width 17 height 17
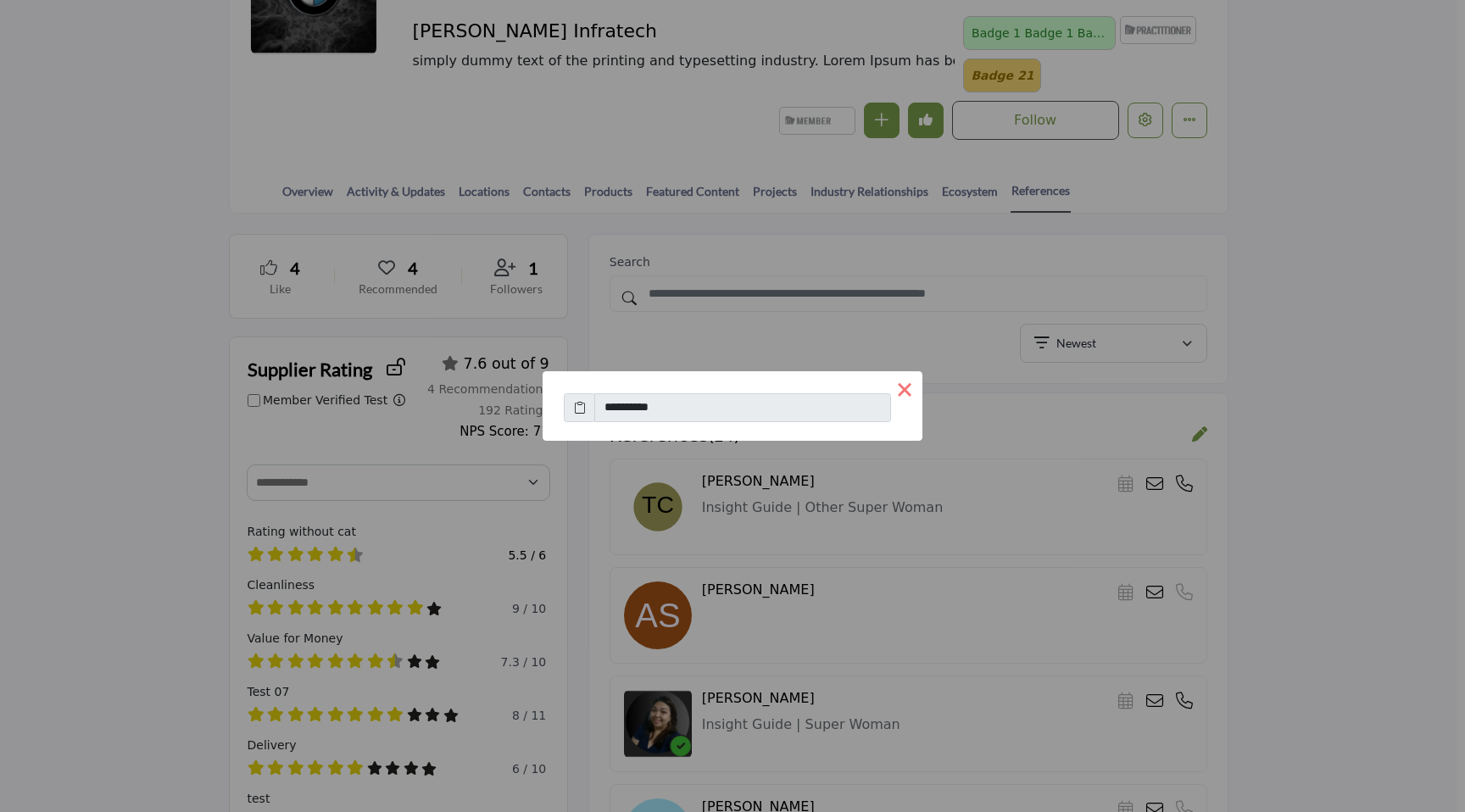
click at [905, 387] on button "×" at bounding box center [904, 389] width 36 height 36
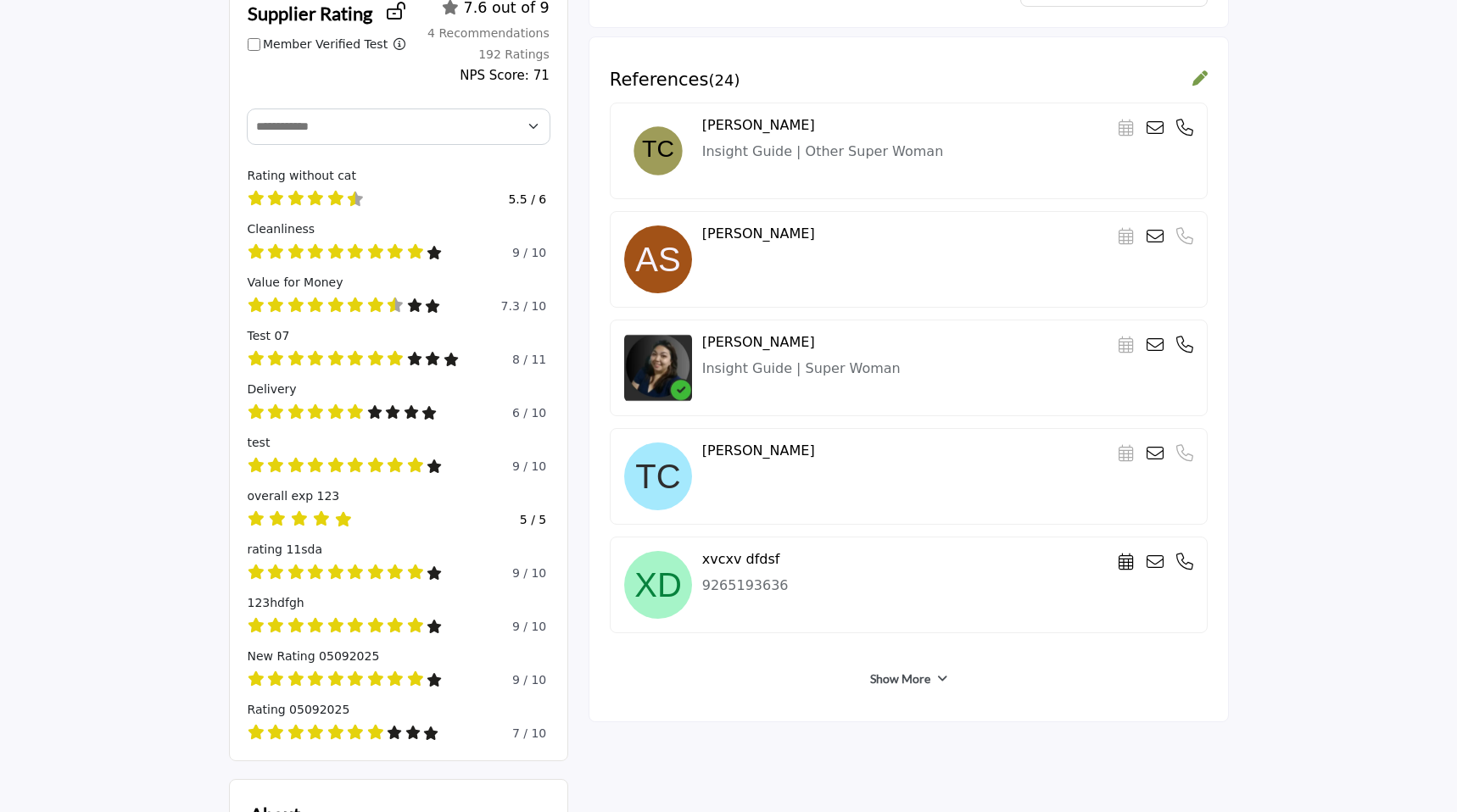
scroll to position [626, 0]
